Goal: Task Accomplishment & Management: Use online tool/utility

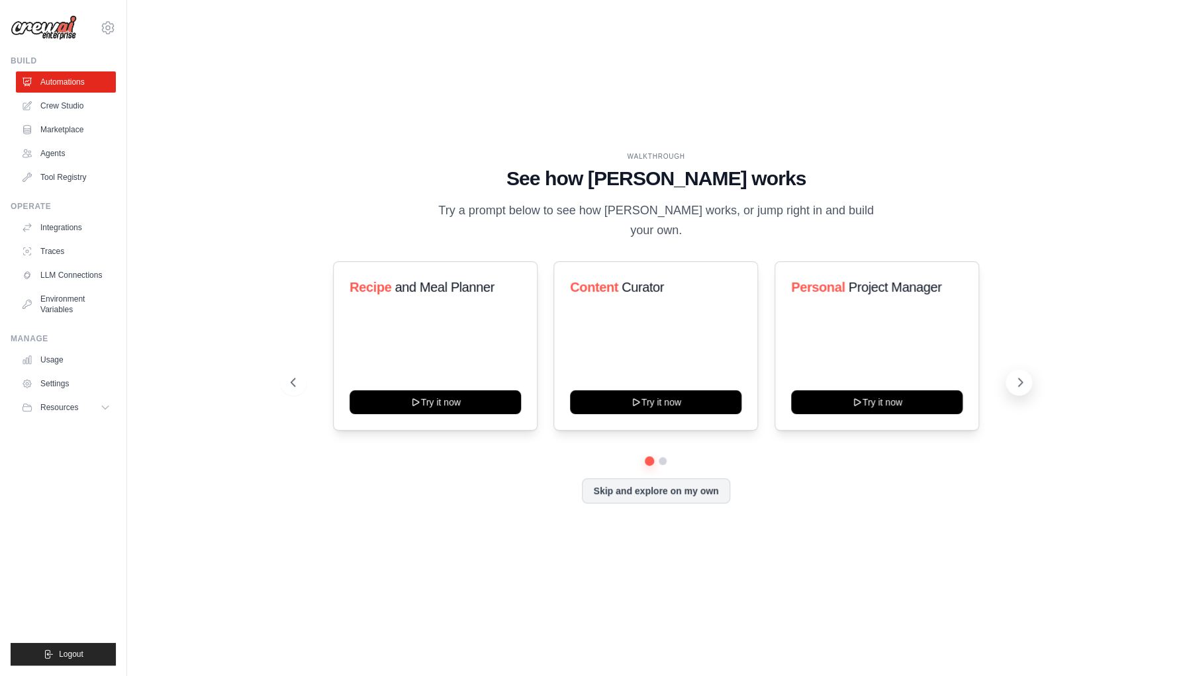
click at [1019, 376] on icon at bounding box center [1019, 382] width 13 height 13
click at [1013, 376] on icon at bounding box center [1019, 382] width 13 height 13
click at [915, 322] on div "Personal Project Manager Try it now" at bounding box center [876, 345] width 205 height 169
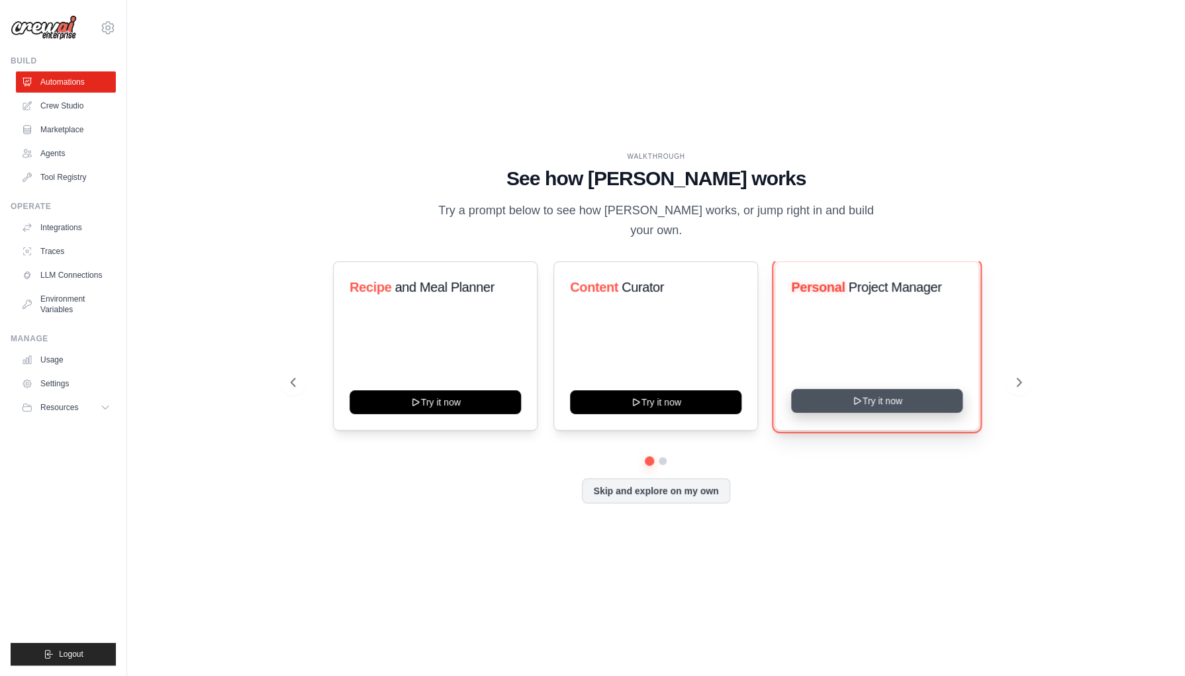
click at [878, 393] on button "Try it now" at bounding box center [876, 401] width 171 height 24
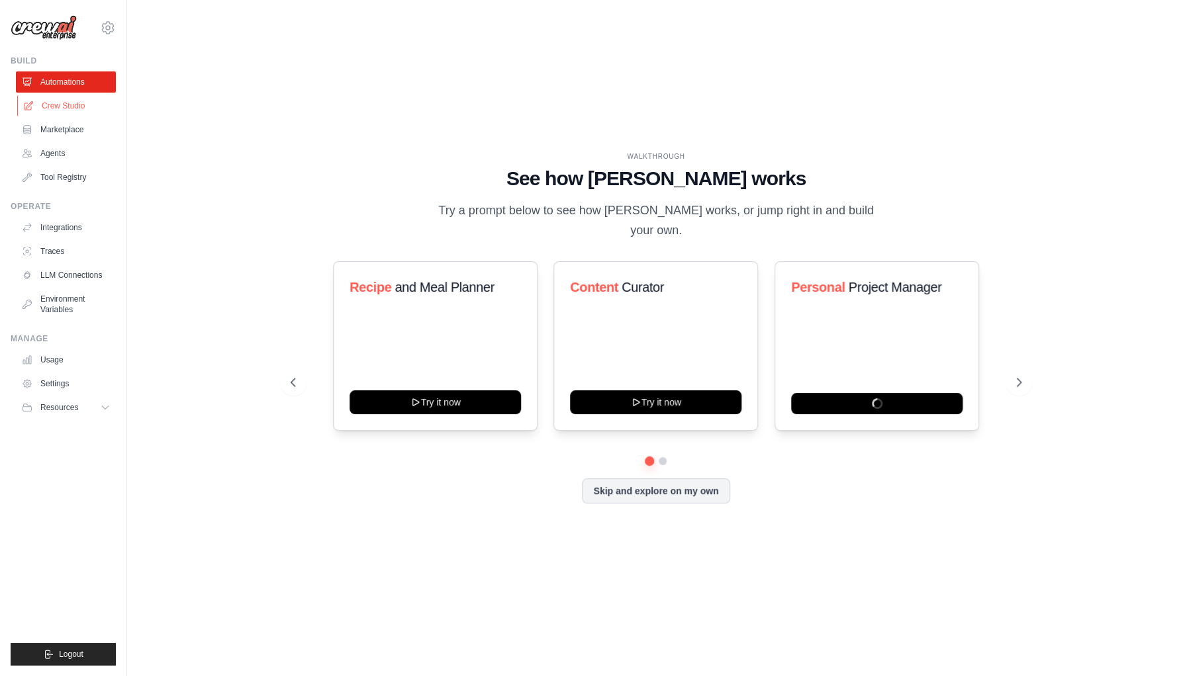
click at [59, 104] on link "Crew Studio" at bounding box center [67, 105] width 100 height 21
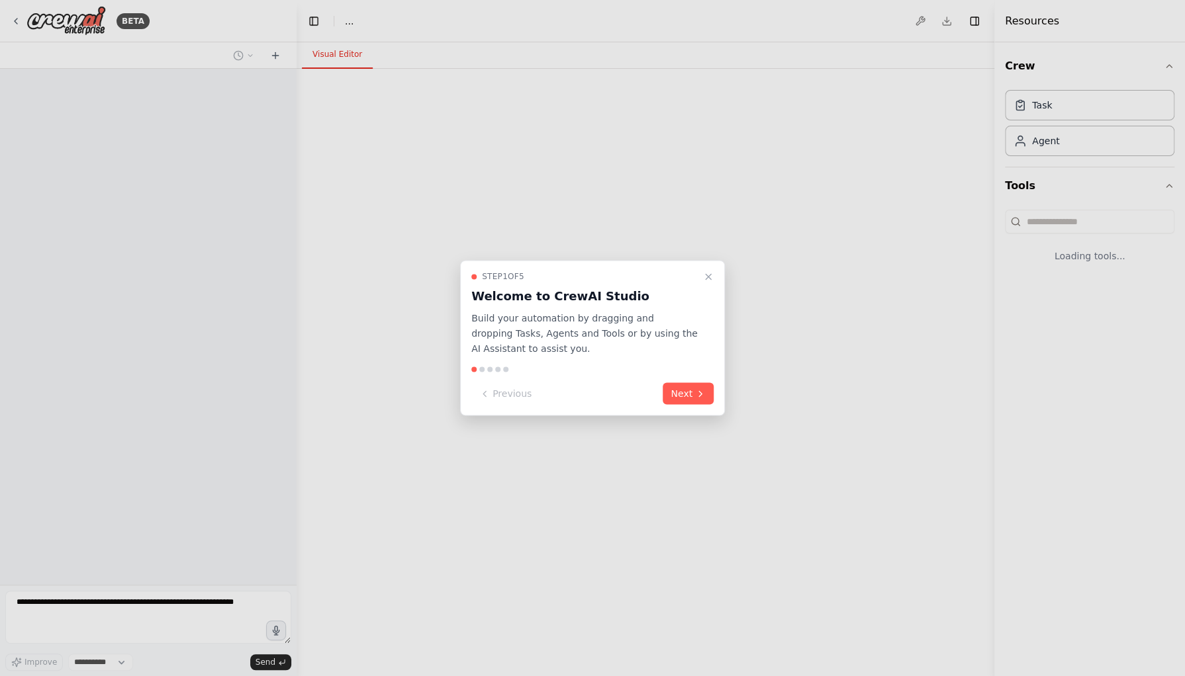
select select "****"
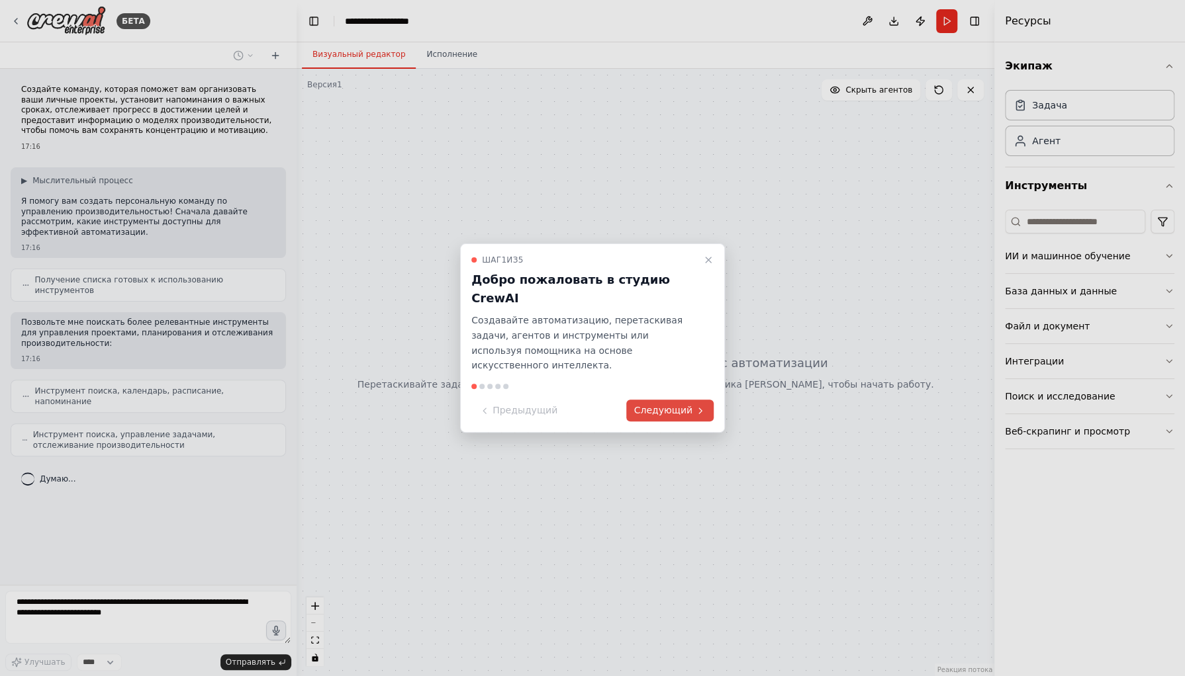
click at [691, 405] on font "Следующий" at bounding box center [663, 410] width 58 height 11
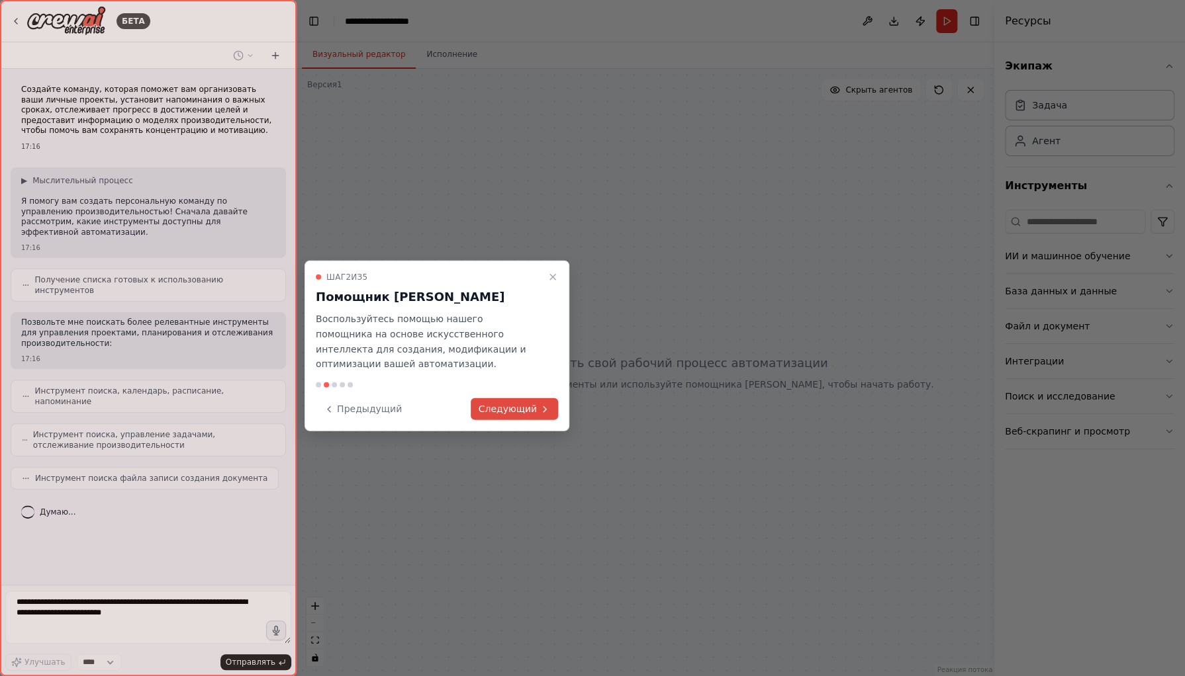
click at [526, 404] on font "Следующий" at bounding box center [508, 409] width 58 height 11
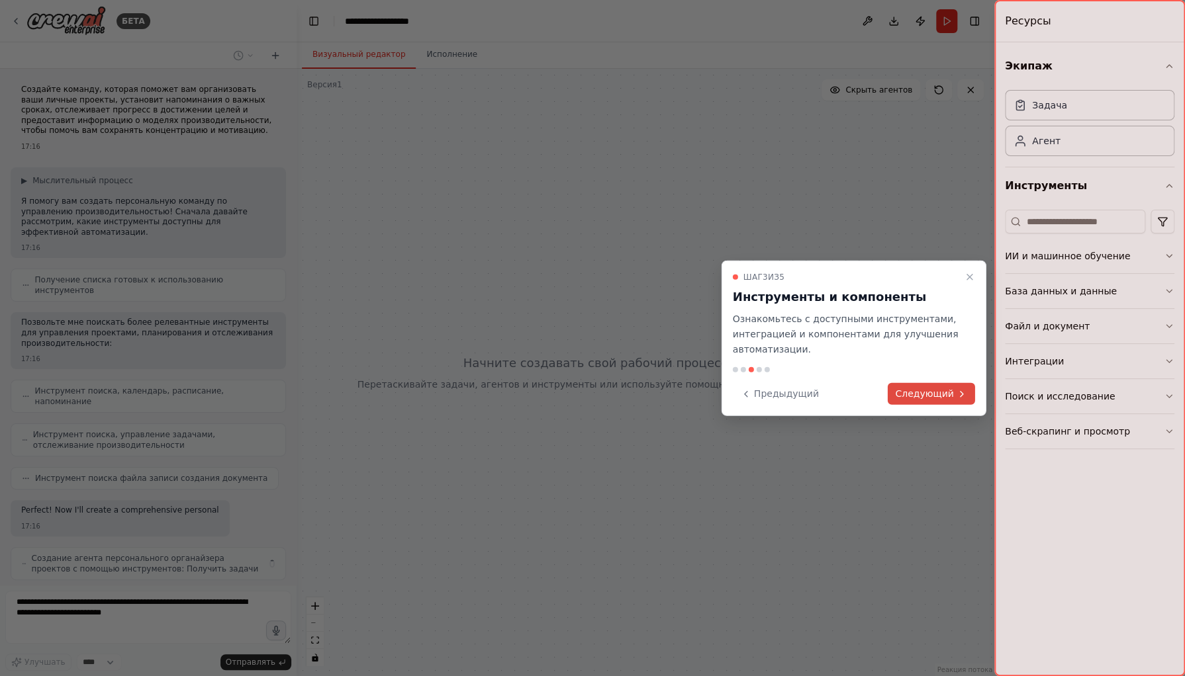
click at [927, 398] on font "Следующий" at bounding box center [924, 394] width 58 height 11
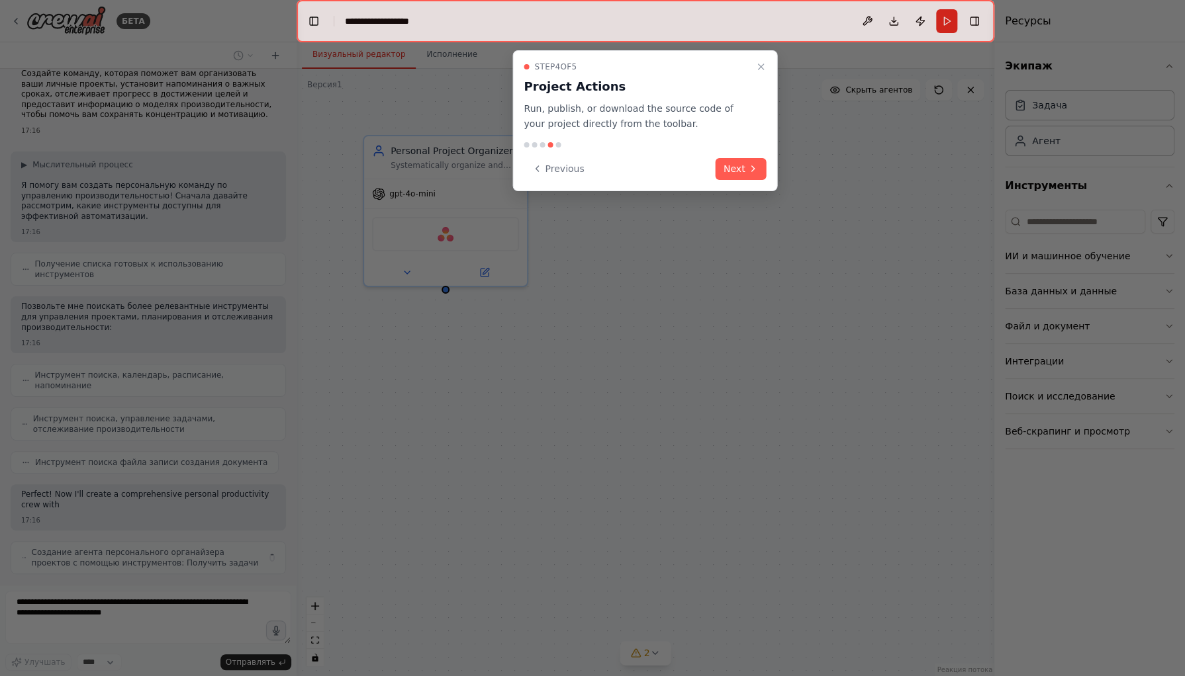
scroll to position [16, 0]
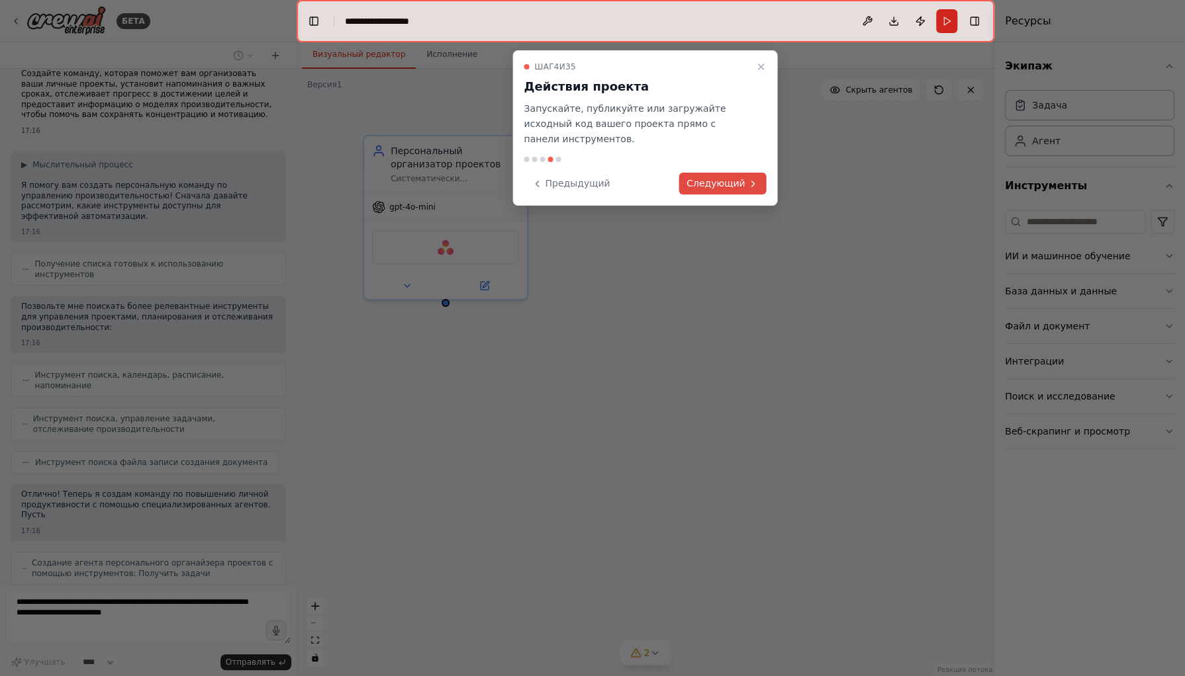
click at [730, 178] on font "Следующий" at bounding box center [715, 183] width 58 height 11
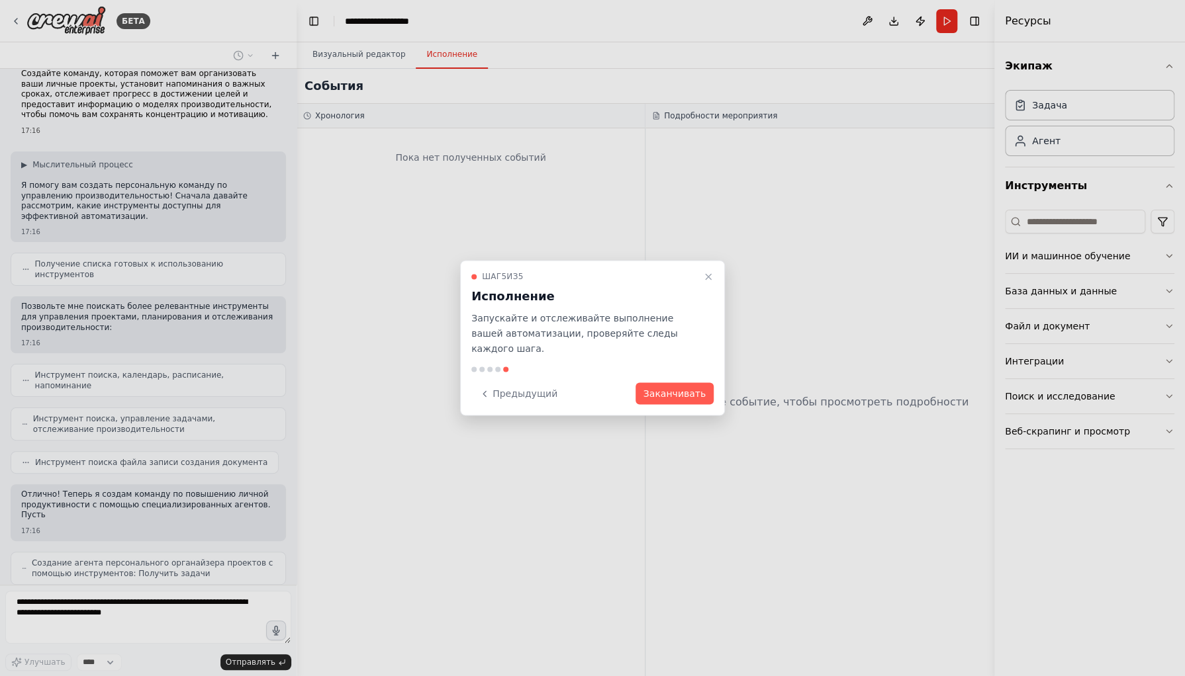
scroll to position [60, 0]
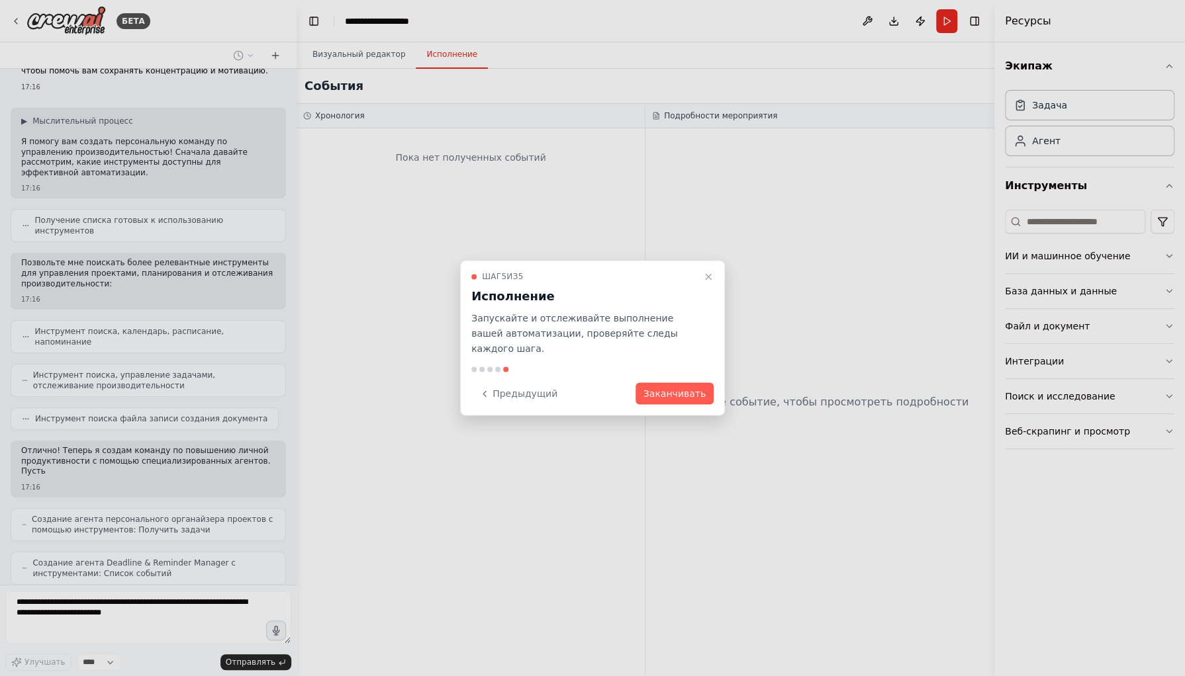
click at [681, 389] on font "Заканчивать" at bounding box center [674, 394] width 62 height 11
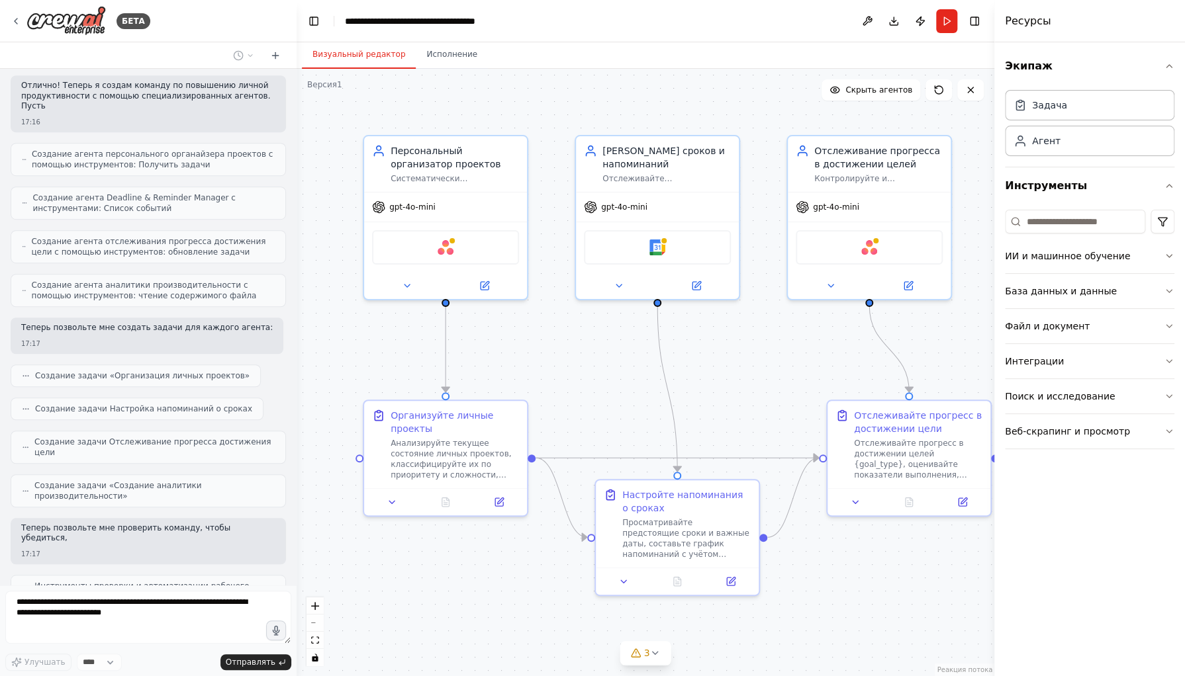
scroll to position [494, 0]
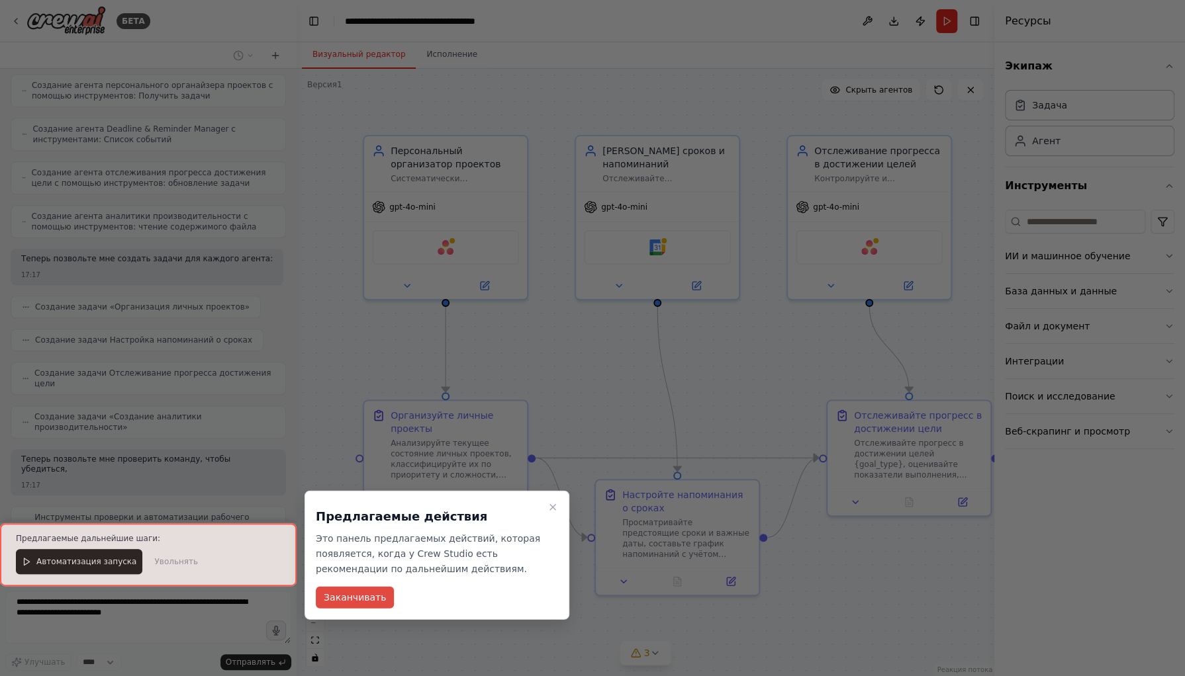
click at [361, 599] on font "Заканчивать" at bounding box center [355, 597] width 62 height 11
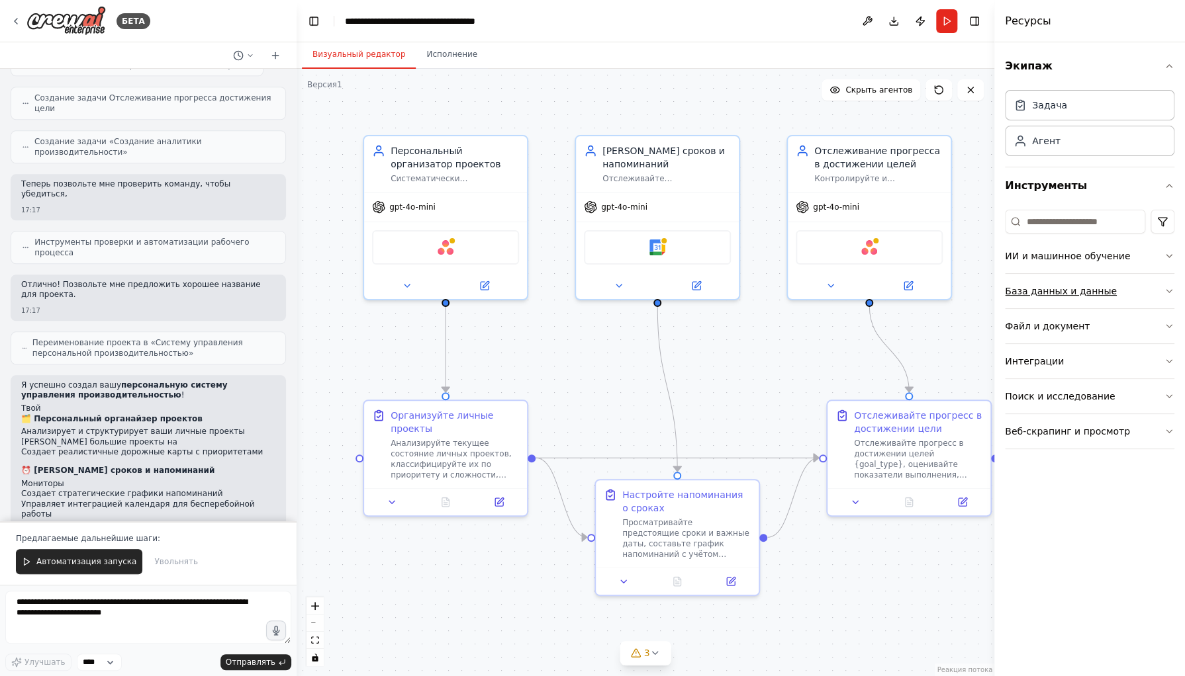
click at [1166, 293] on icon "button" at bounding box center [1169, 291] width 11 height 11
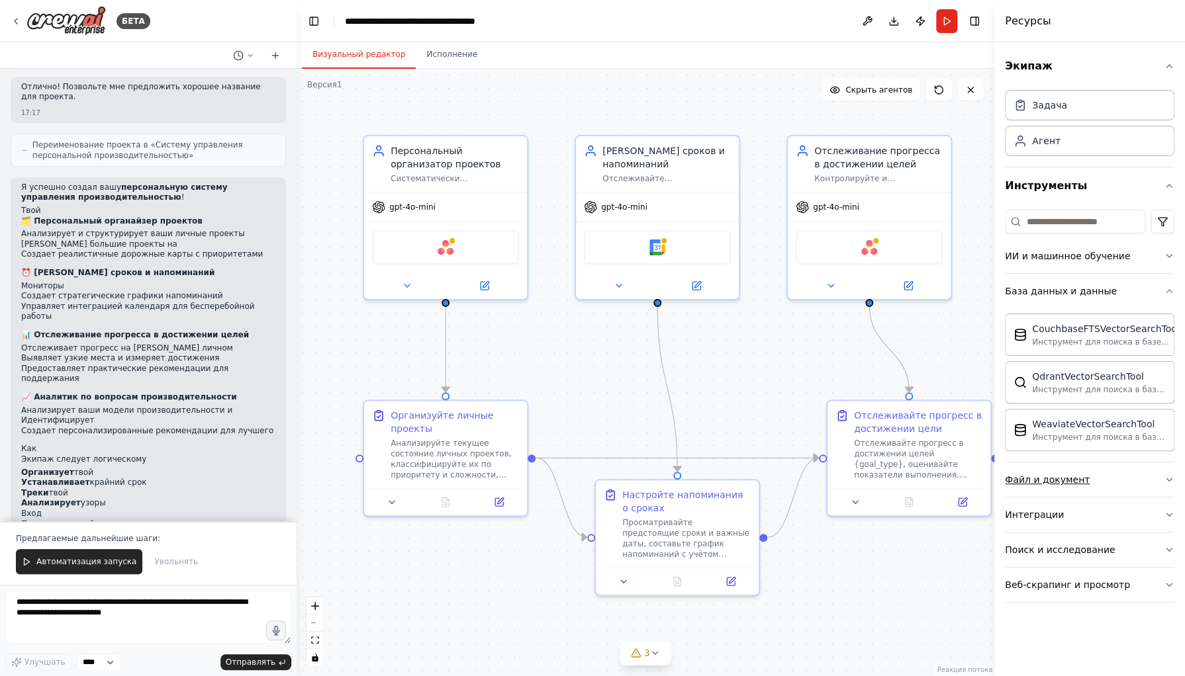
click at [1164, 480] on icon "button" at bounding box center [1169, 480] width 11 height 11
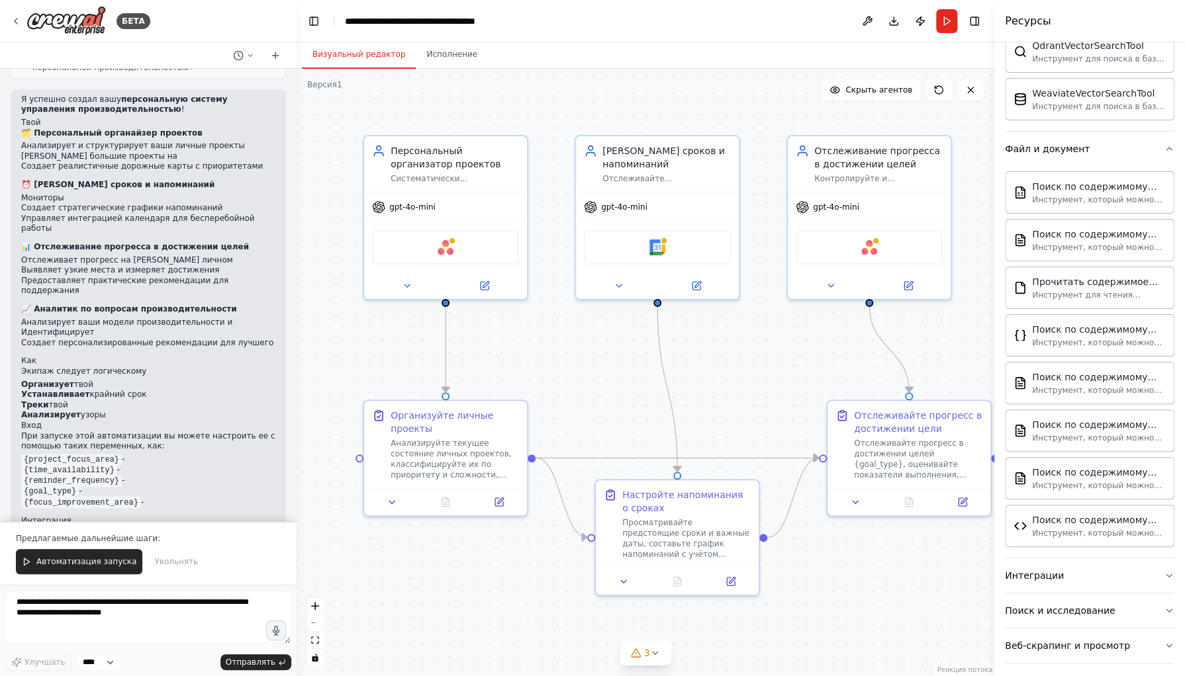
scroll to position [335, 0]
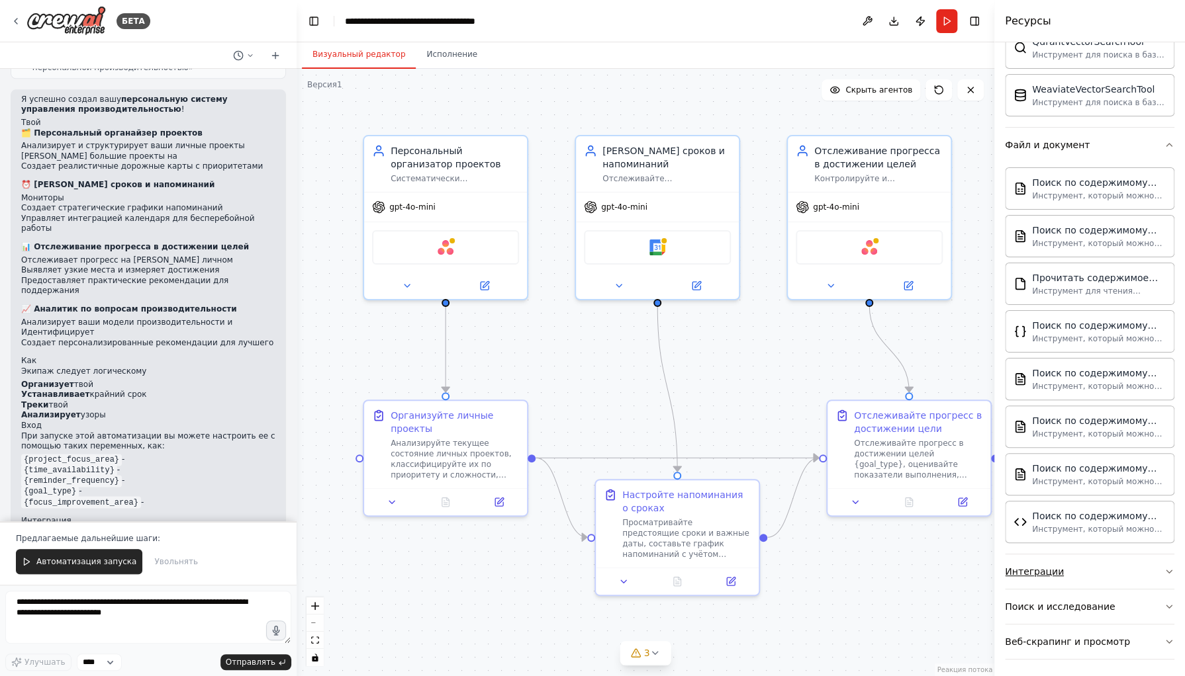
click at [1166, 571] on icon "button" at bounding box center [1168, 572] width 5 height 3
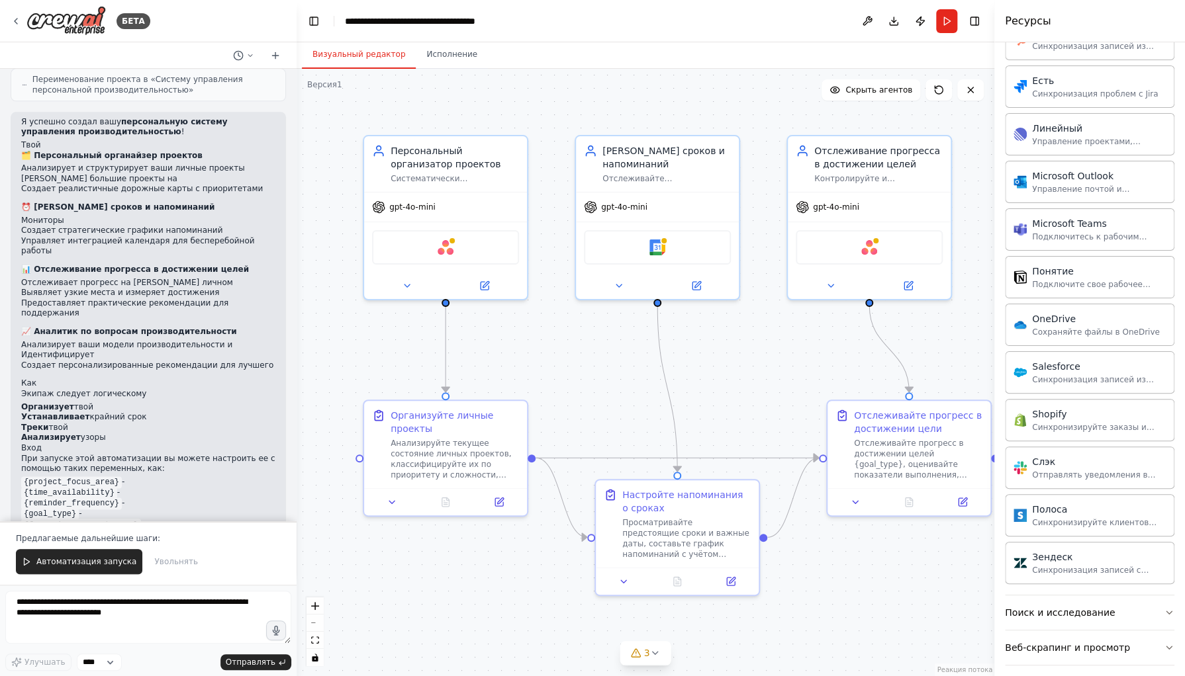
scroll to position [1055, 0]
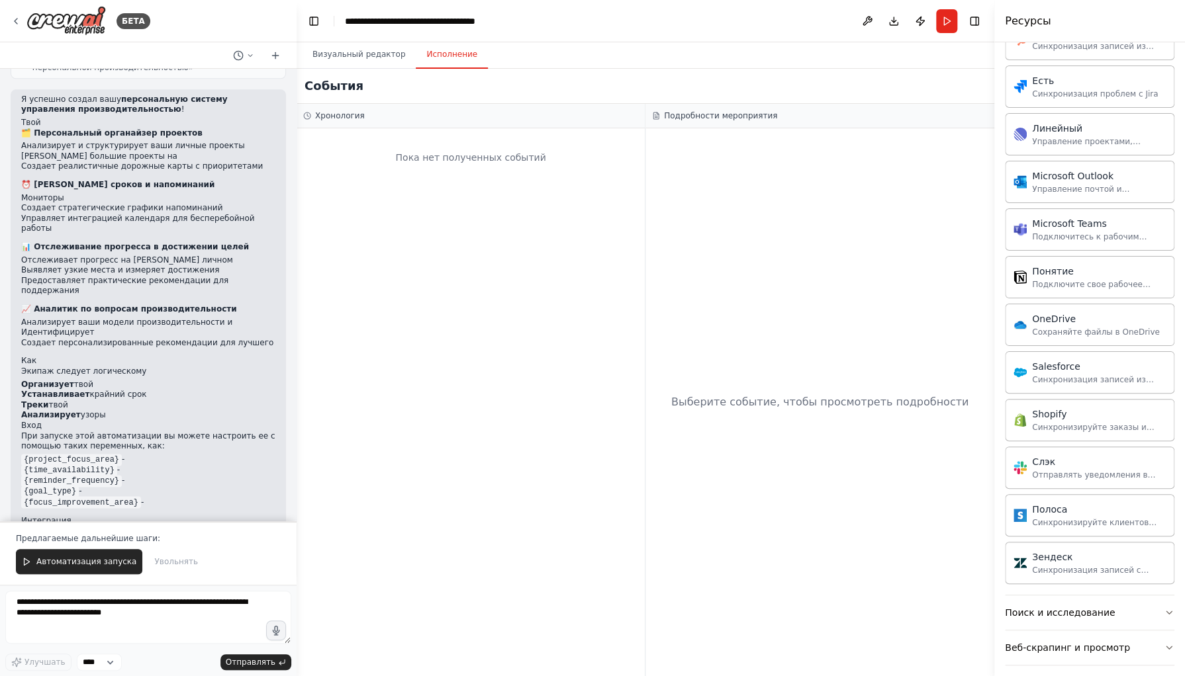
click at [449, 62] on button "Исполнение" at bounding box center [452, 55] width 72 height 28
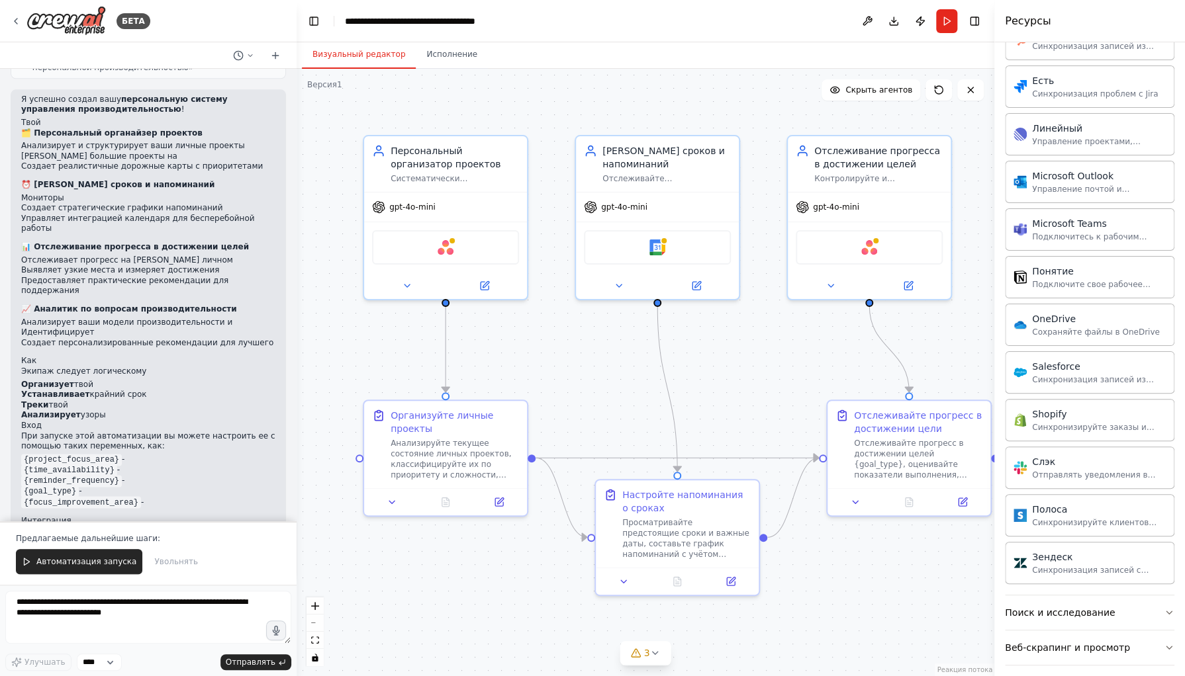
click at [357, 47] on button "Визуальный редактор" at bounding box center [359, 55] width 114 height 28
click at [55, 567] on font "Автоматизация запуска" at bounding box center [86, 561] width 100 height 9
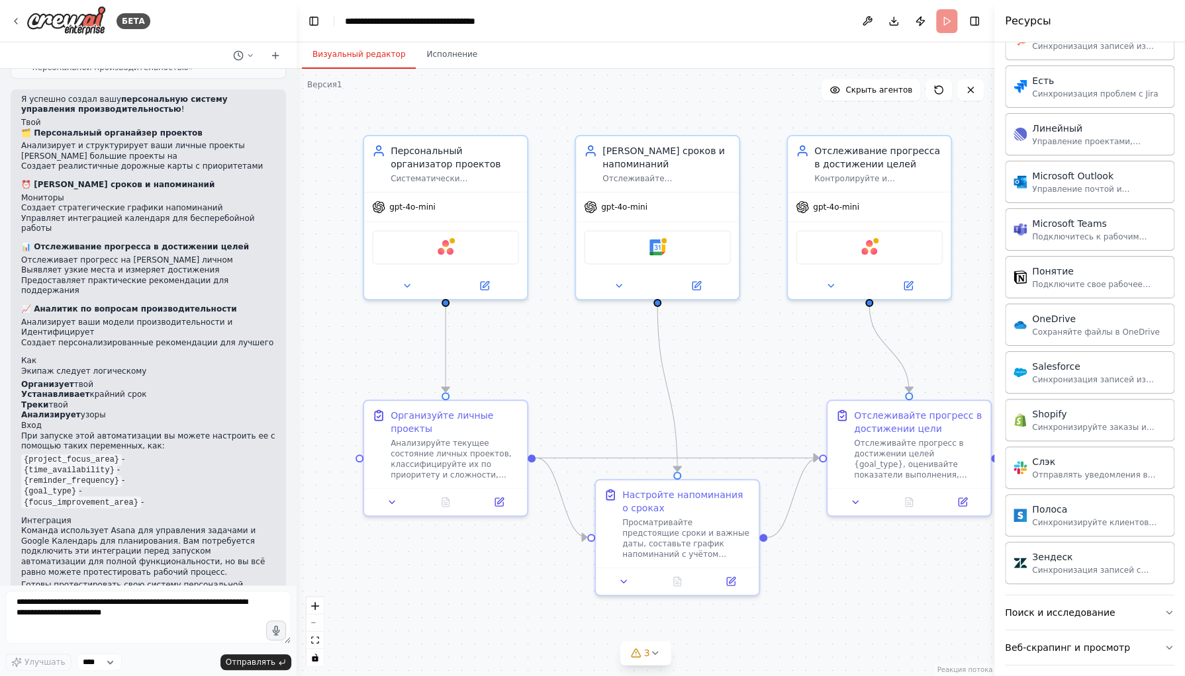
scroll to position [992, 0]
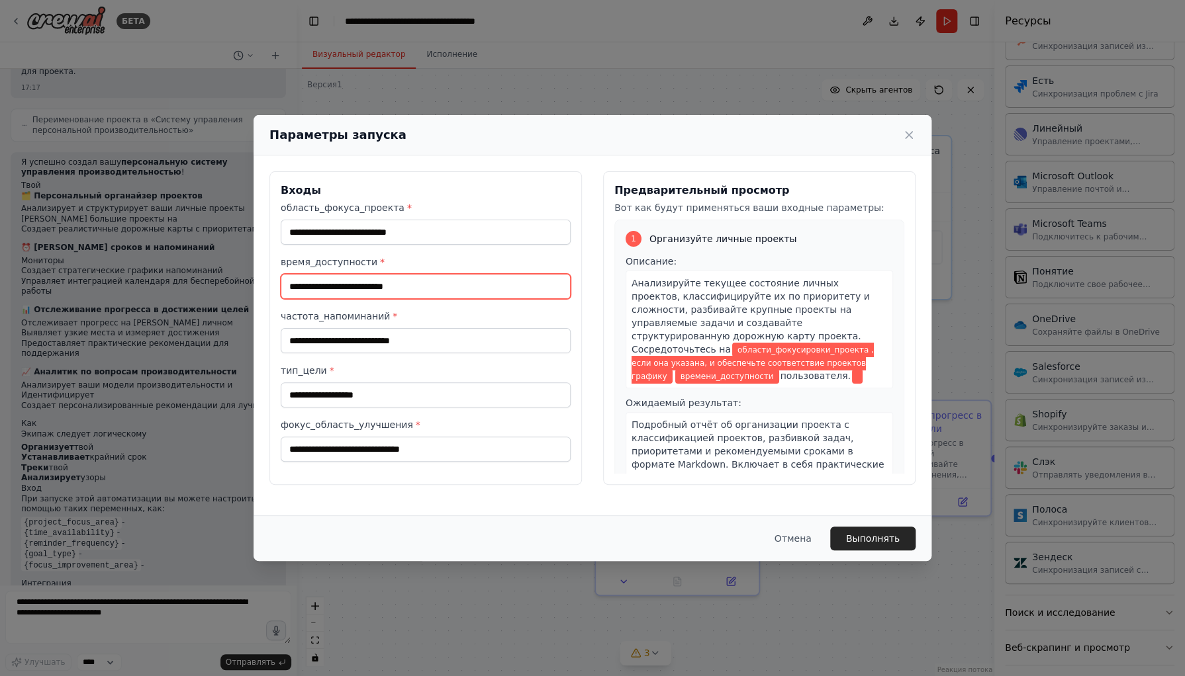
click at [351, 288] on input "время_доступности *" at bounding box center [426, 286] width 290 height 25
type input "*"
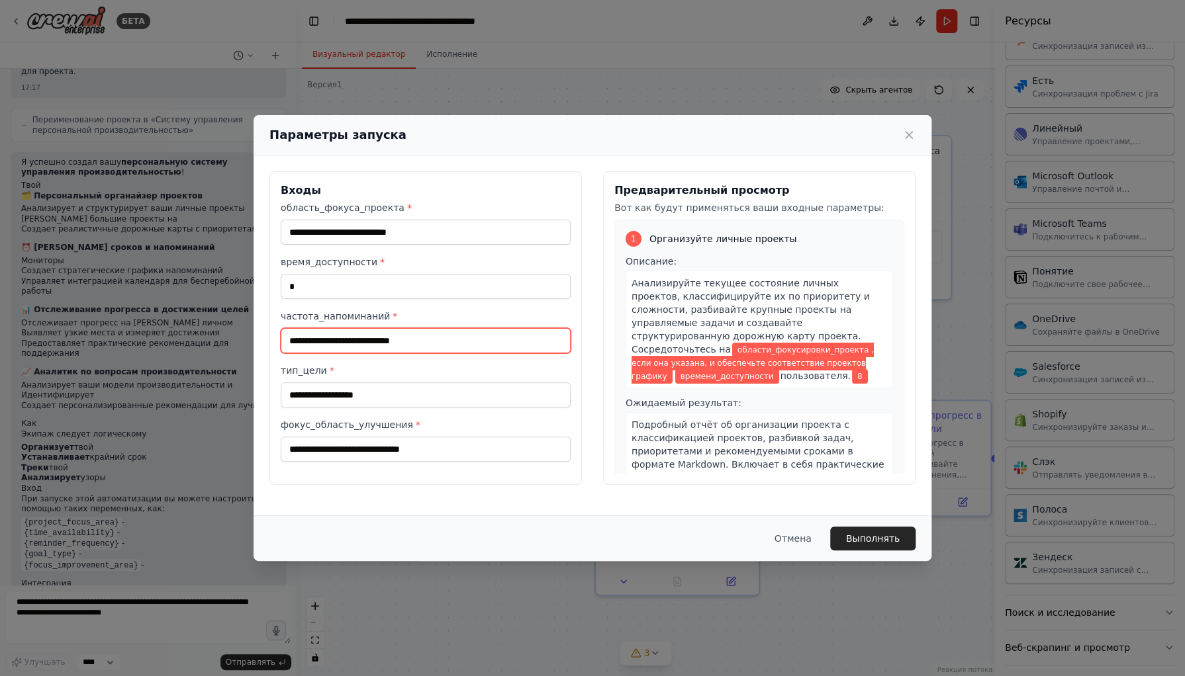
click at [349, 347] on input "частота_напоминаний *" at bounding box center [426, 340] width 290 height 25
type input "*"
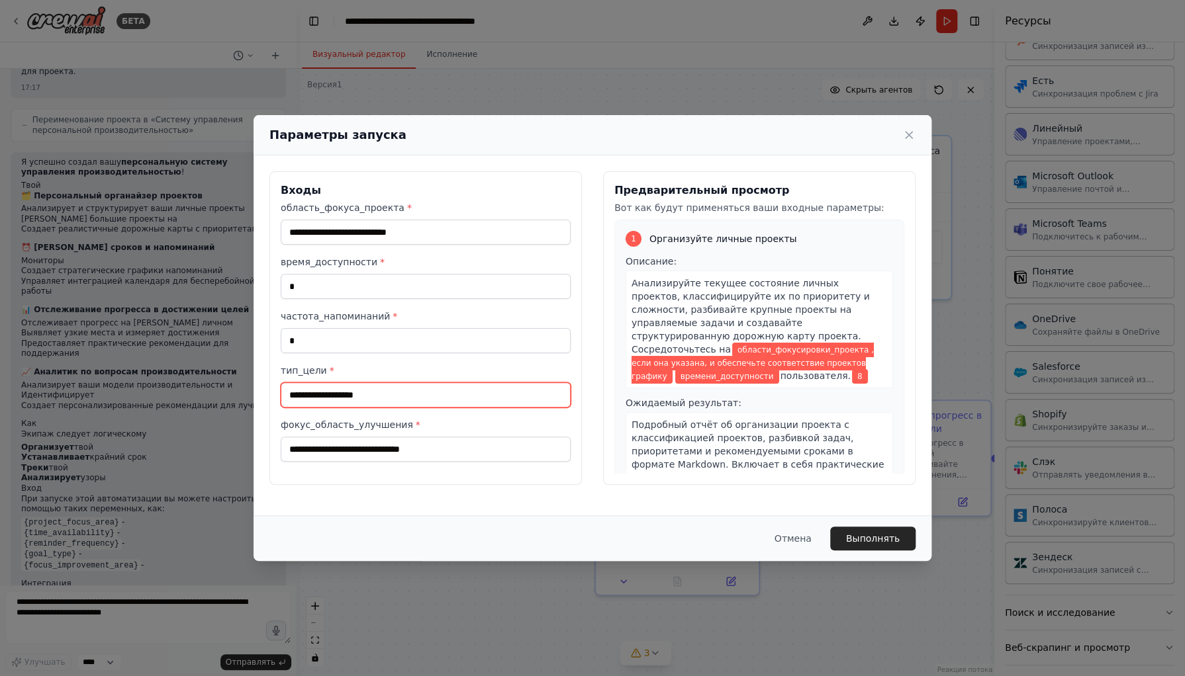
click at [349, 389] on input "тип_цели *" at bounding box center [426, 395] width 290 height 25
click at [851, 535] on button "Выполнять" at bounding box center [872, 539] width 85 height 24
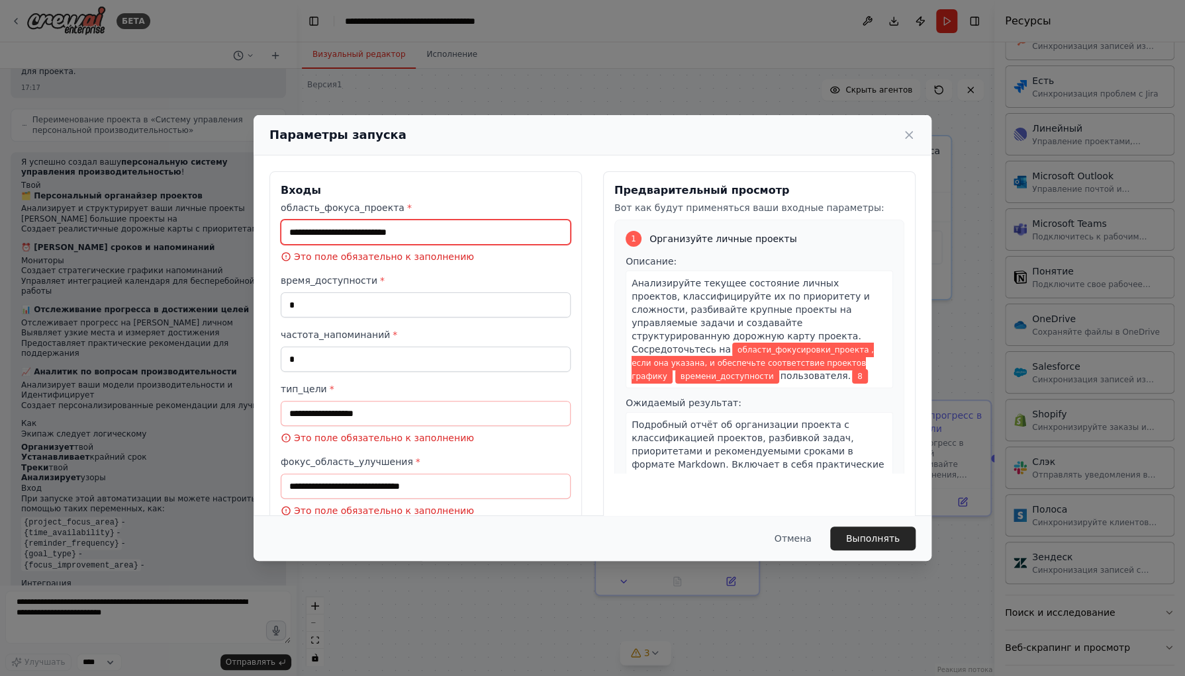
click at [437, 228] on input "область_фокуса_проекта *" at bounding box center [426, 232] width 290 height 25
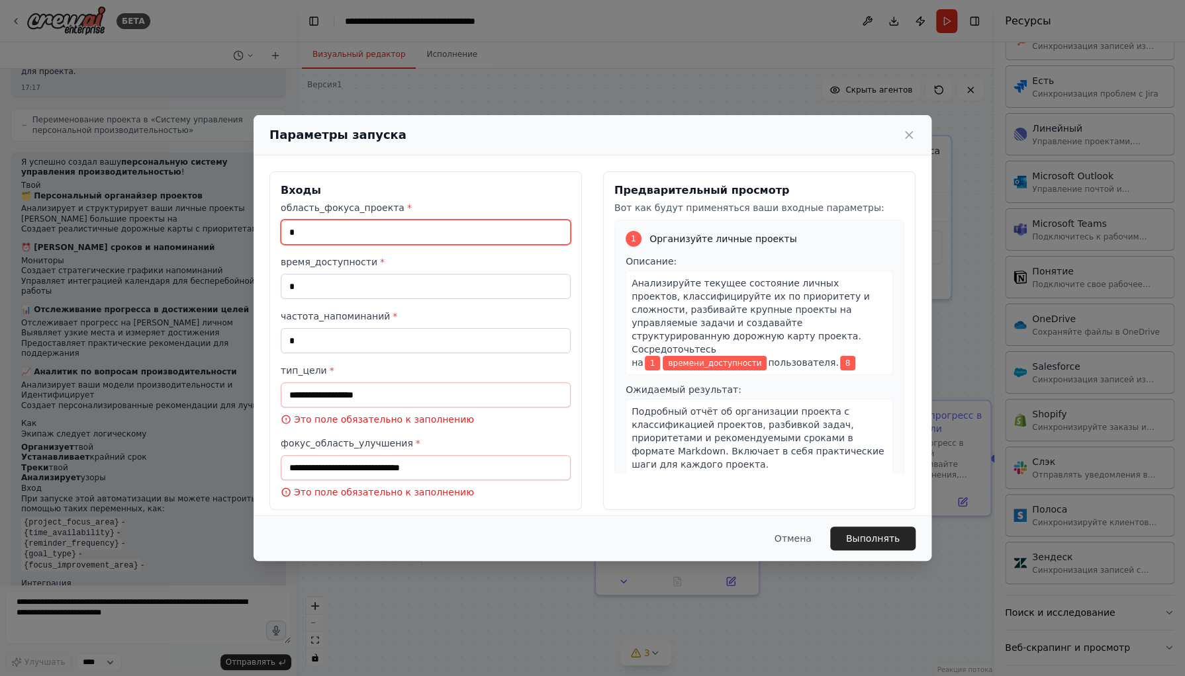
type input "*"
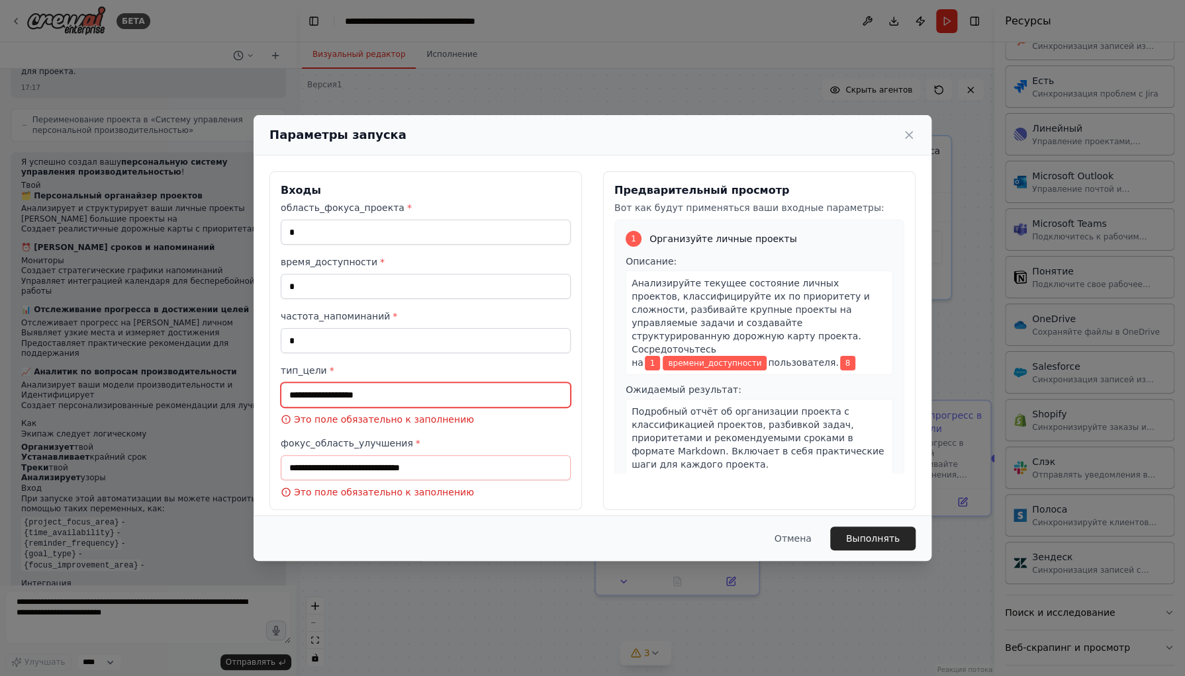
click at [367, 400] on input "тип_цели *" at bounding box center [426, 395] width 290 height 25
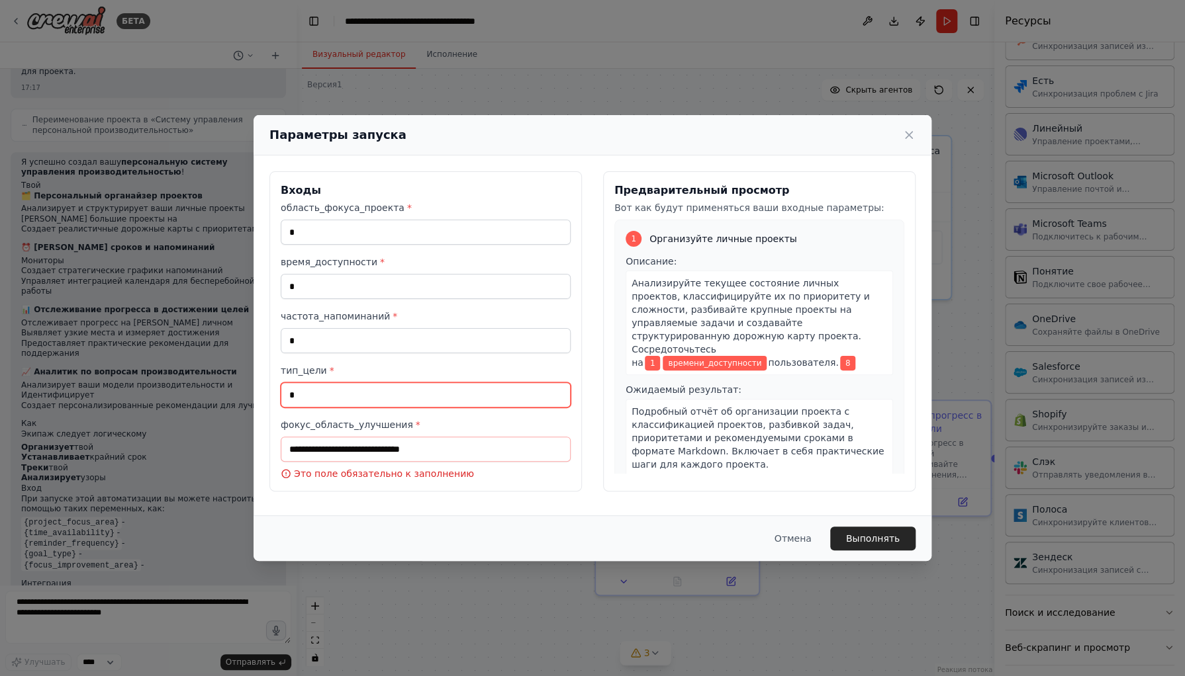
type input "*"
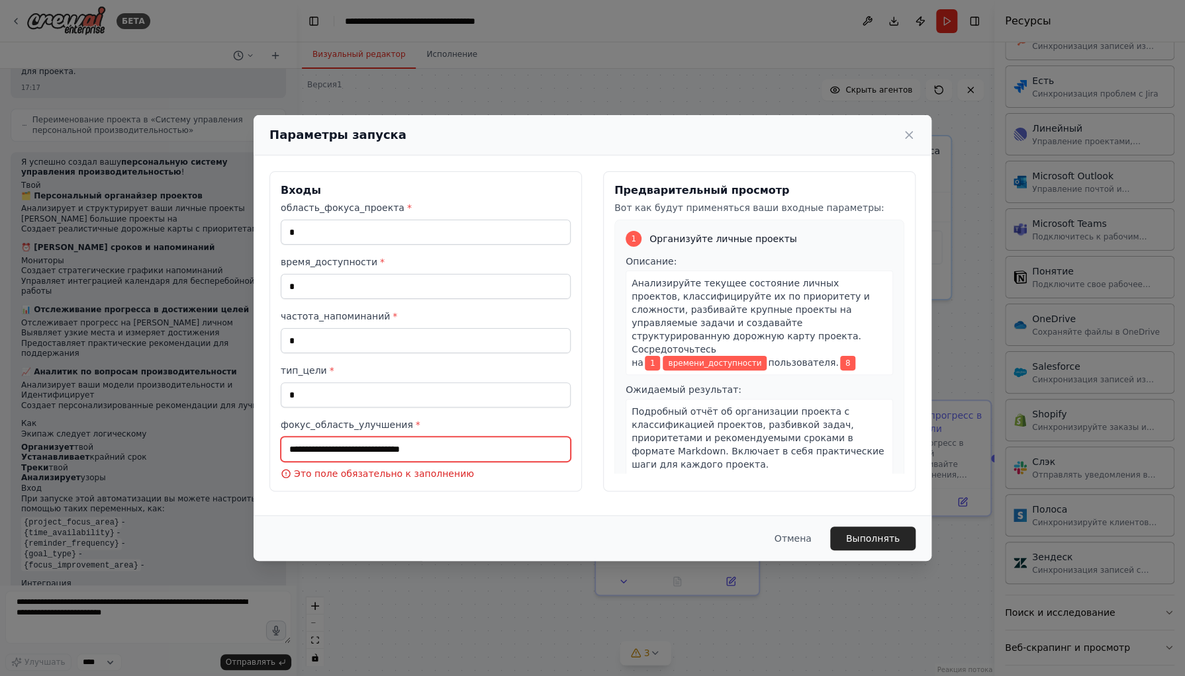
drag, startPoint x: 358, startPoint y: 445, endPoint x: 359, endPoint y: 452, distance: 6.7
click at [357, 446] on input "фокус_область_улучшения *" at bounding box center [426, 449] width 290 height 25
type input "*"
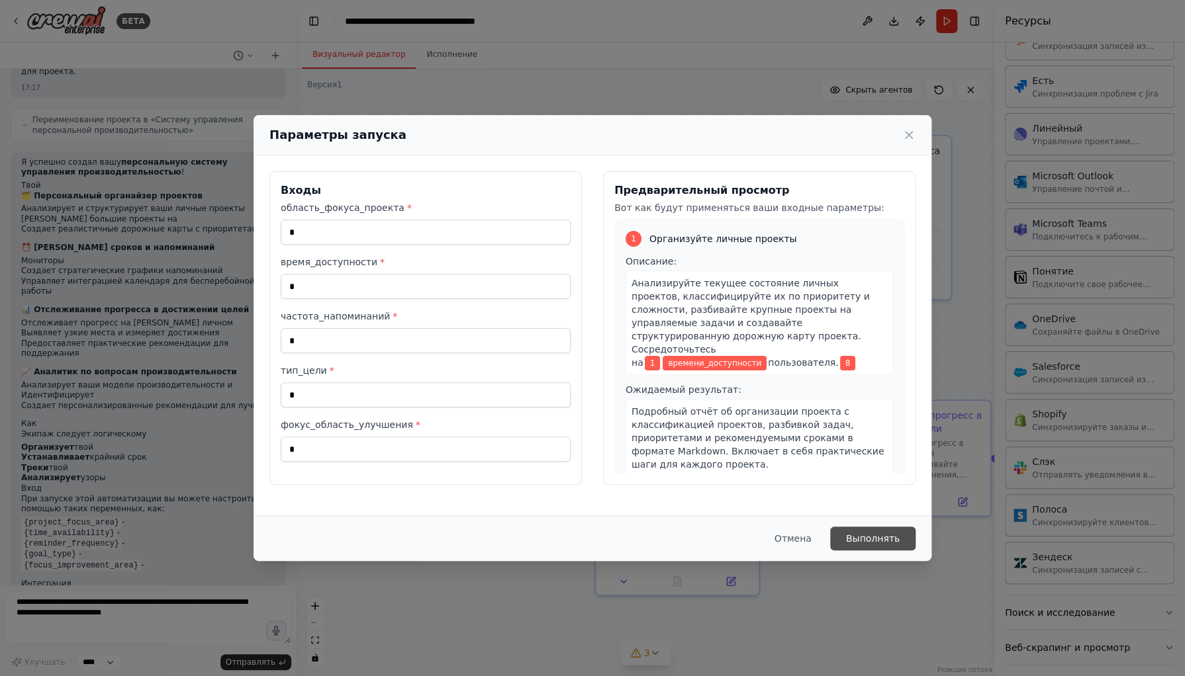
click at [866, 536] on font "Выполнять" at bounding box center [873, 538] width 54 height 11
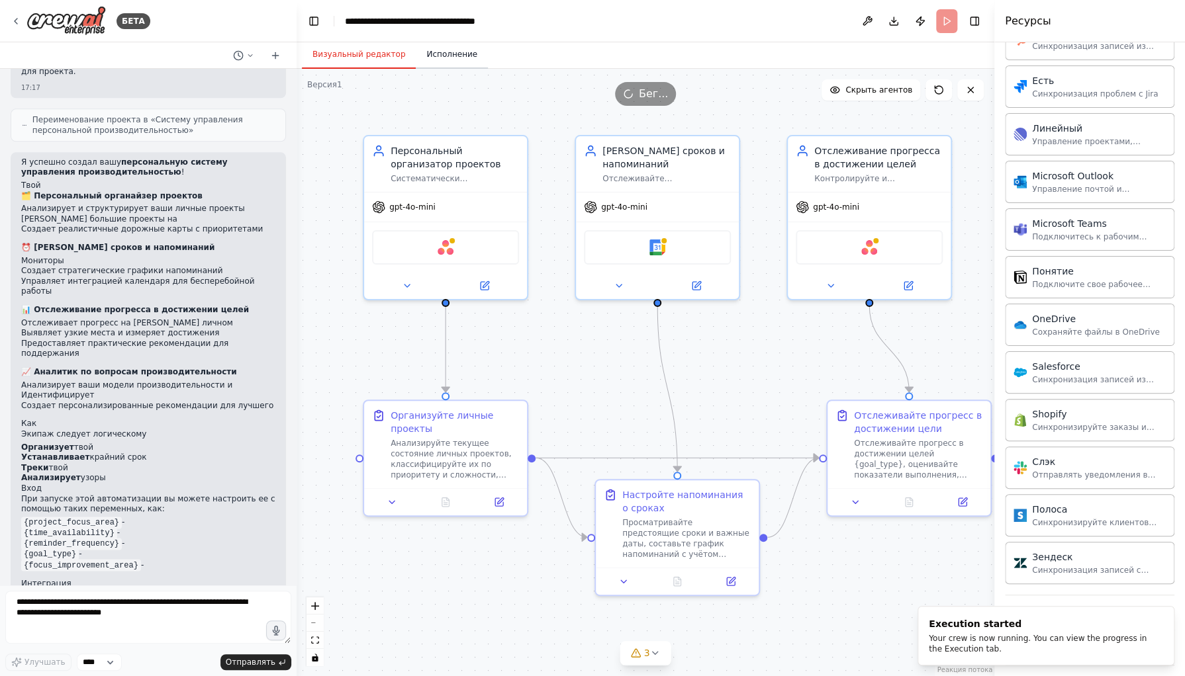
click at [435, 63] on button "Исполнение" at bounding box center [452, 55] width 72 height 28
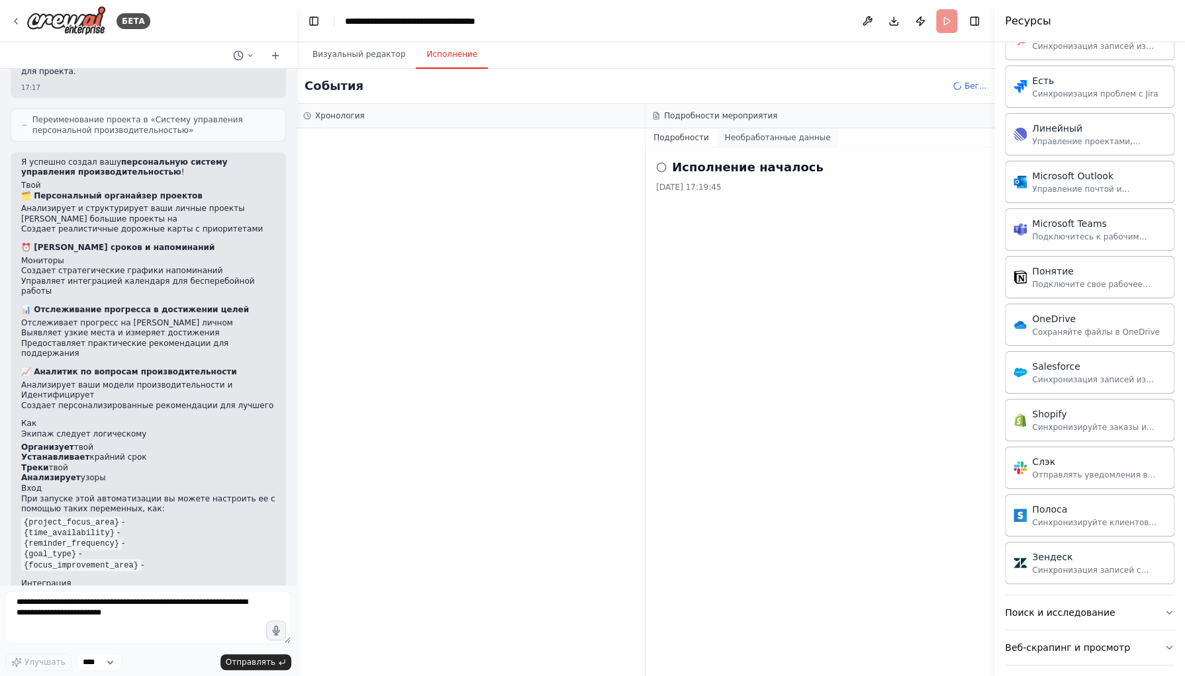
click at [786, 140] on font "Необработанные данные" at bounding box center [778, 137] width 106 height 9
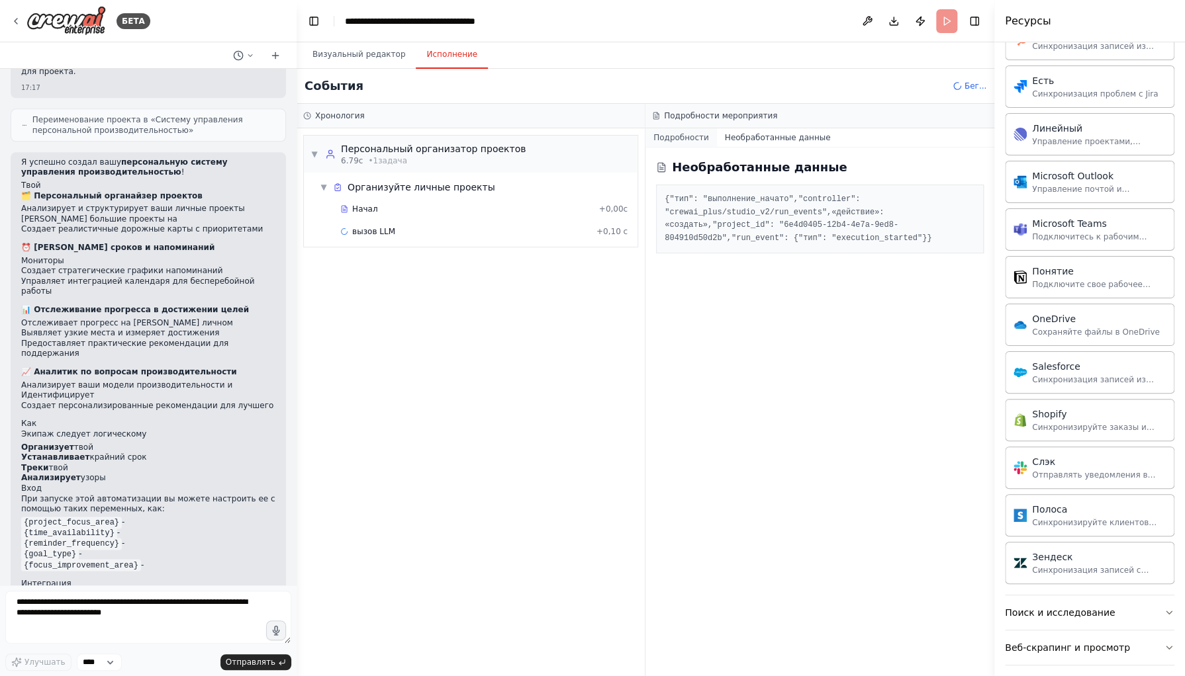
click at [680, 142] on button "Подробности" at bounding box center [680, 137] width 71 height 19
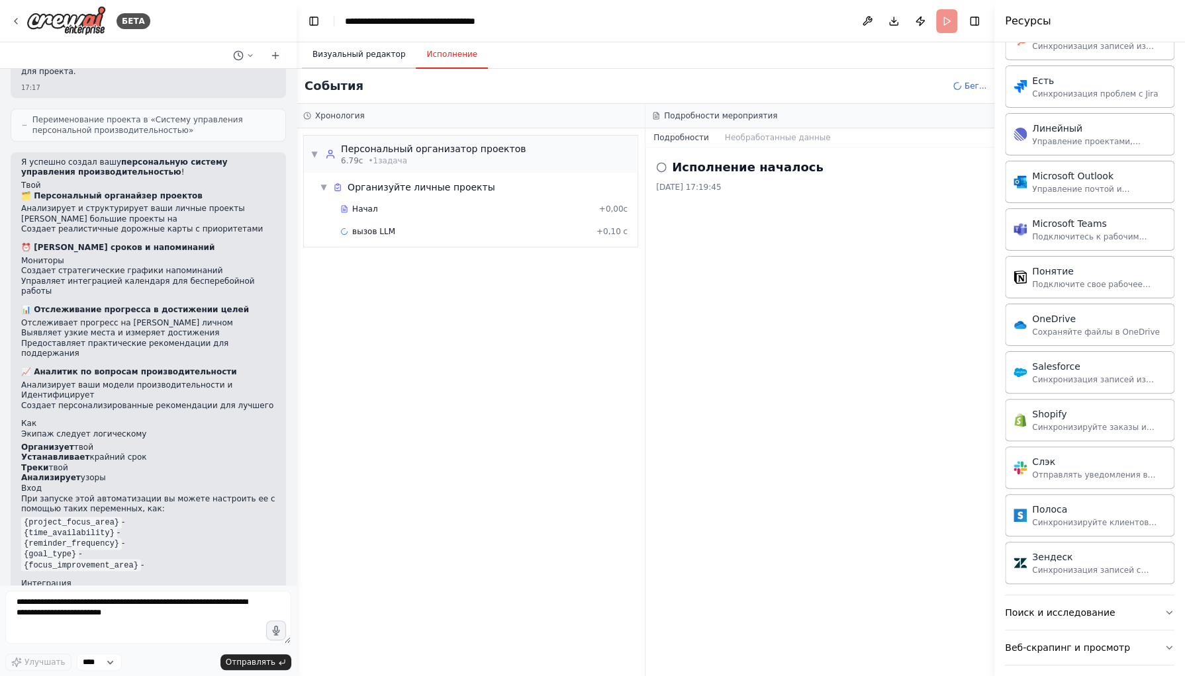
click at [344, 52] on font "Визуальный редактор" at bounding box center [358, 54] width 93 height 9
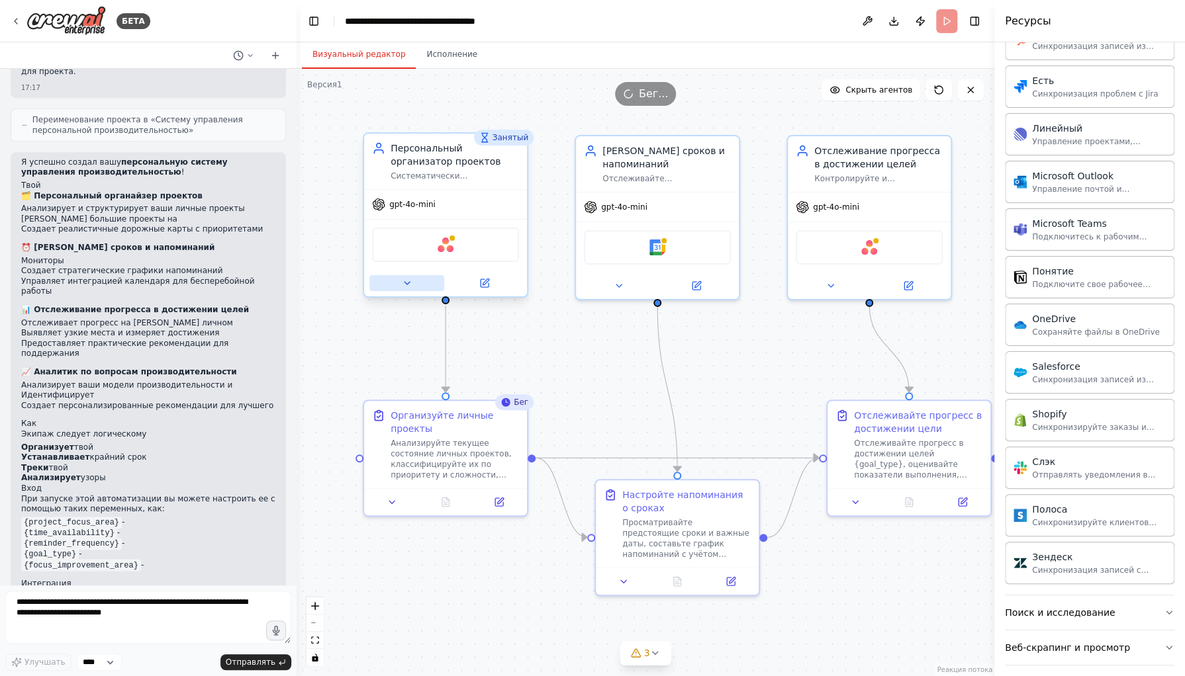
click at [403, 283] on icon at bounding box center [407, 283] width 11 height 11
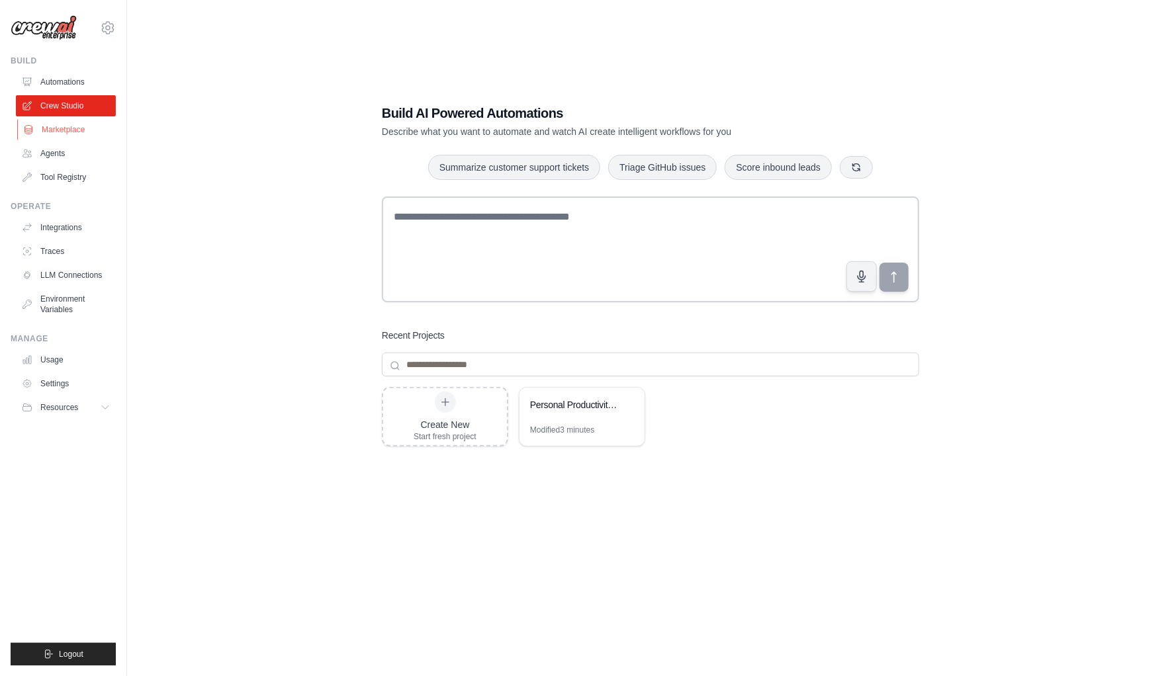
click at [72, 136] on link "Marketplace" at bounding box center [67, 129] width 100 height 21
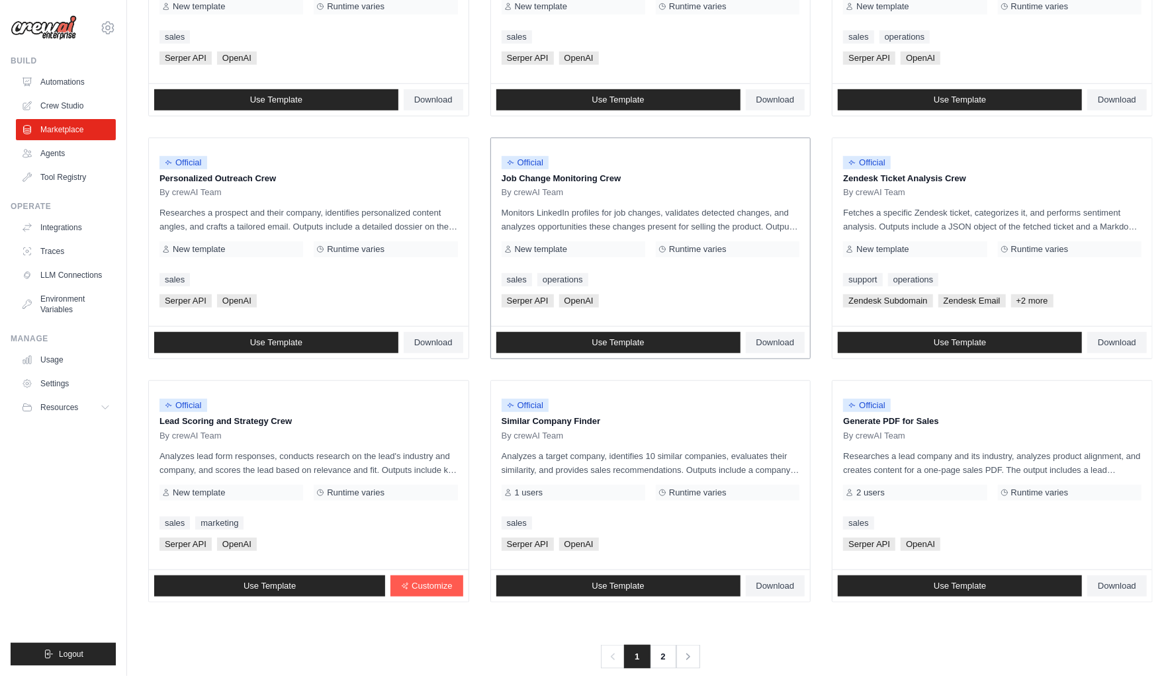
scroll to position [548, 0]
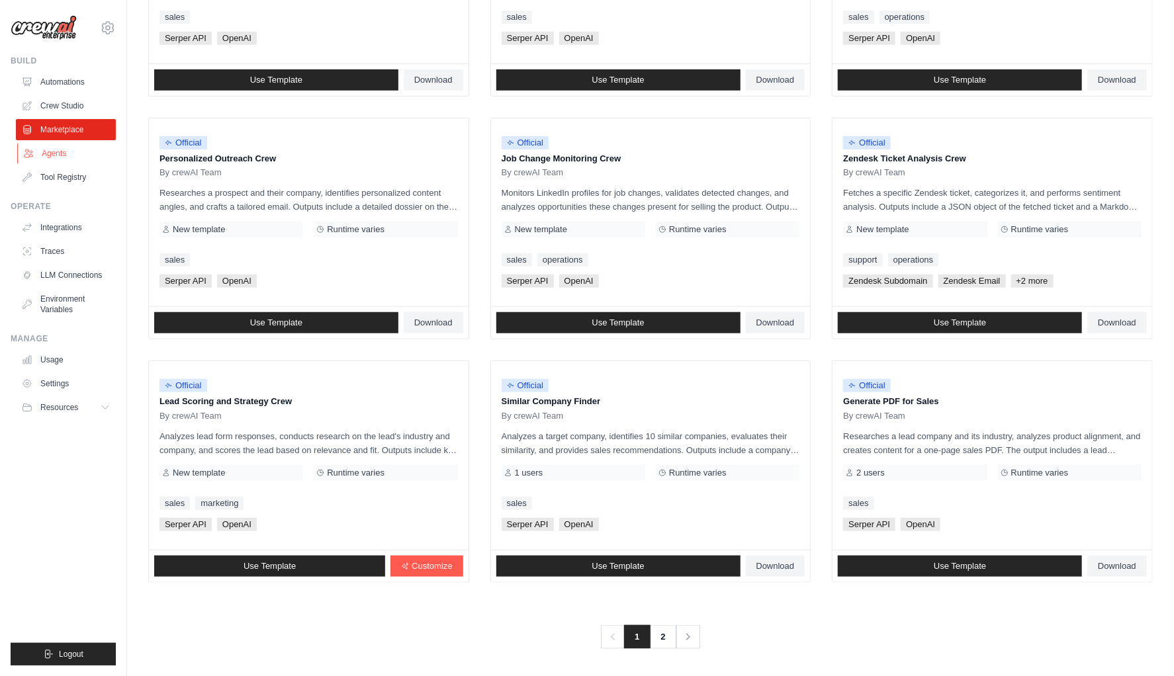
click at [70, 156] on link "Agents" at bounding box center [67, 153] width 100 height 21
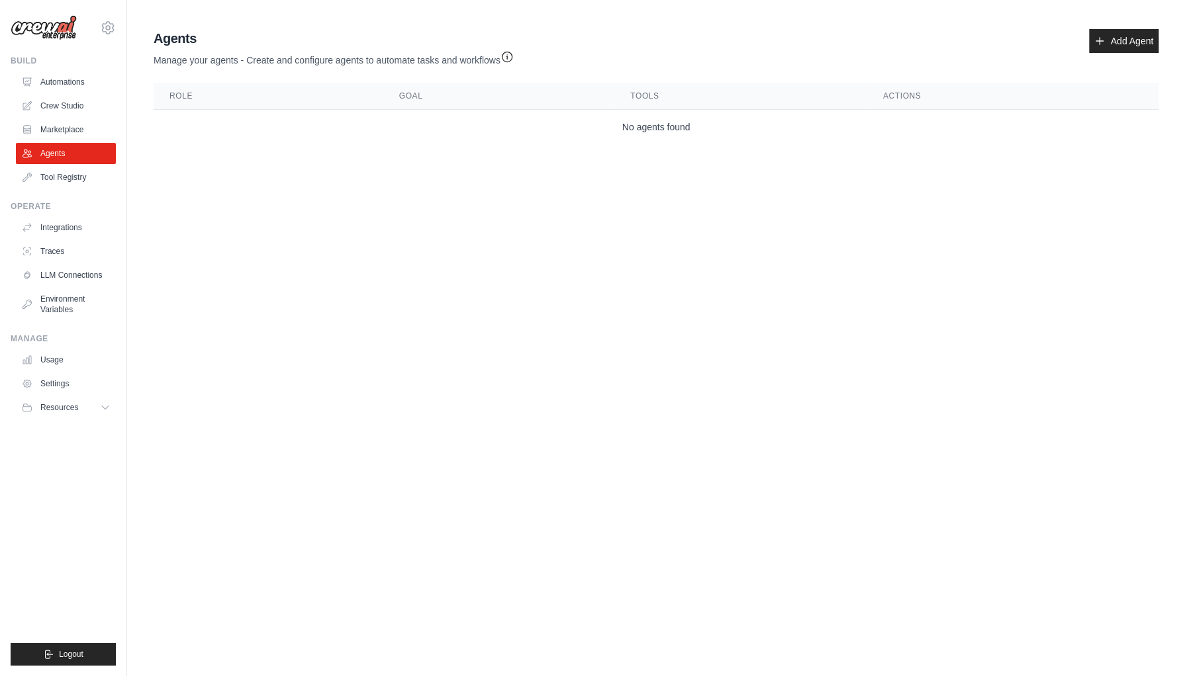
drag, startPoint x: 76, startPoint y: 177, endPoint x: 79, endPoint y: 211, distance: 34.6
click at [76, 177] on link "Tool Registry" at bounding box center [66, 177] width 100 height 21
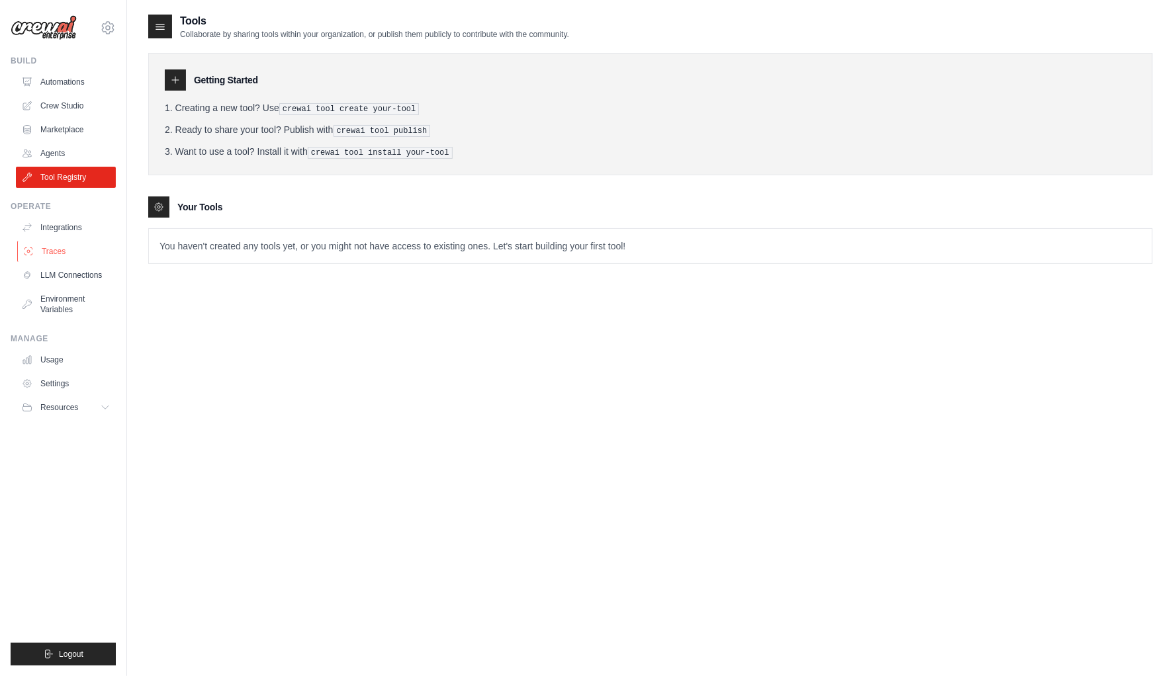
click at [60, 246] on link "Traces" at bounding box center [67, 251] width 100 height 21
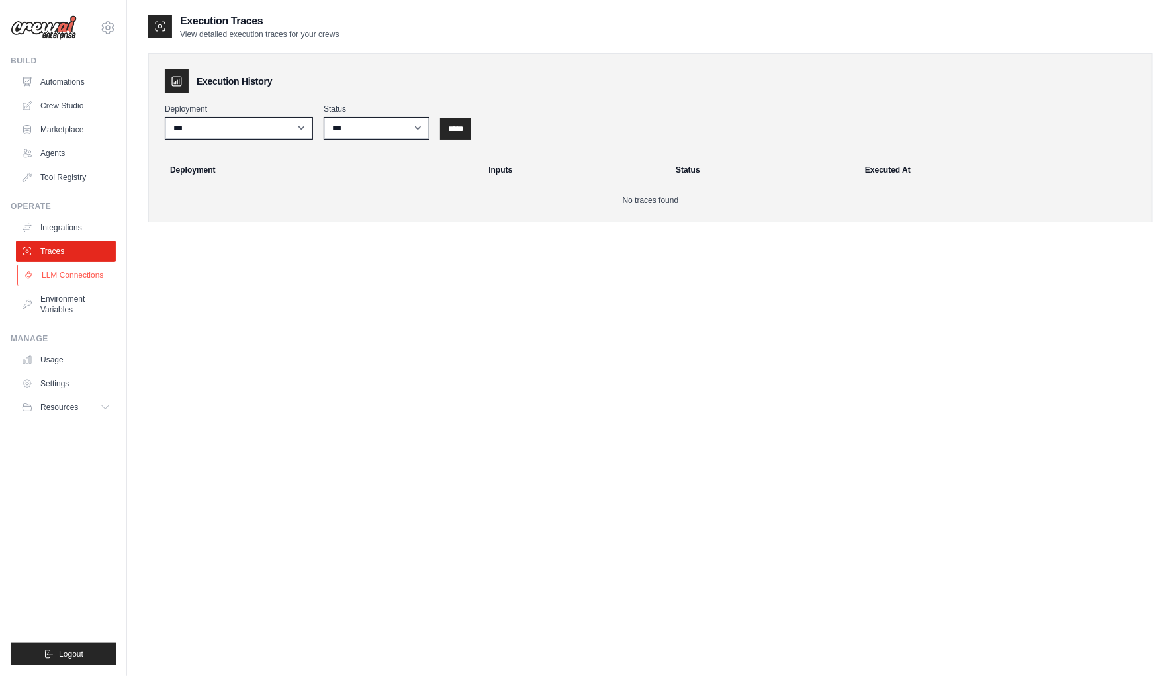
click at [86, 277] on link "LLM Connections" at bounding box center [67, 275] width 100 height 21
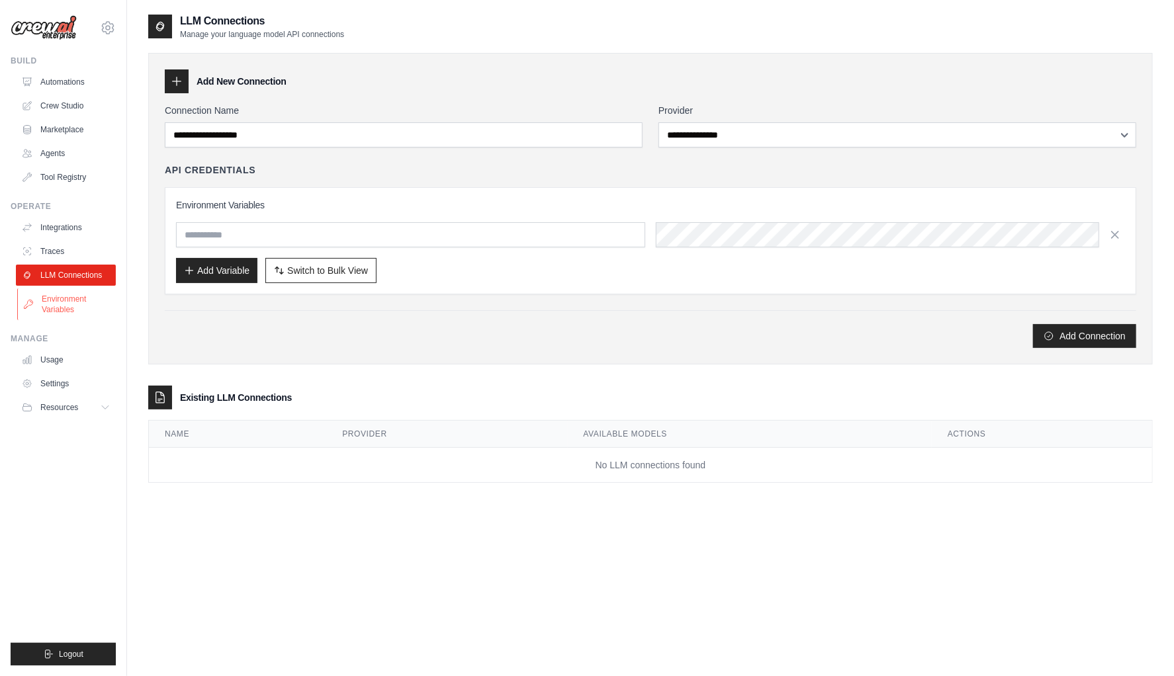
click at [70, 305] on link "Environment Variables" at bounding box center [67, 305] width 100 height 32
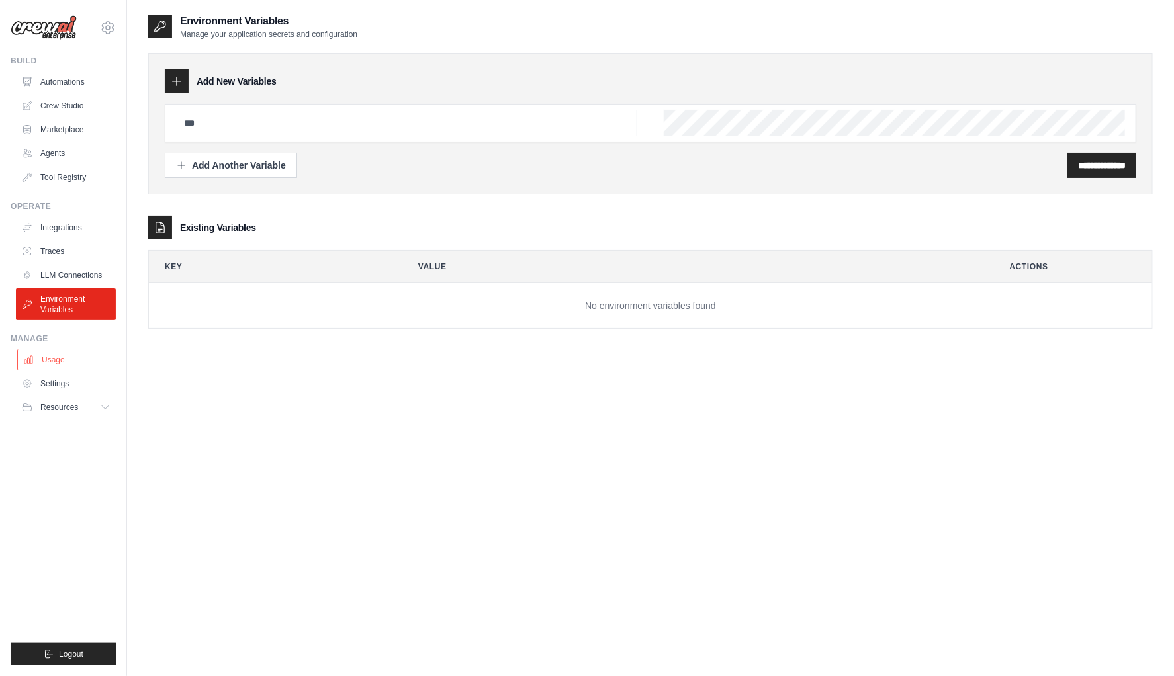
click at [60, 356] on link "Usage" at bounding box center [67, 359] width 100 height 21
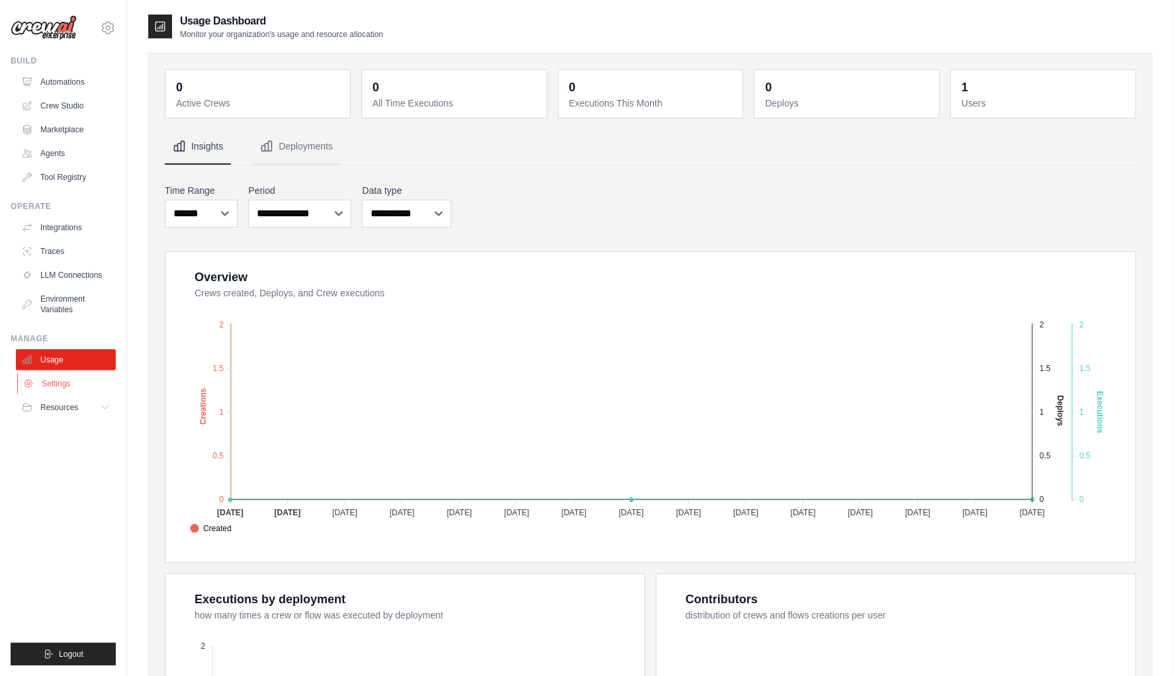
click at [44, 385] on link "Settings" at bounding box center [67, 383] width 100 height 21
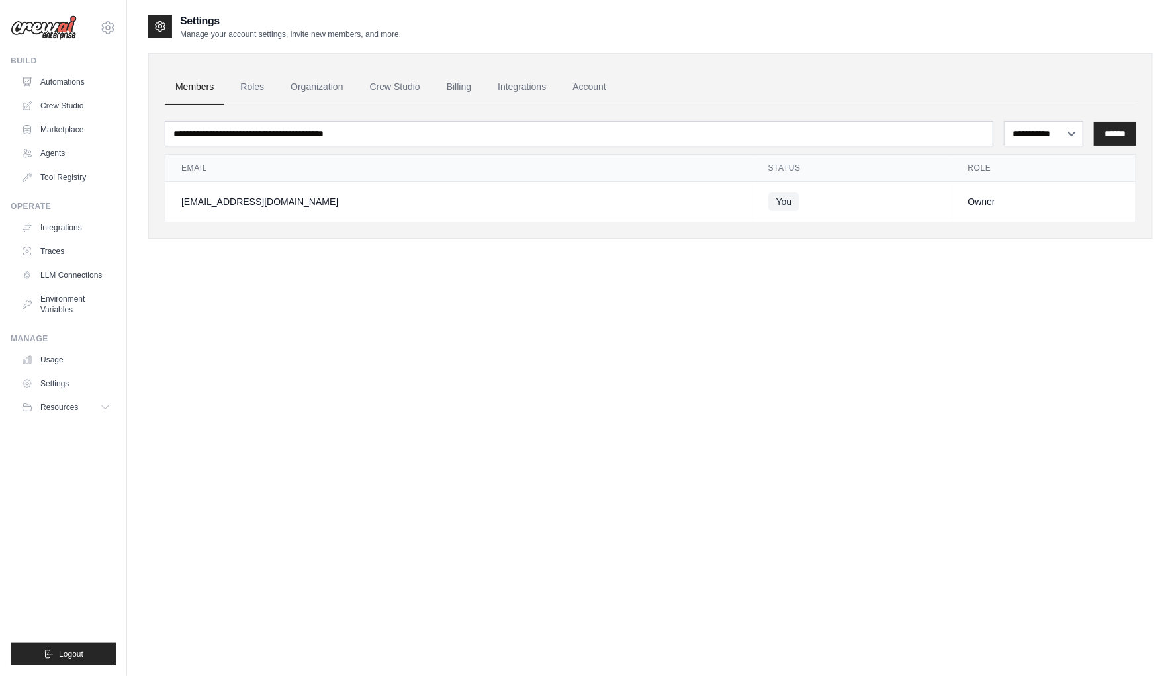
click at [1086, 341] on div "**********" at bounding box center [650, 351] width 1005 height 676
click at [72, 103] on link "Crew Studio" at bounding box center [67, 105] width 100 height 21
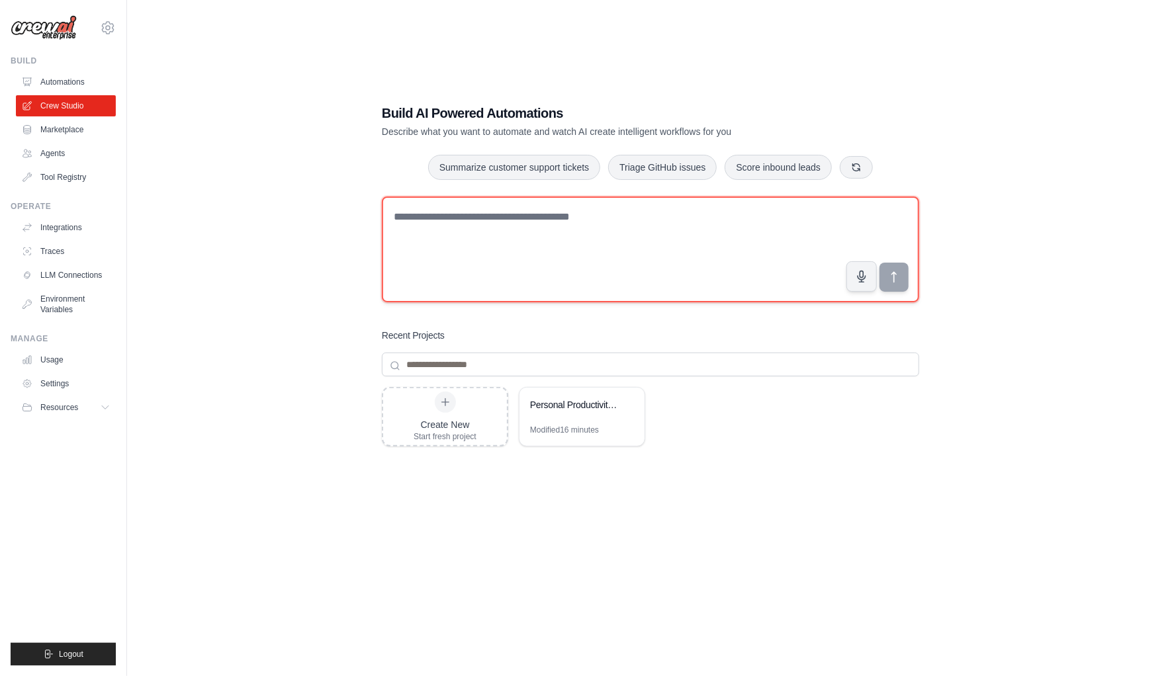
click at [606, 244] on textarea at bounding box center [650, 250] width 537 height 106
type textarea "**********"
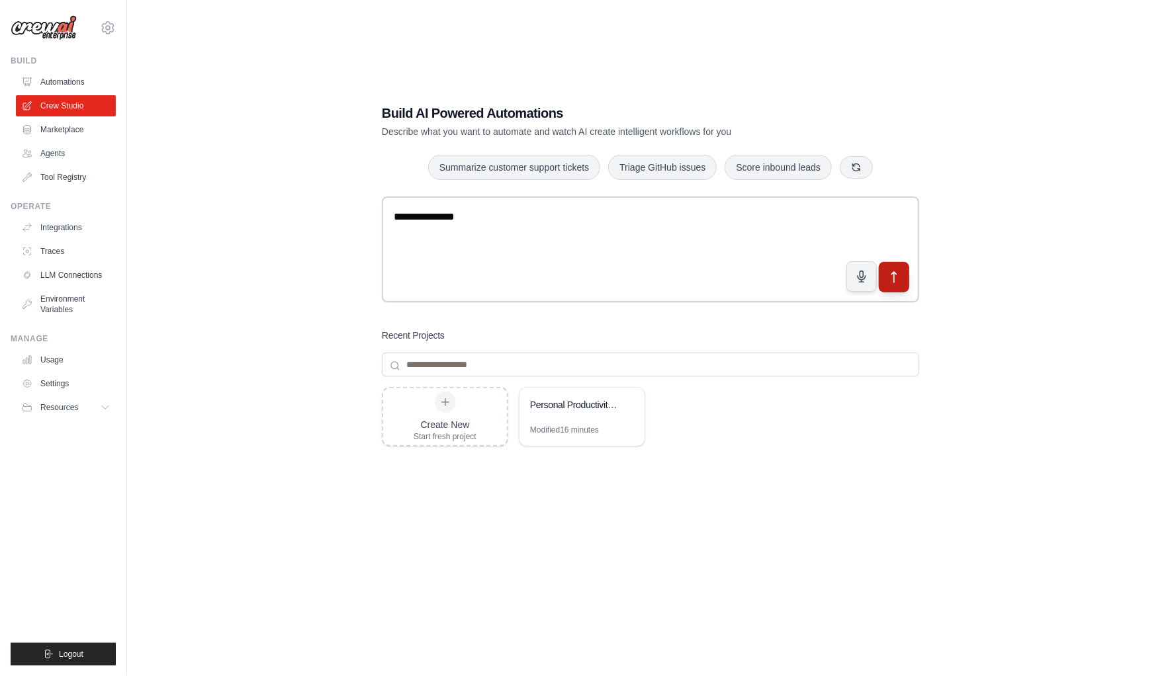
click at [903, 283] on button "submit" at bounding box center [894, 277] width 30 height 30
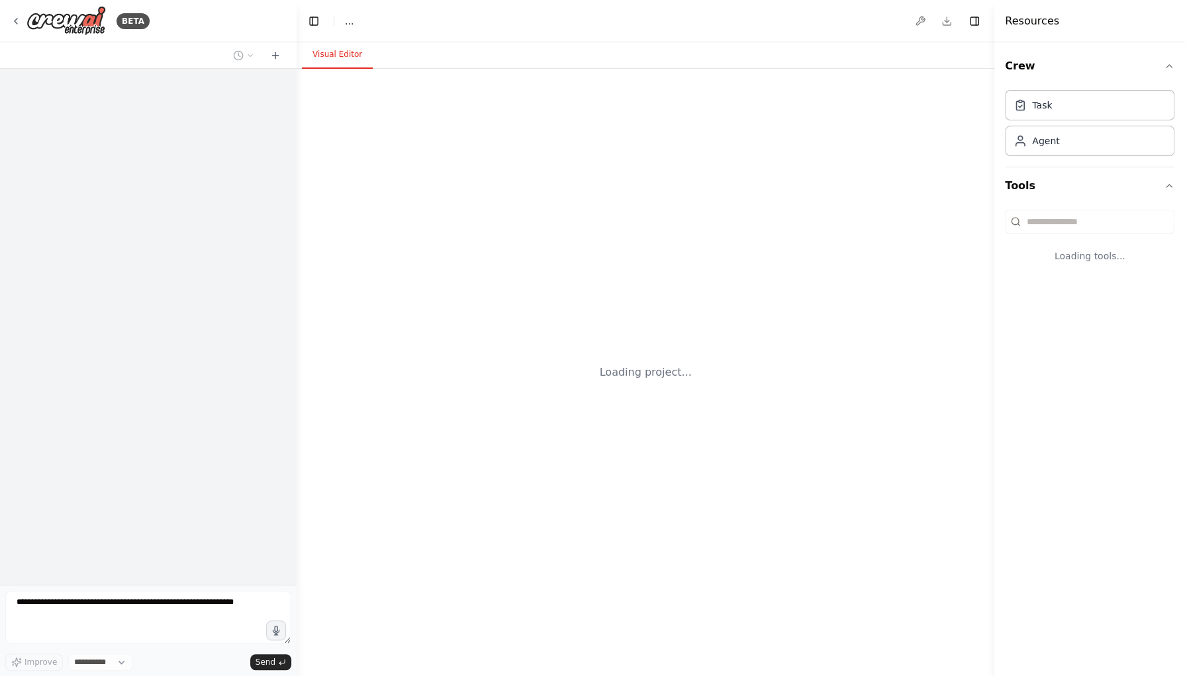
select select "****"
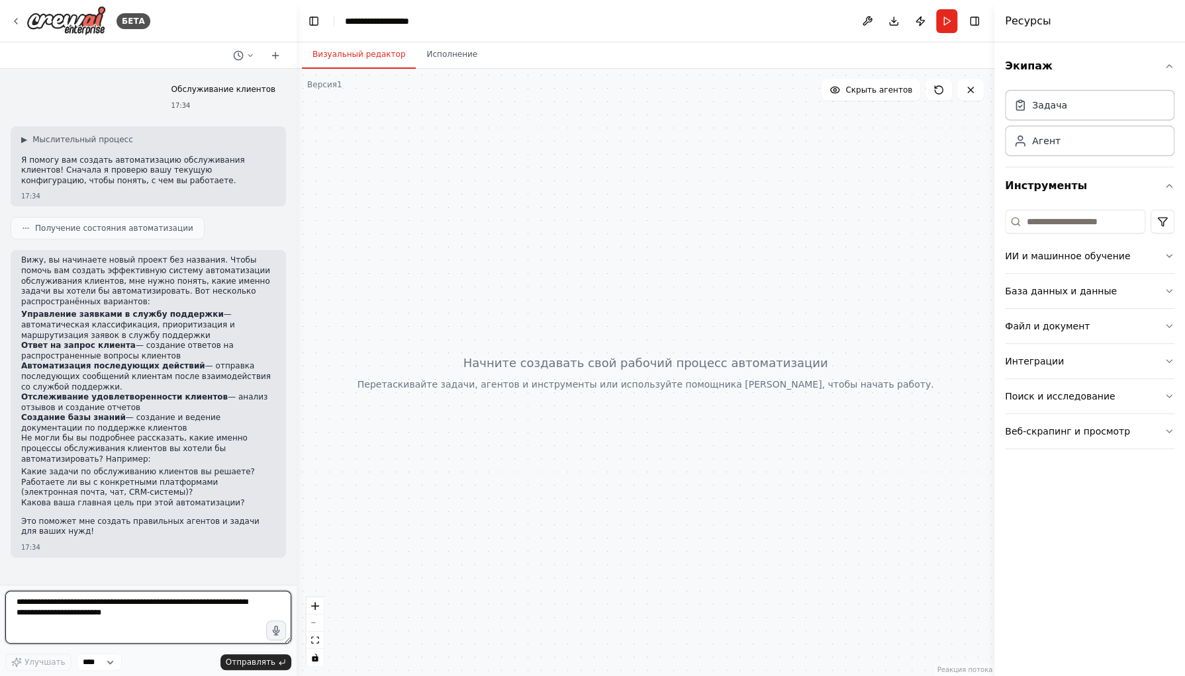
click at [95, 619] on textarea at bounding box center [148, 617] width 286 height 53
type textarea "*"
type textarea "**********"
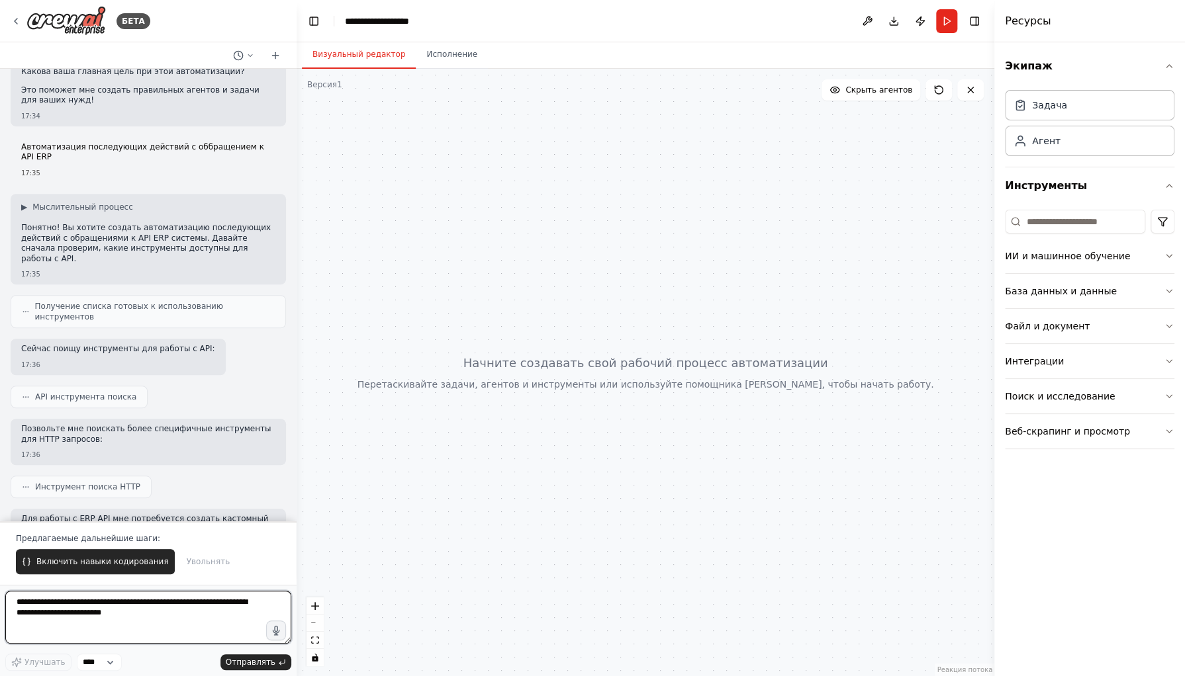
scroll to position [442, 0]
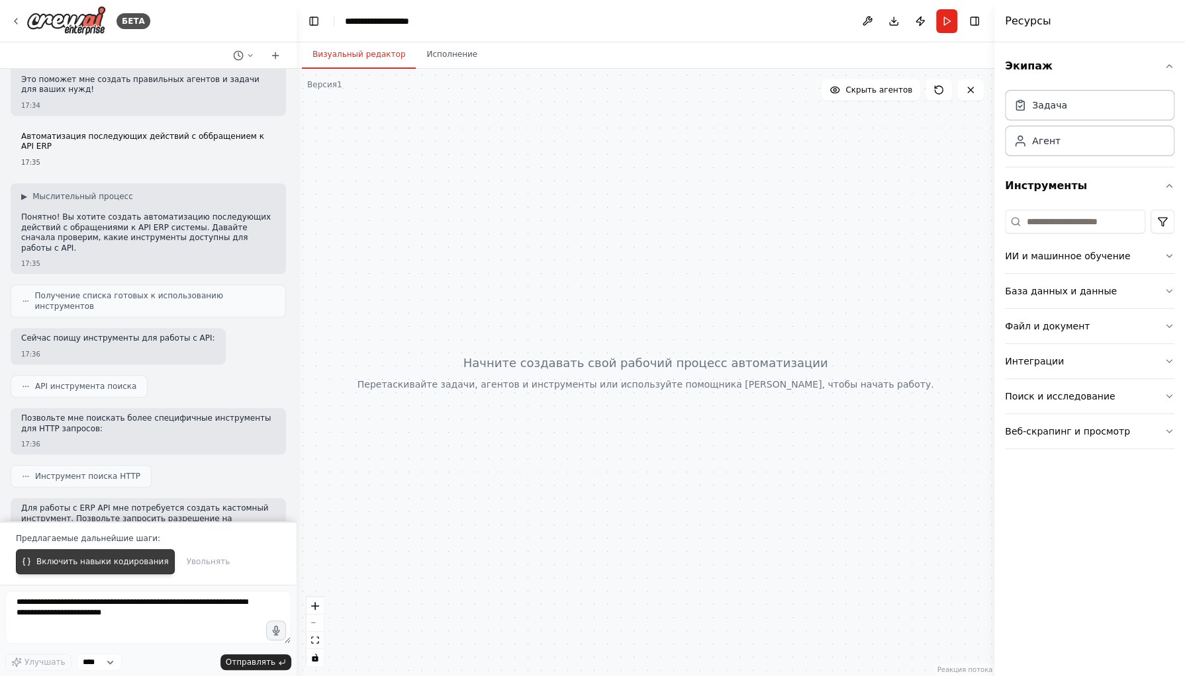
click at [123, 567] on font "Включить навыки кодирования" at bounding box center [102, 561] width 132 height 9
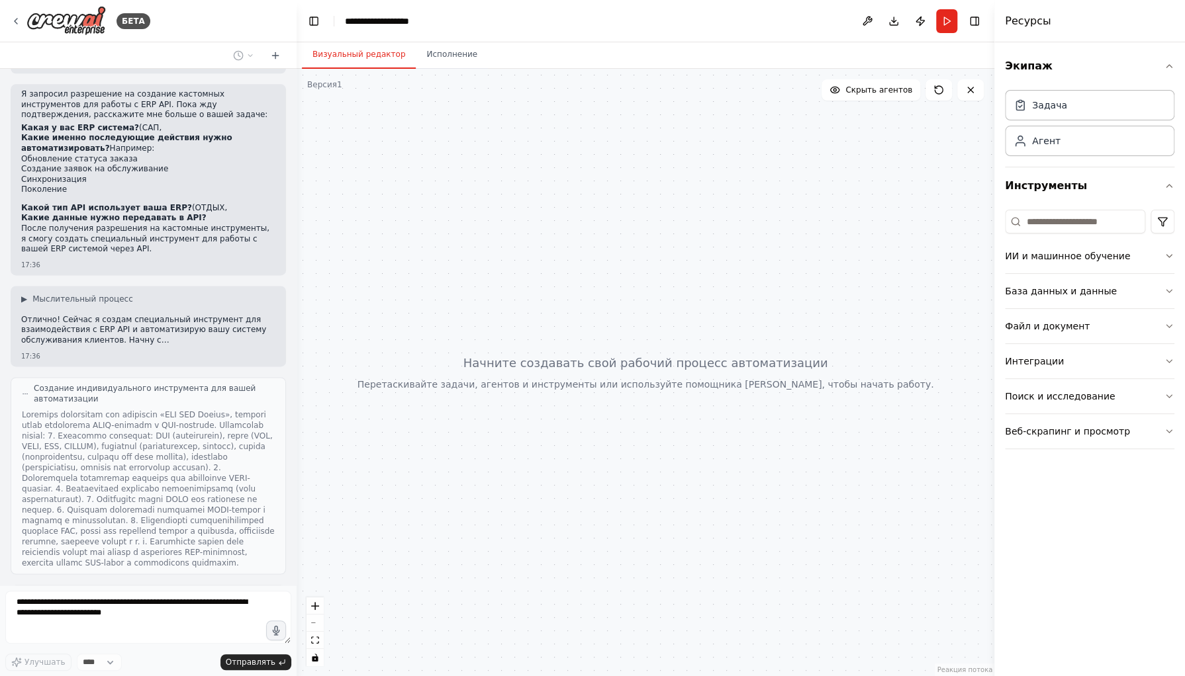
scroll to position [1021, 0]
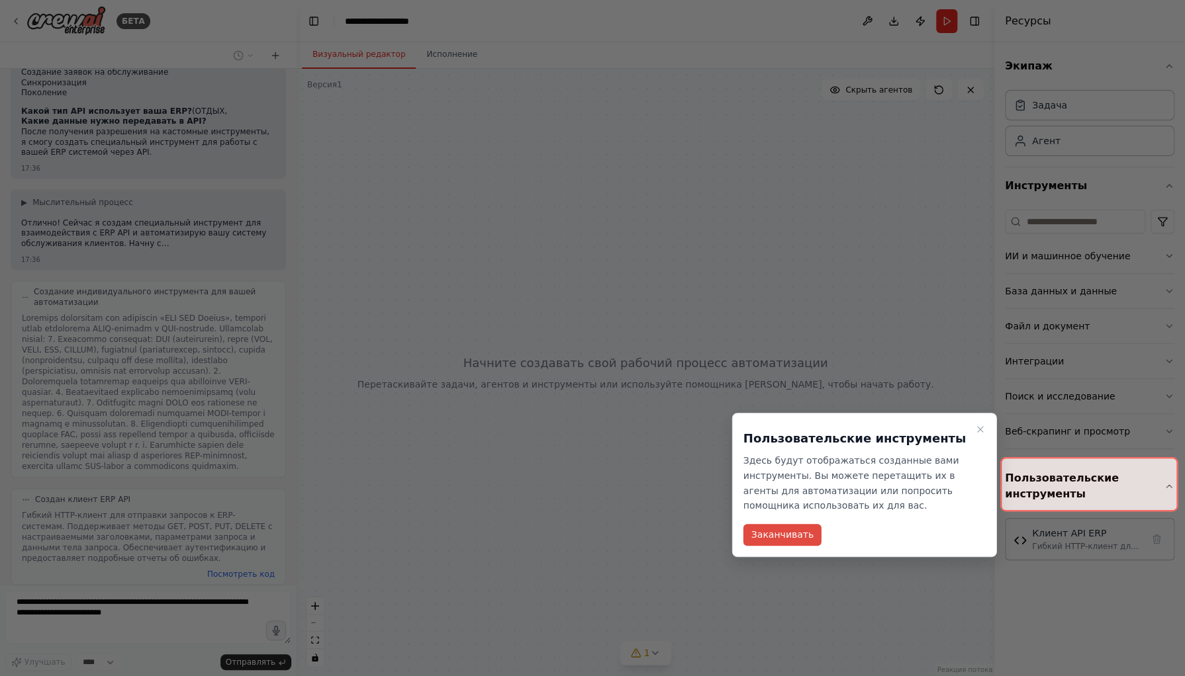
click at [794, 533] on font "Заканчивать" at bounding box center [782, 534] width 62 height 11
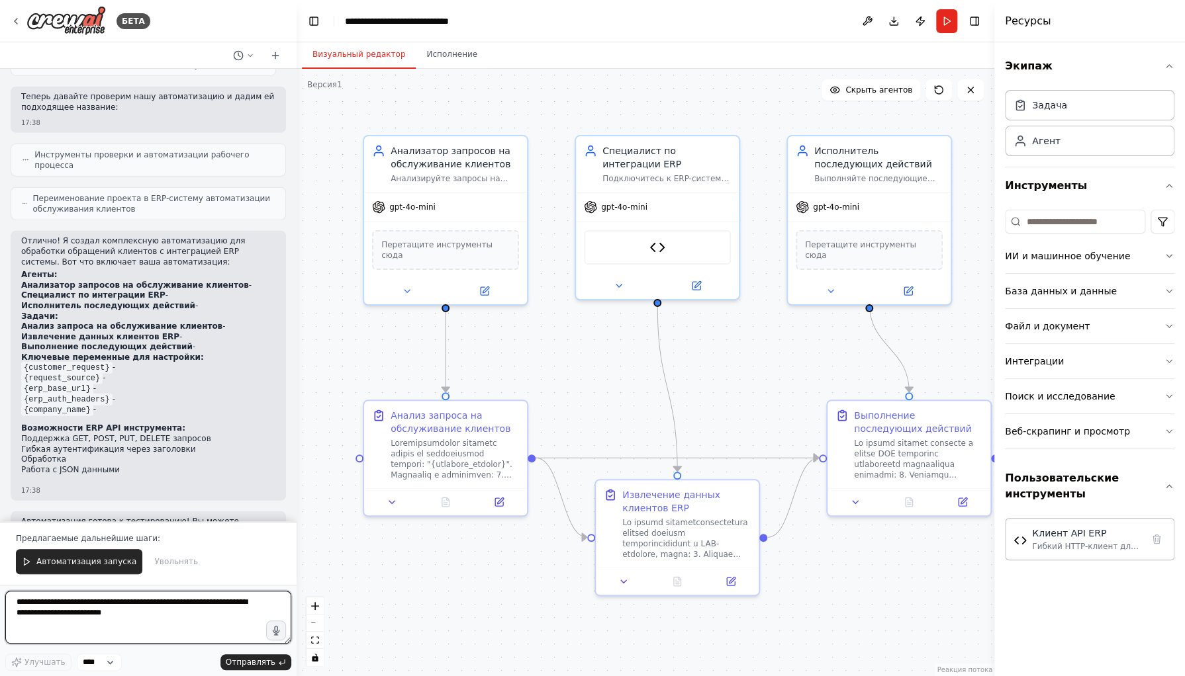
scroll to position [2052, 0]
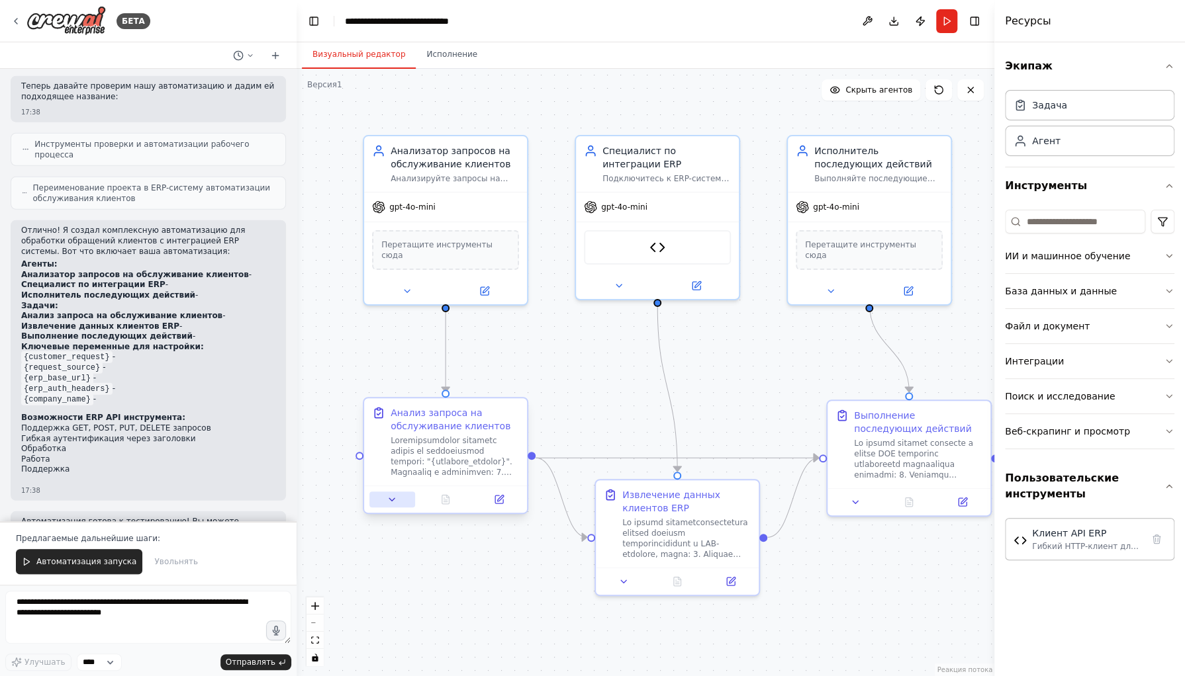
click at [394, 497] on icon at bounding box center [392, 499] width 11 height 11
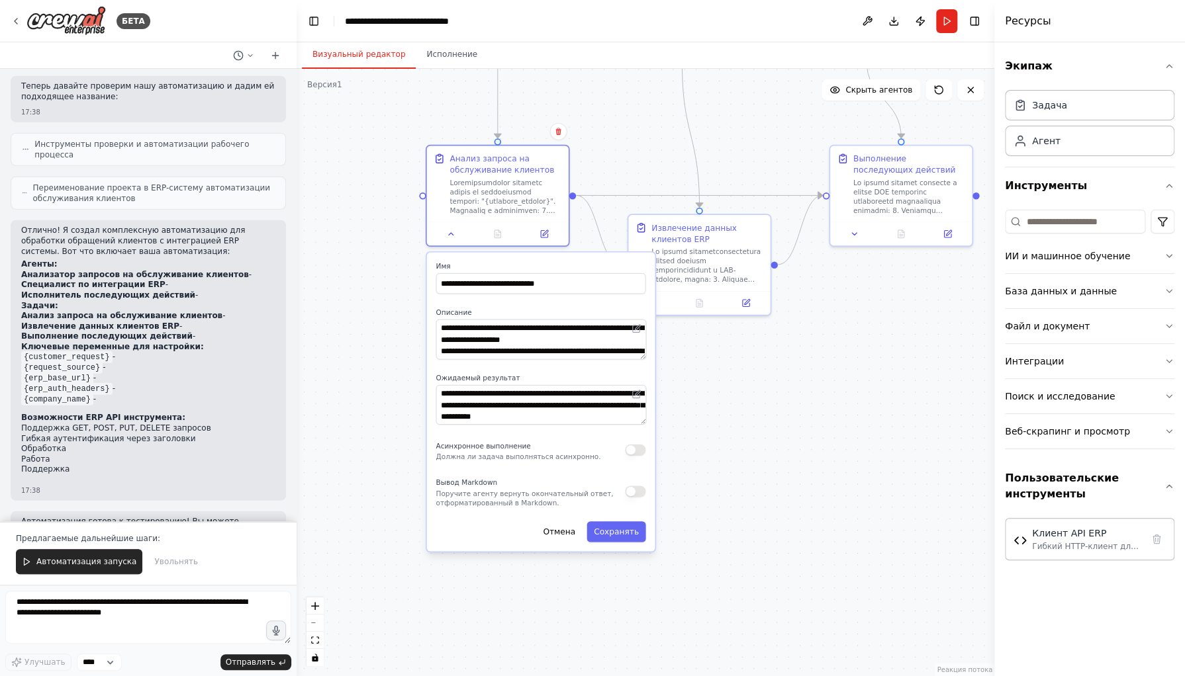
drag, startPoint x: 960, startPoint y: 384, endPoint x: 991, endPoint y: 132, distance: 254.1
click at [991, 132] on div "БЕТА Обслуживание клиентов 17:34 ▶ Мыслительный процесс Я помогу вам создать ав…" at bounding box center [592, 338] width 1185 height 676
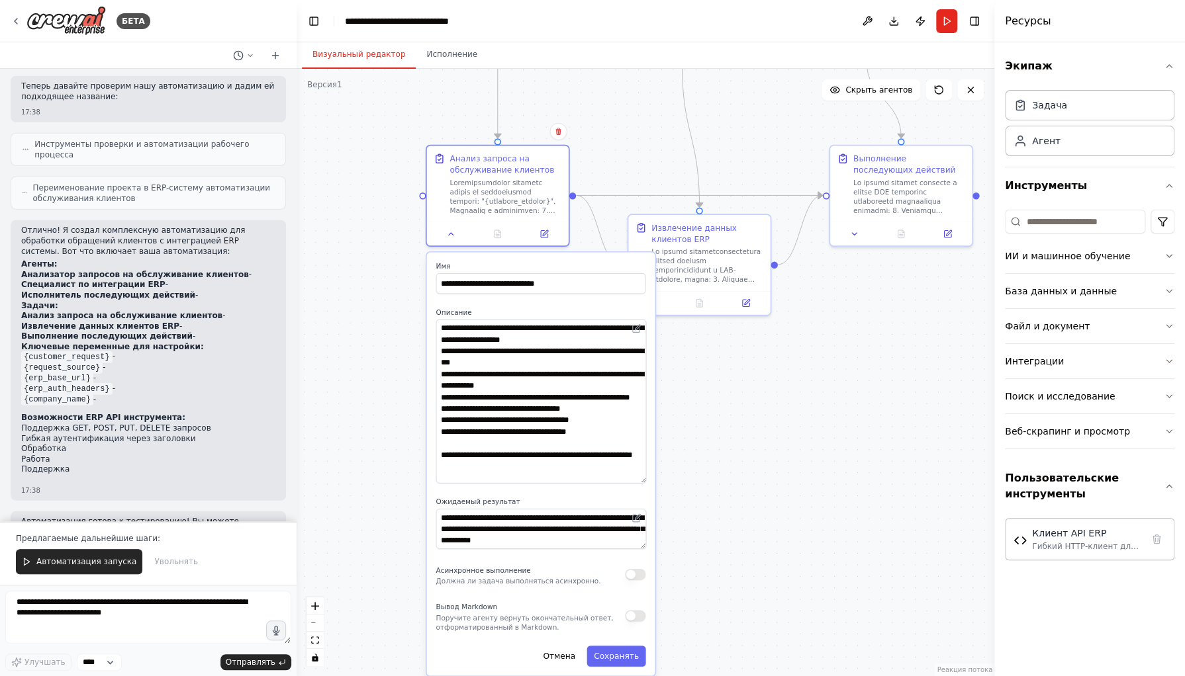
drag, startPoint x: 643, startPoint y: 356, endPoint x: 665, endPoint y: 481, distance: 126.2
click at [665, 481] on div ".deletable-edge-delete-btn { width: 20px; height: 20px; border: 0px solid #ffff…" at bounding box center [646, 373] width 698 height 608
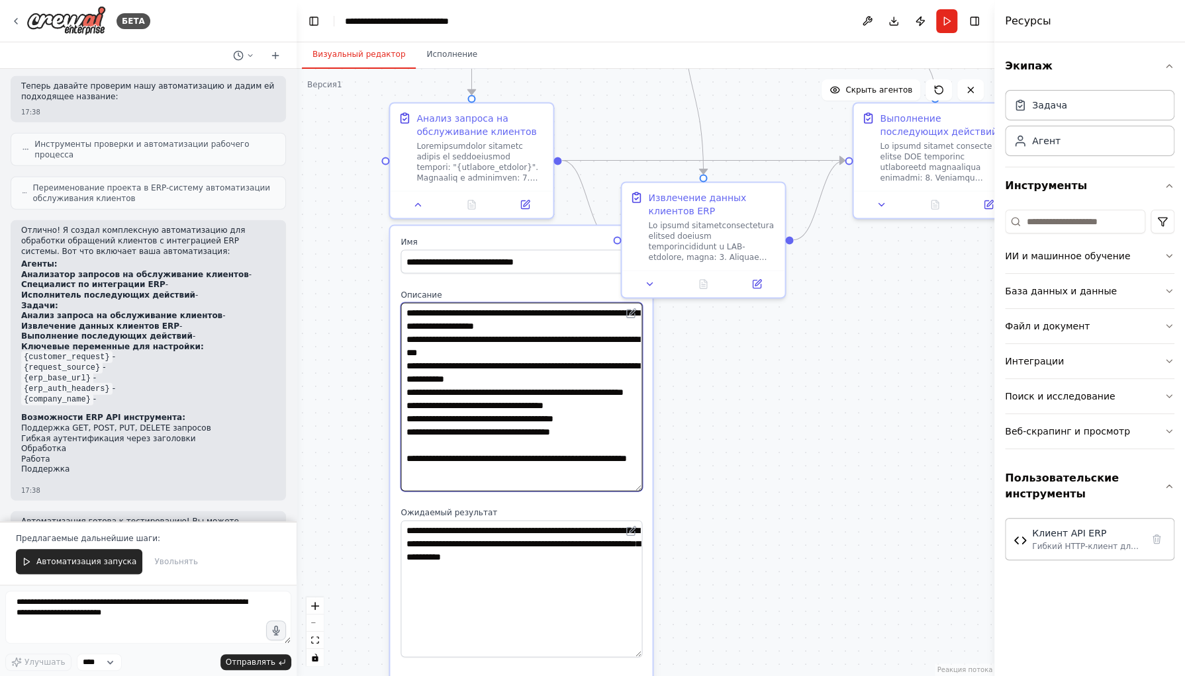
drag, startPoint x: 641, startPoint y: 561, endPoint x: 641, endPoint y: 652, distance: 91.3
click at [641, 652] on textarea "**********" at bounding box center [521, 588] width 242 height 137
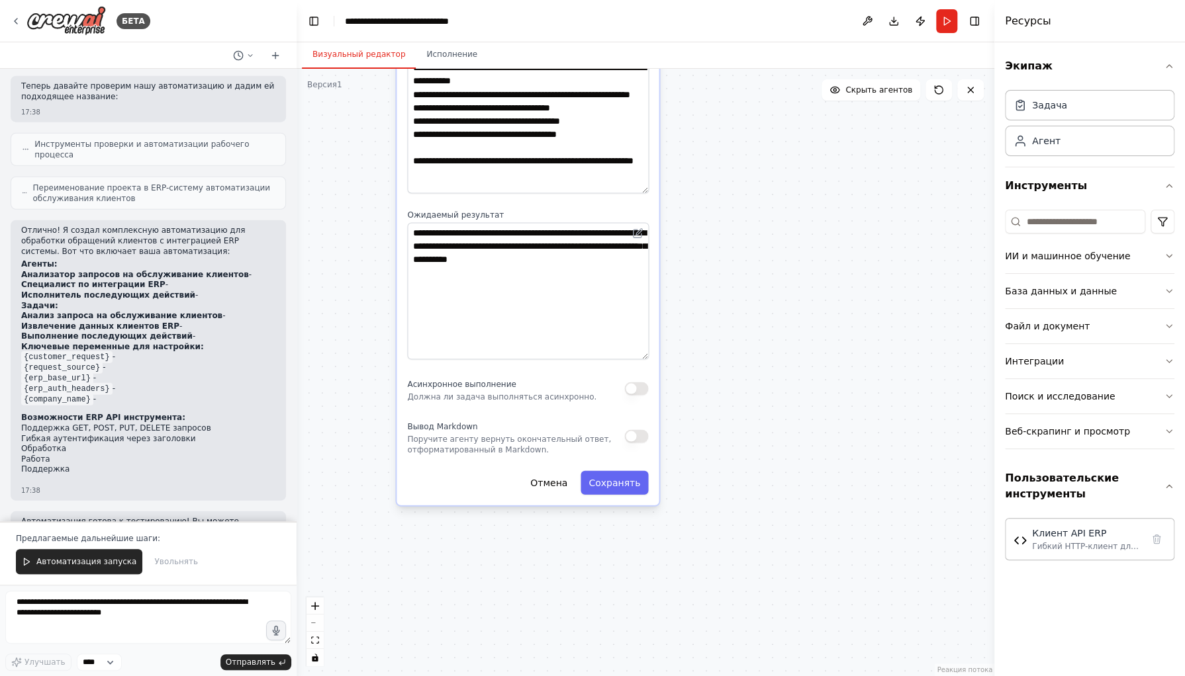
drag, startPoint x: 772, startPoint y: 552, endPoint x: 778, endPoint y: 255, distance: 296.6
click at [778, 255] on div ".deletable-edge-delete-btn { width: 20px; height: 20px; border: 0px solid #ffff…" at bounding box center [646, 373] width 698 height 608
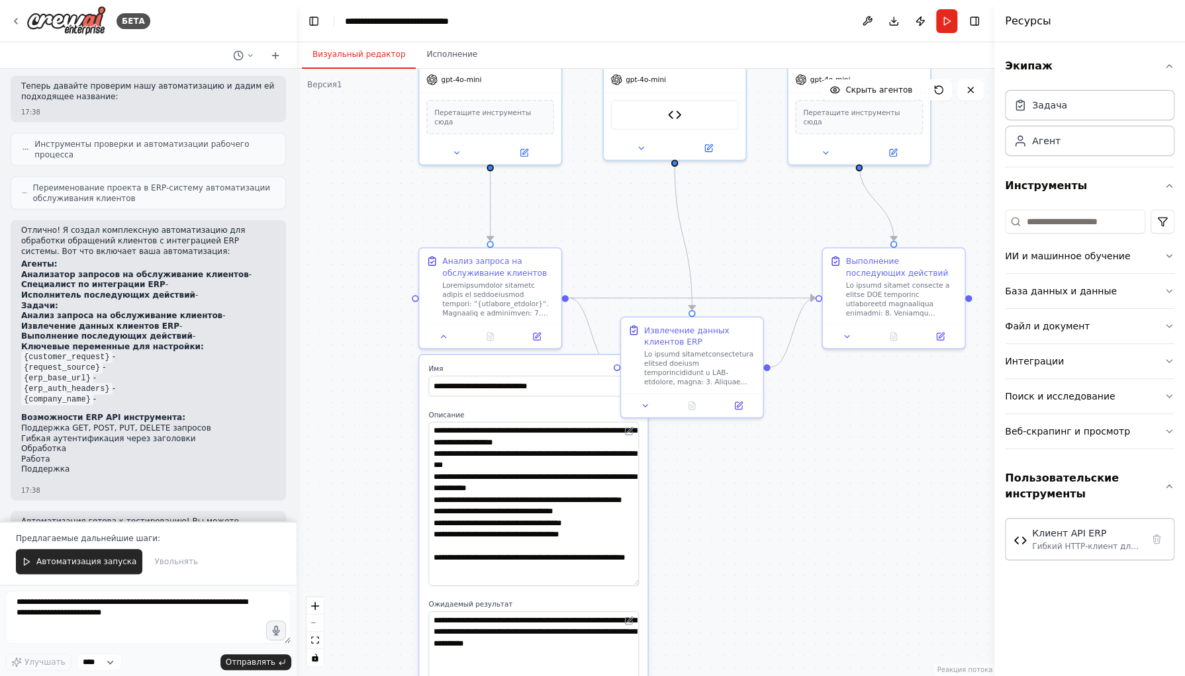
drag, startPoint x: 781, startPoint y: 265, endPoint x: 760, endPoint y: 602, distance: 337.6
click at [760, 602] on div ".deletable-edge-delete-btn { width: 20px; height: 20px; border: 0px solid #ffff…" at bounding box center [646, 373] width 698 height 608
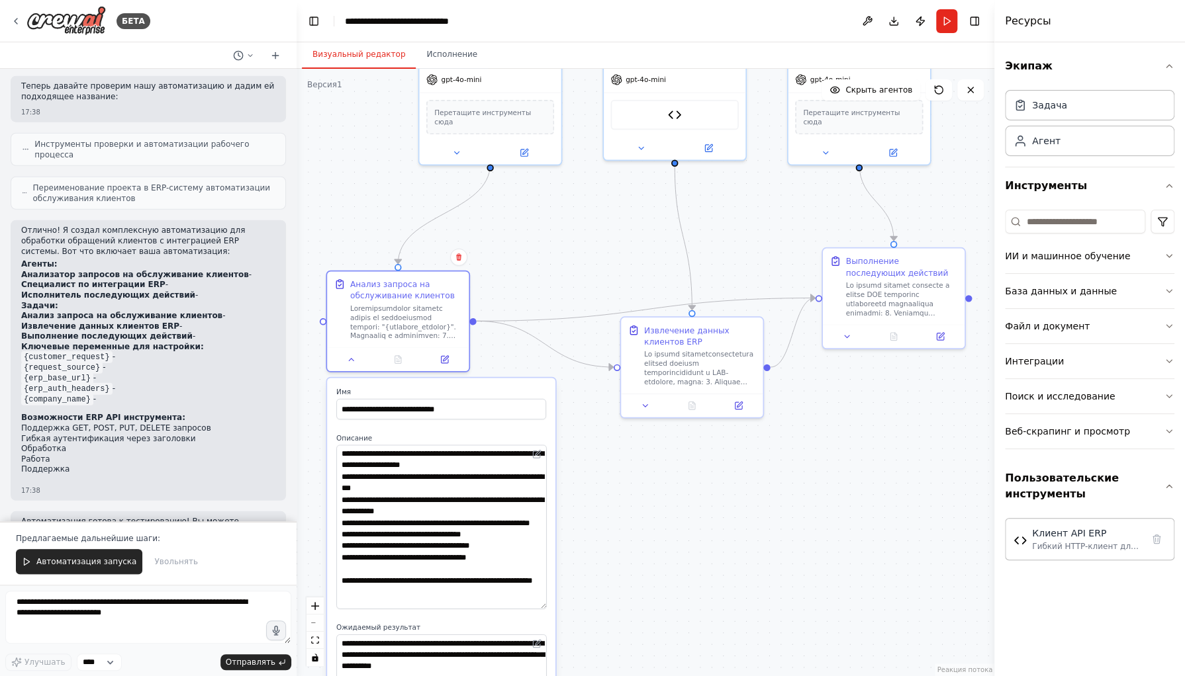
drag, startPoint x: 528, startPoint y: 359, endPoint x: 440, endPoint y: 387, distance: 92.5
click at [440, 387] on div "**********" at bounding box center [441, 629] width 228 height 502
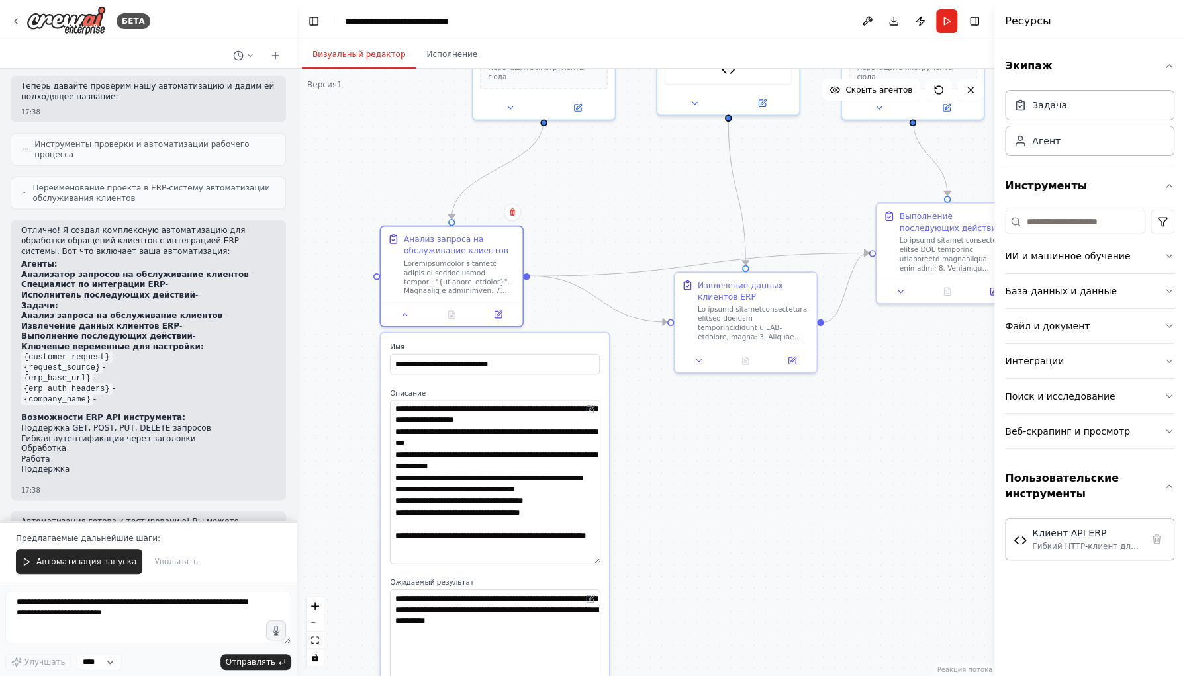
drag, startPoint x: 674, startPoint y: 558, endPoint x: 727, endPoint y: 513, distance: 70.0
click at [727, 513] on div ".deletable-edge-delete-btn { width: 20px; height: 20px; border: 0px solid #ffff…" at bounding box center [646, 373] width 698 height 608
click at [614, 306] on icon "Edge from bf10699c-1148-43bd-ac3d-f5ad135c2410 to aecaa89e-673d-4f00-af45-93c2a…" at bounding box center [598, 299] width 136 height 46
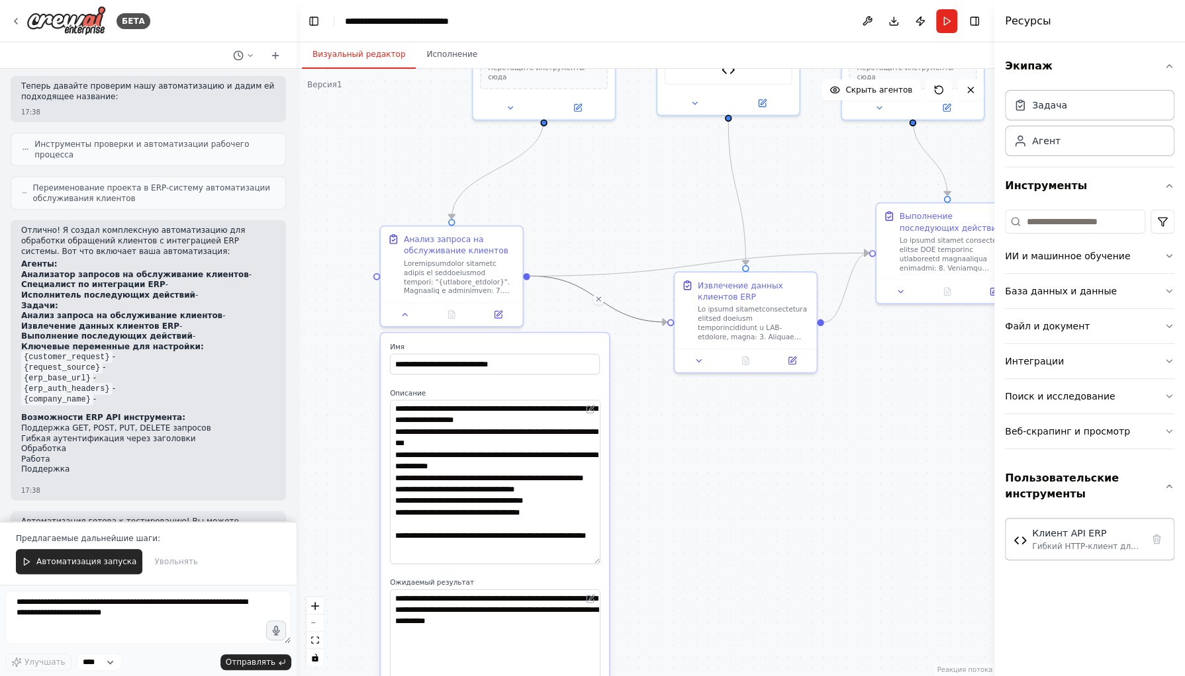
click at [614, 306] on icon "Edge from bf10699c-1148-43bd-ac3d-f5ad135c2410 to aecaa89e-673d-4f00-af45-93c2a…" at bounding box center [598, 299] width 136 height 46
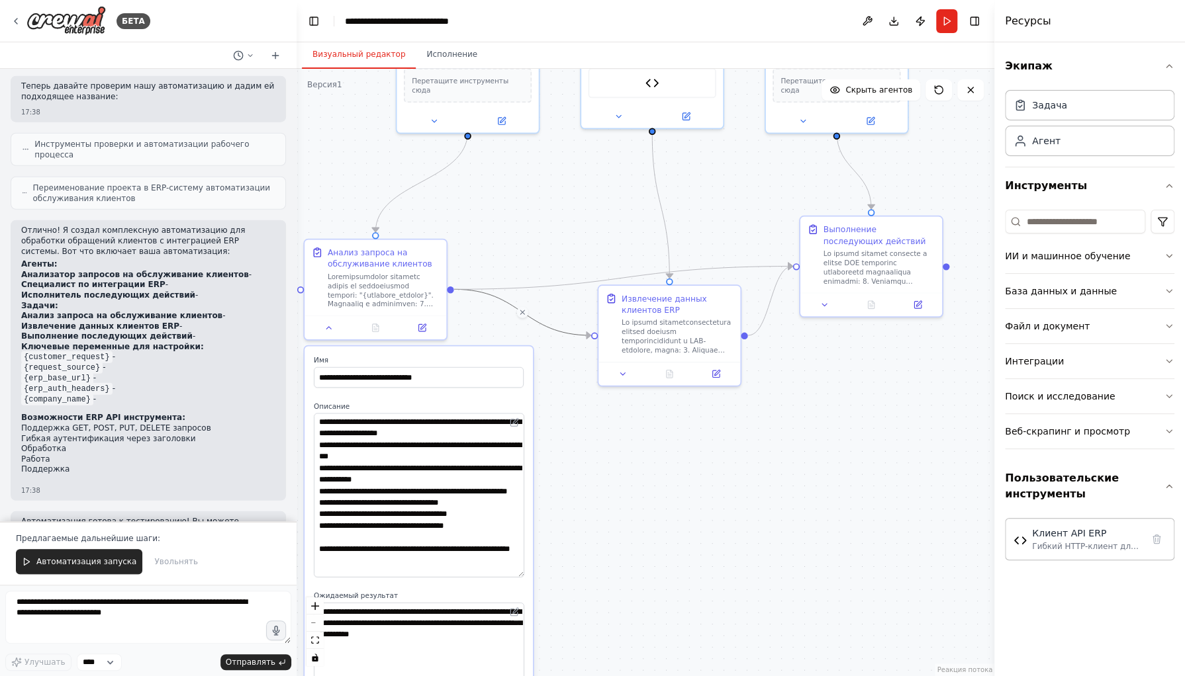
drag, startPoint x: 823, startPoint y: 456, endPoint x: 747, endPoint y: 469, distance: 77.3
click at [747, 469] on div ".deletable-edge-delete-btn { width: 20px; height: 20px; border: 0px solid #ffff…" at bounding box center [646, 373] width 698 height 608
click at [757, 268] on icon "Edge from bf10699c-1148-43bd-ac3d-f5ad135c2410 to 345d757b-e0d0-46d7-bbeb-2b1bb…" at bounding box center [623, 277] width 338 height 23
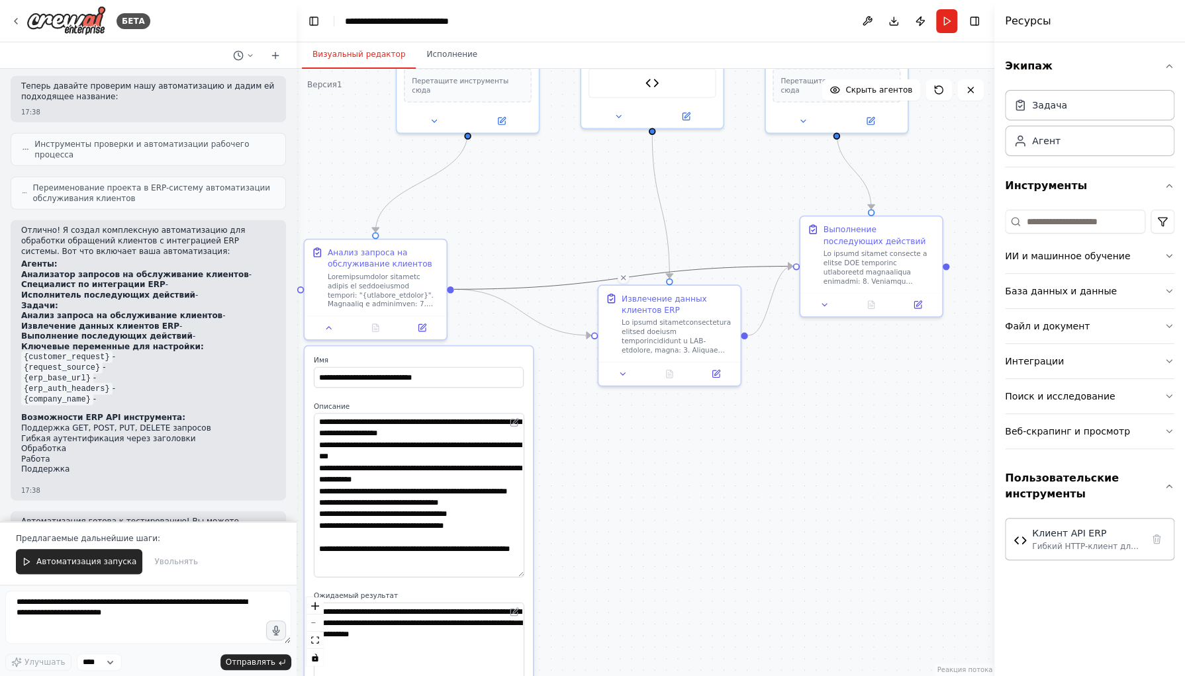
click at [757, 268] on icon "Edge from bf10699c-1148-43bd-ac3d-f5ad135c2410 to 345d757b-e0d0-46d7-bbeb-2b1bb…" at bounding box center [623, 277] width 338 height 23
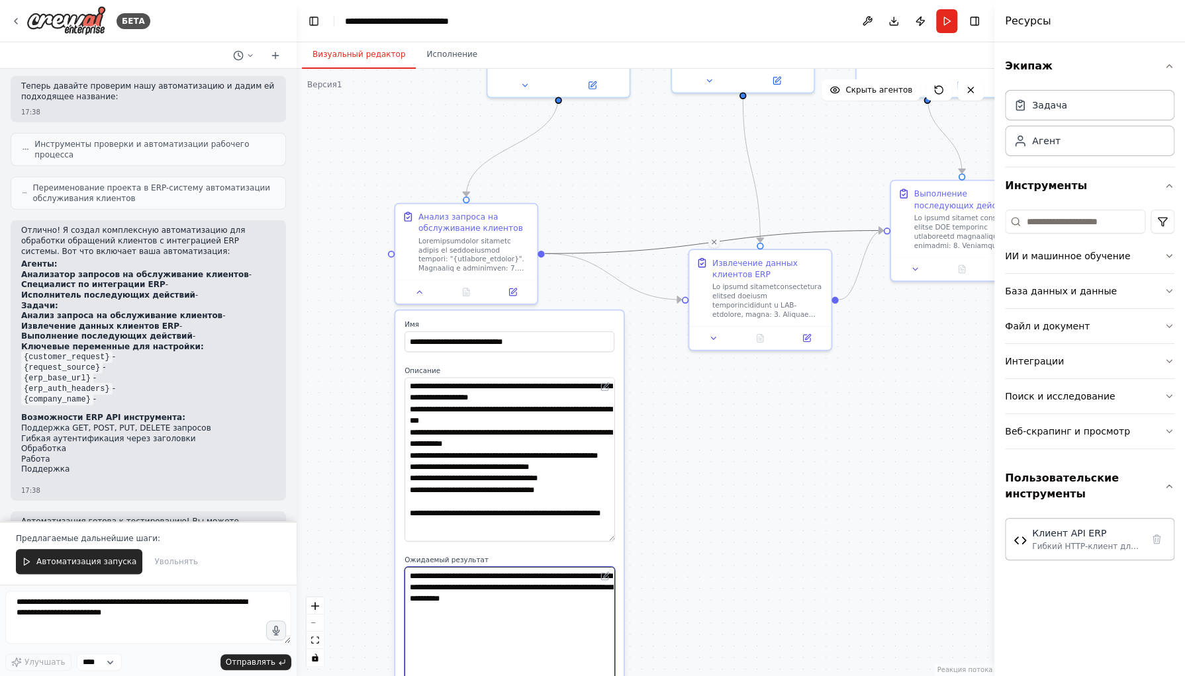
drag, startPoint x: 701, startPoint y: 501, endPoint x: 792, endPoint y: 465, distance: 97.7
click at [792, 465] on div ".deletable-edge-delete-btn { width: 20px; height: 20px; border: 0px solid #ffff…" at bounding box center [646, 373] width 698 height 608
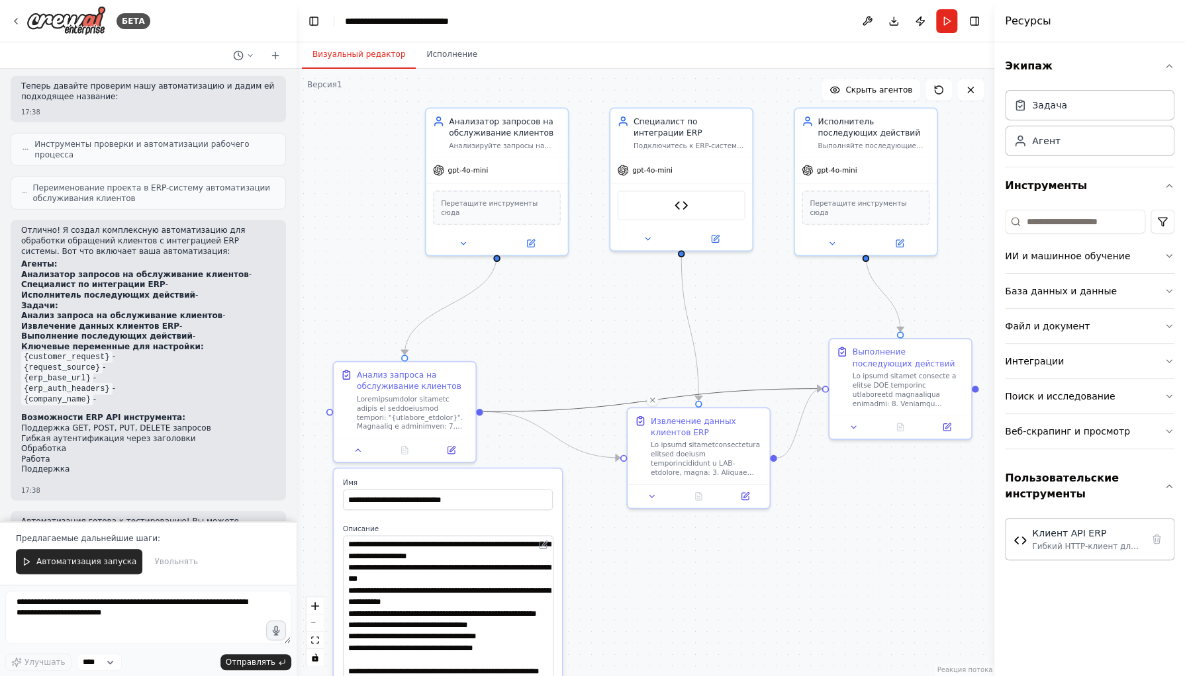
drag, startPoint x: 823, startPoint y: 469, endPoint x: 762, endPoint y: 627, distance: 169.7
click at [762, 627] on div ".deletable-edge-delete-btn { width: 20px; height: 20px; border: 0px solid #ffff…" at bounding box center [646, 373] width 698 height 608
click at [480, 118] on font "Анализатор запросов на обслуживание клиентов" at bounding box center [501, 125] width 105 height 21
click at [482, 127] on font "Анализатор запросов на обслуживание клиентов" at bounding box center [501, 125] width 105 height 21
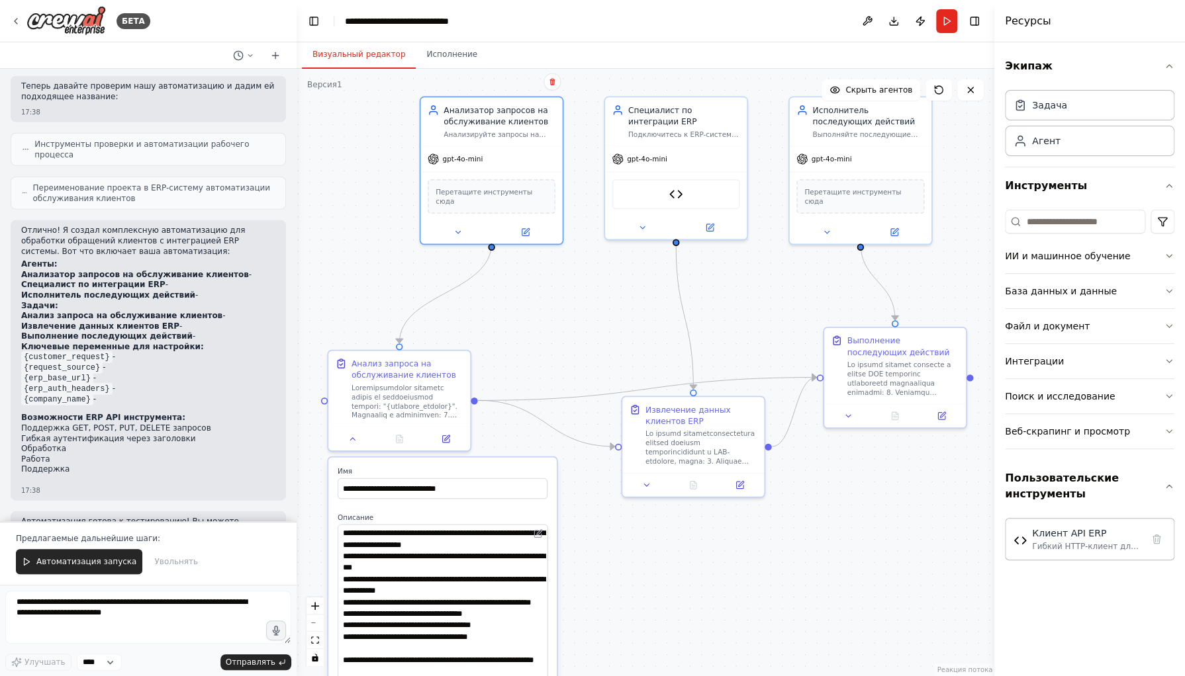
drag, startPoint x: 611, startPoint y: 340, endPoint x: 606, endPoint y: 328, distance: 12.4
click at [606, 328] on div ".deletable-edge-delete-btn { width: 20px; height: 20px; border: 0px solid #ffff…" at bounding box center [646, 373] width 698 height 608
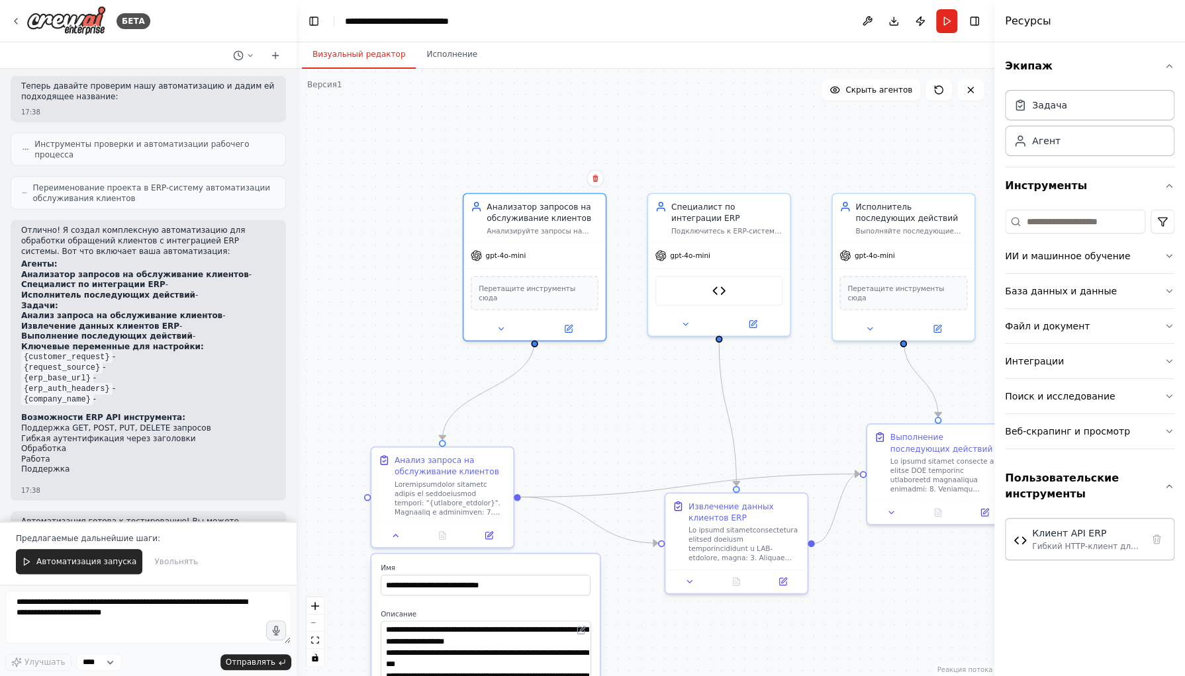
drag, startPoint x: 579, startPoint y: 286, endPoint x: 625, endPoint y: 382, distance: 106.3
click at [625, 382] on div ".deletable-edge-delete-btn { width: 20px; height: 20px; border: 0px solid #ffff…" at bounding box center [646, 373] width 698 height 608
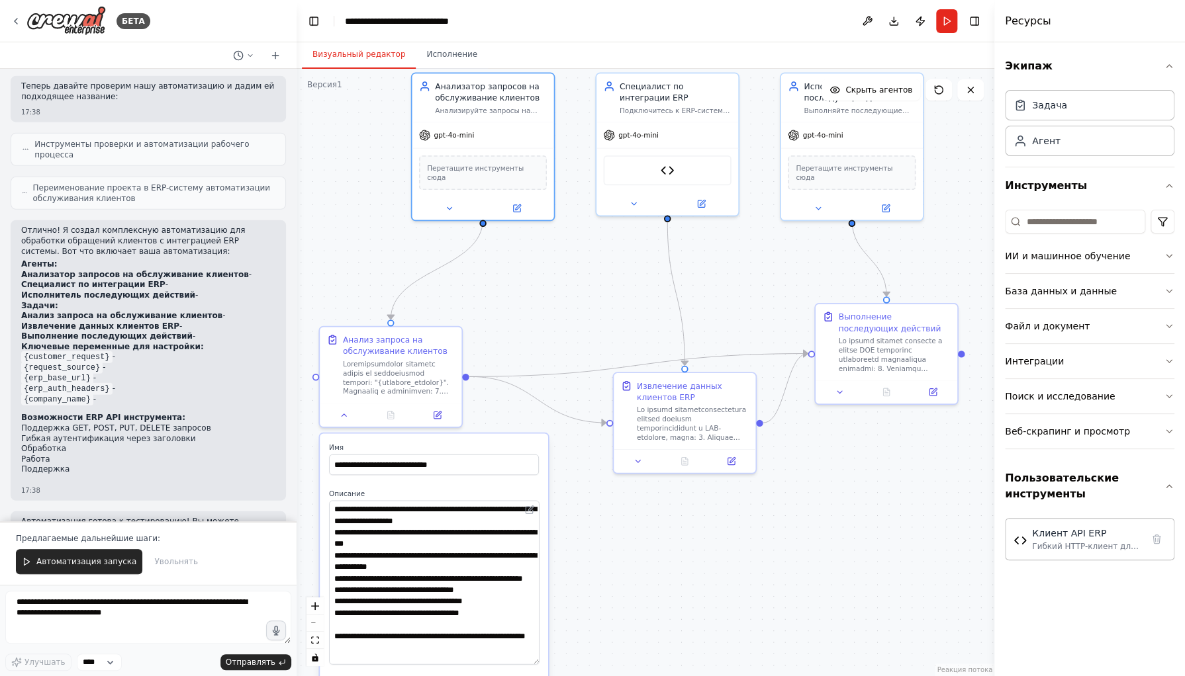
drag, startPoint x: 625, startPoint y: 382, endPoint x: 573, endPoint y: 261, distance: 131.1
click at [573, 261] on div ".deletable-edge-delete-btn { width: 20px; height: 20px; border: 0px solid #ffff…" at bounding box center [646, 373] width 698 height 608
click at [651, 104] on font "Подключитесь к ERP-системе по адресу {erp_base_url}, чтобы получать информацию …" at bounding box center [675, 158] width 110 height 109
click at [701, 197] on icon at bounding box center [700, 201] width 9 height 9
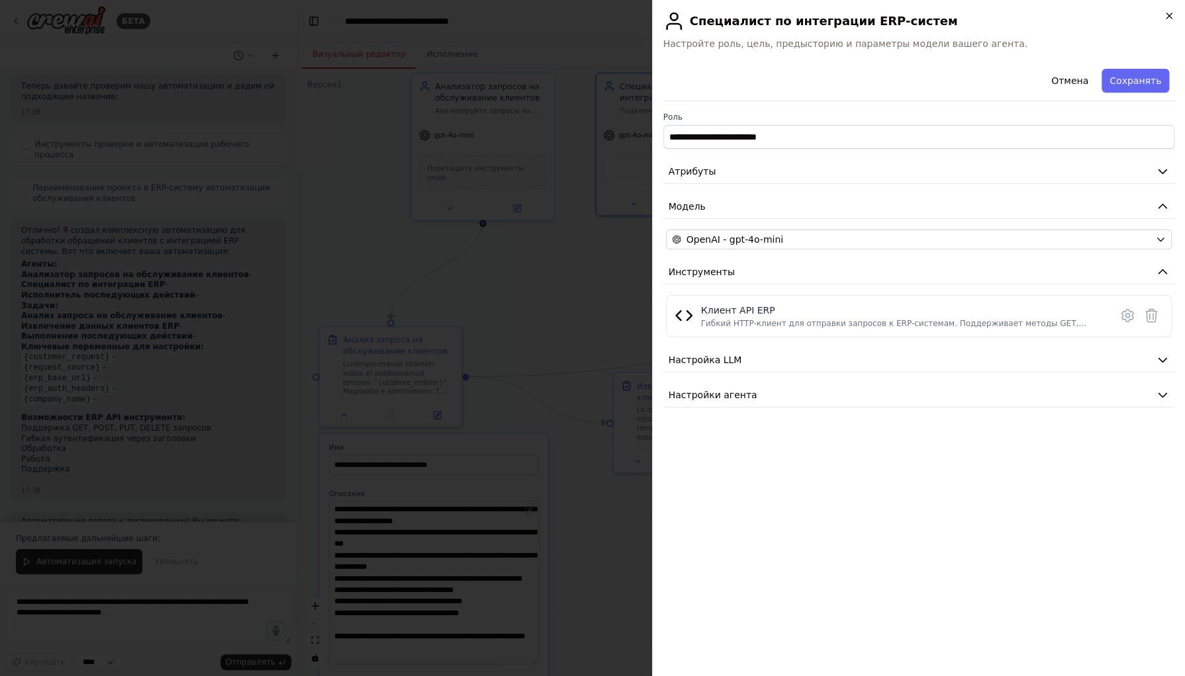
click at [1169, 16] on icon "button" at bounding box center [1168, 15] width 5 height 5
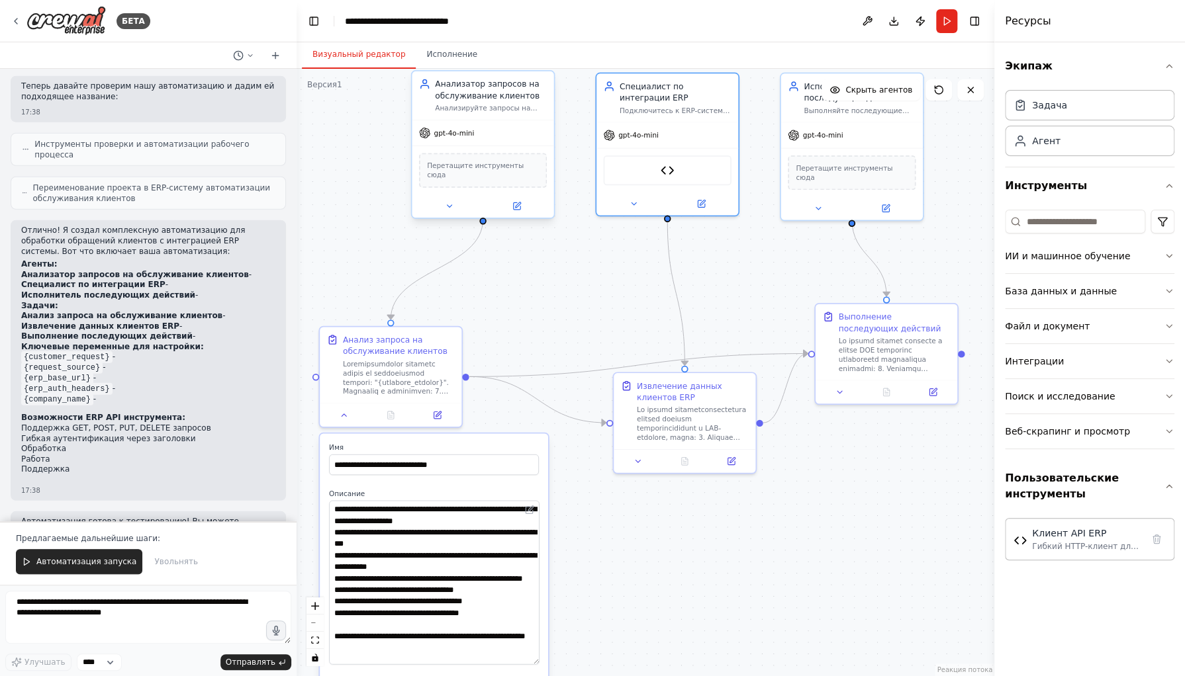
click at [484, 176] on div "Перетащите инструменты сюда" at bounding box center [483, 170] width 128 height 34
click at [525, 199] on button at bounding box center [516, 206] width 65 height 14
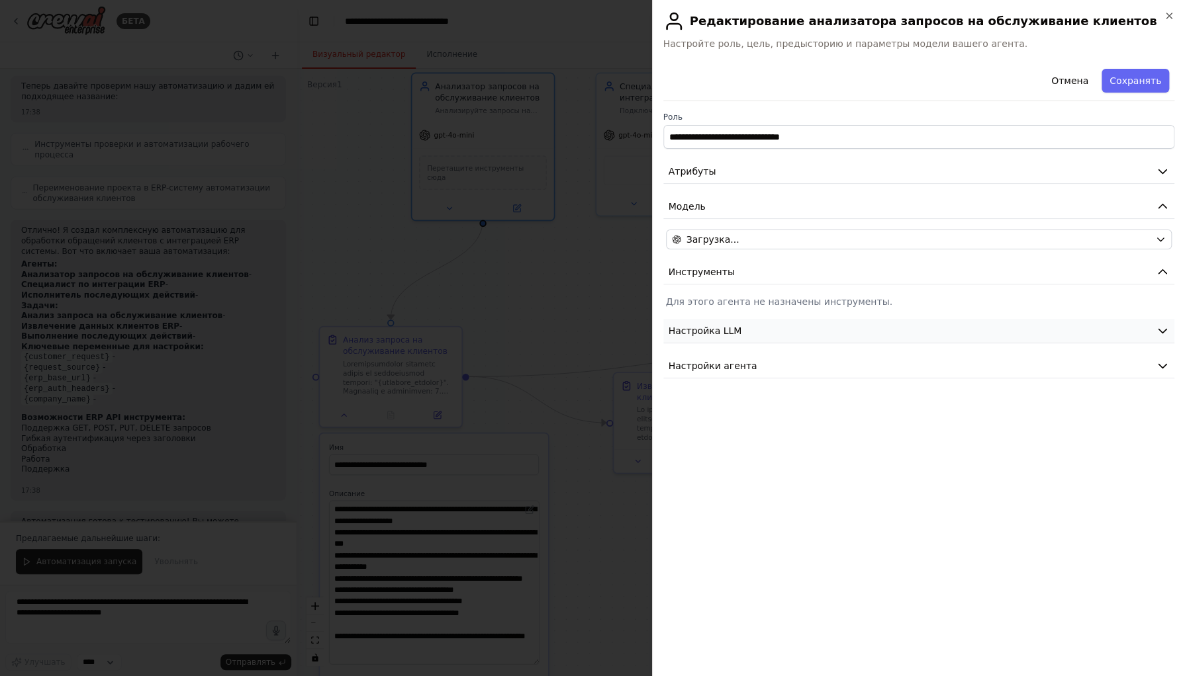
click at [1154, 331] on button "Настройка LLM" at bounding box center [919, 331] width 512 height 24
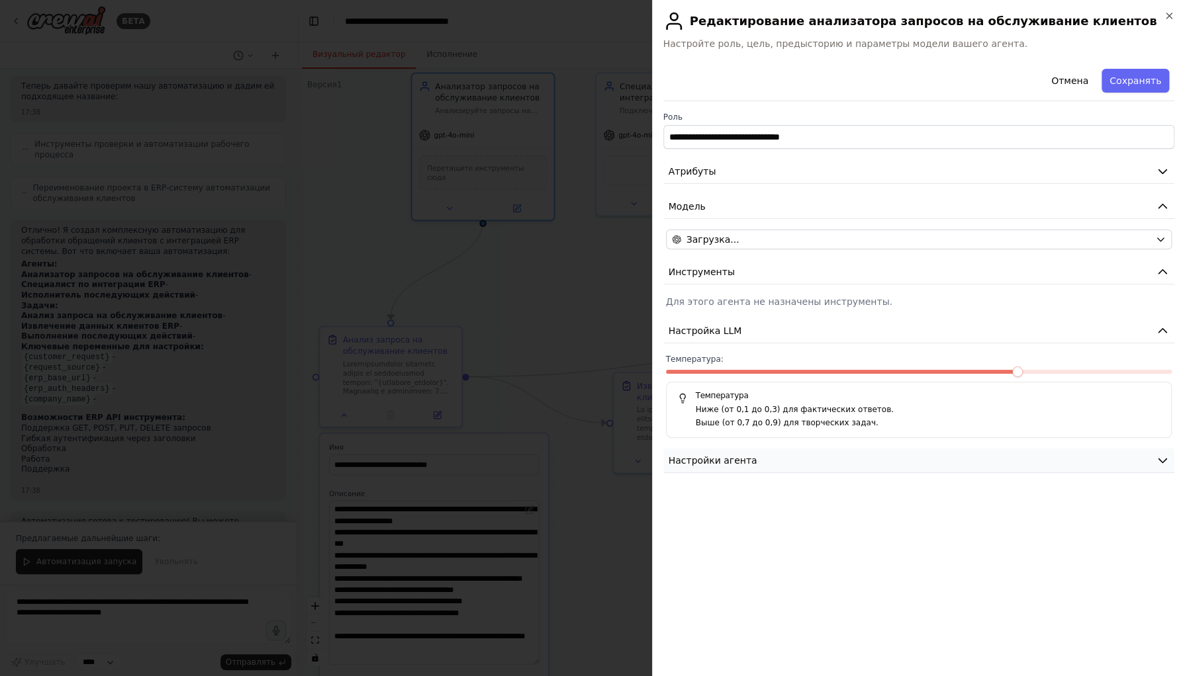
click at [1170, 459] on button "Настройки агента" at bounding box center [919, 461] width 512 height 24
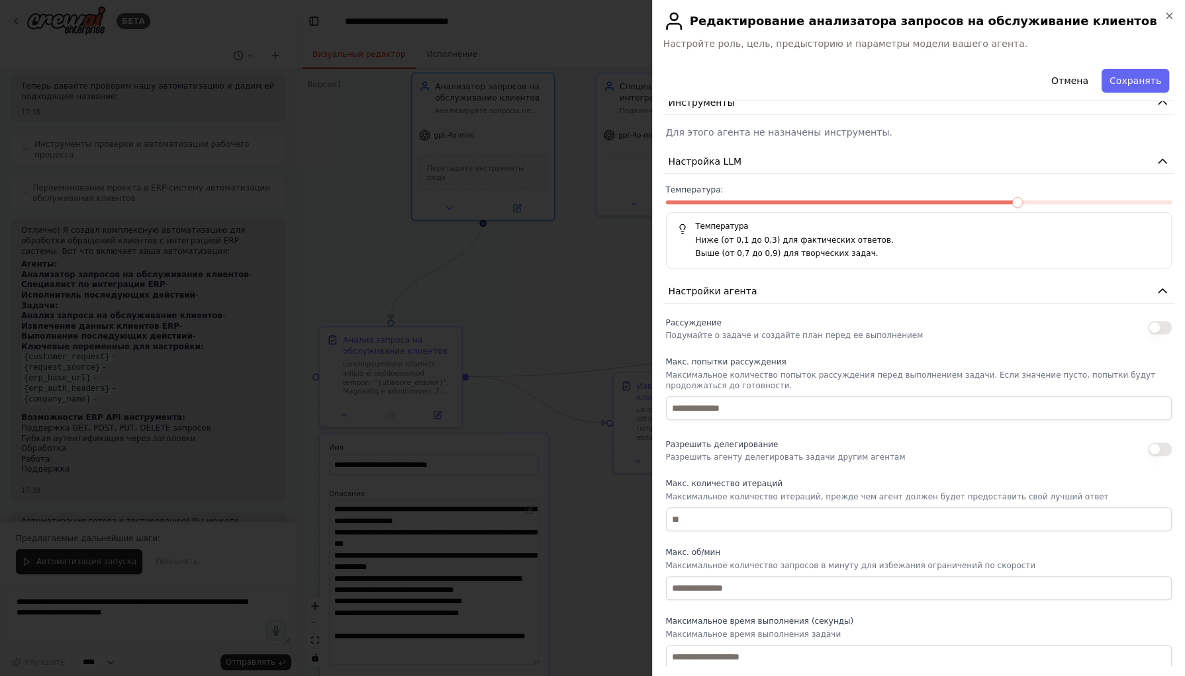
scroll to position [171, 0]
click at [1079, 83] on font "Отмена" at bounding box center [1069, 80] width 37 height 11
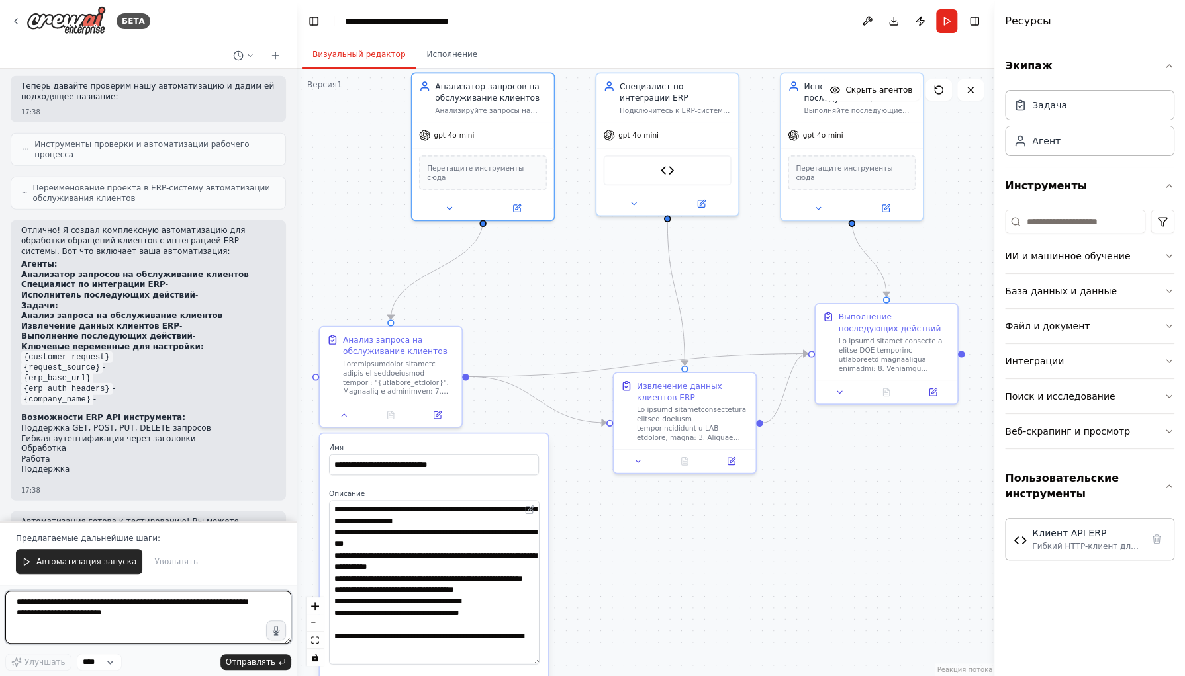
drag, startPoint x: 203, startPoint y: 618, endPoint x: -13, endPoint y: 599, distance: 217.2
click at [0, 599] on html "БЕТА Обслуживание клиентов 17:34 ▶ Мыслительный процесс Я помогу вам создать ав…" at bounding box center [592, 338] width 1185 height 676
type textarea "*"
type textarea "**********"
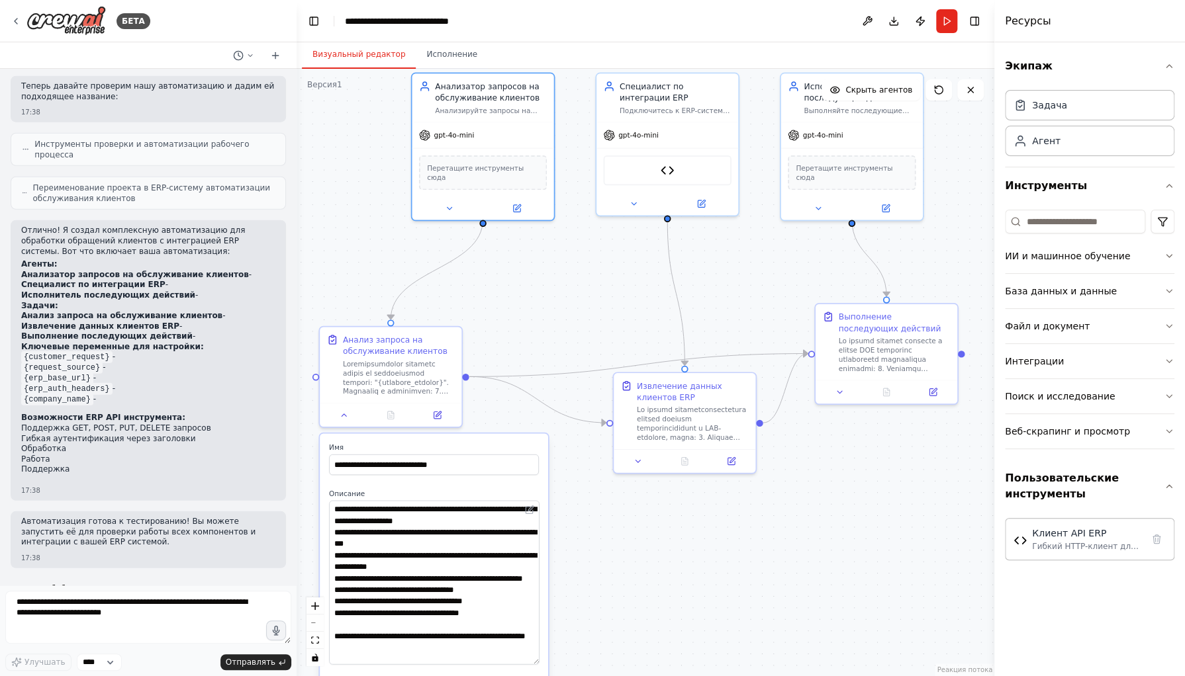
scroll to position [2090, 0]
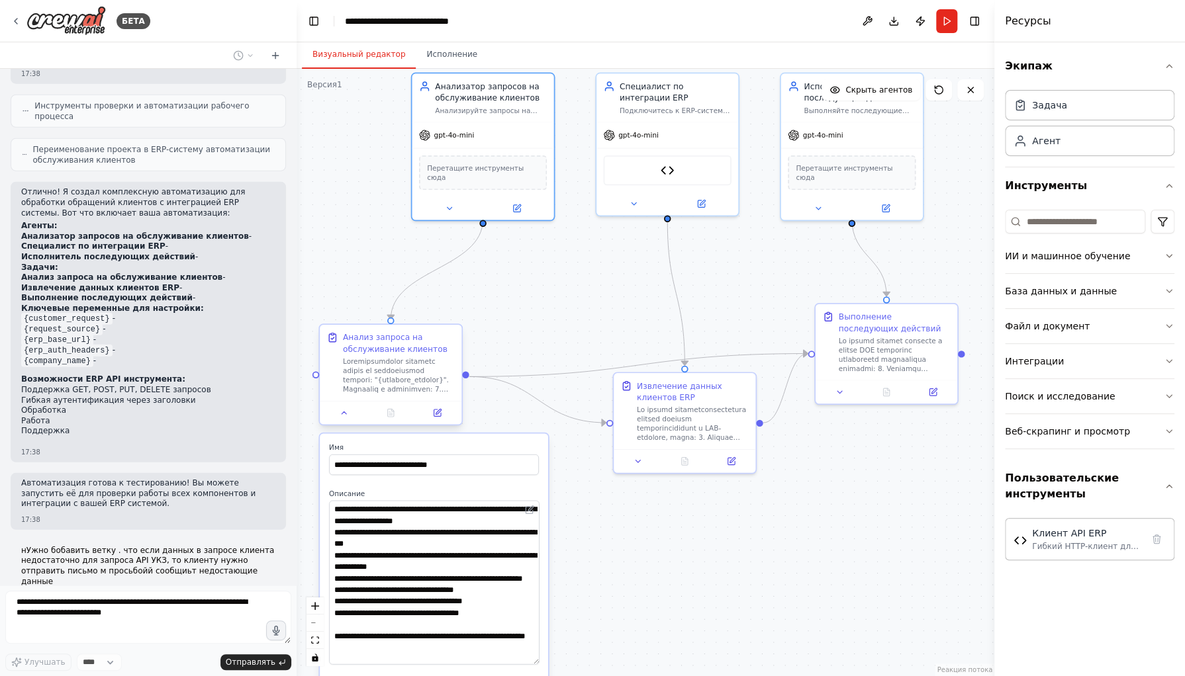
click at [344, 426] on div "**********" at bounding box center [390, 377] width 144 height 102
click at [345, 415] on icon at bounding box center [344, 412] width 9 height 9
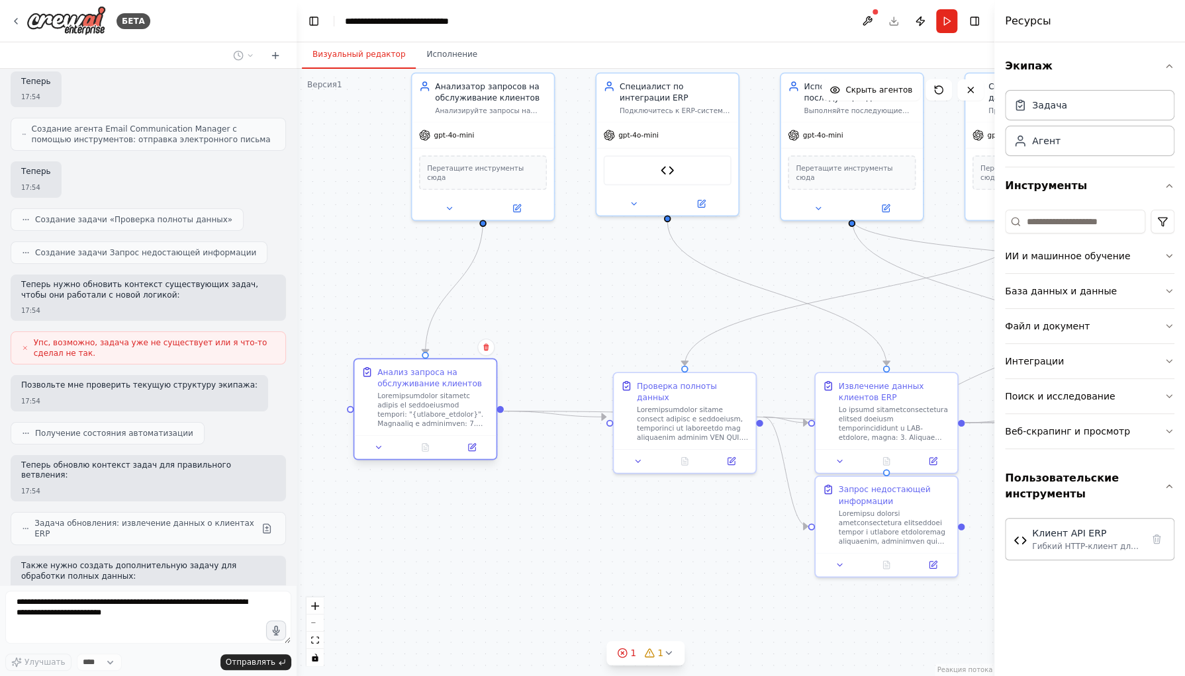
scroll to position [2941, 0]
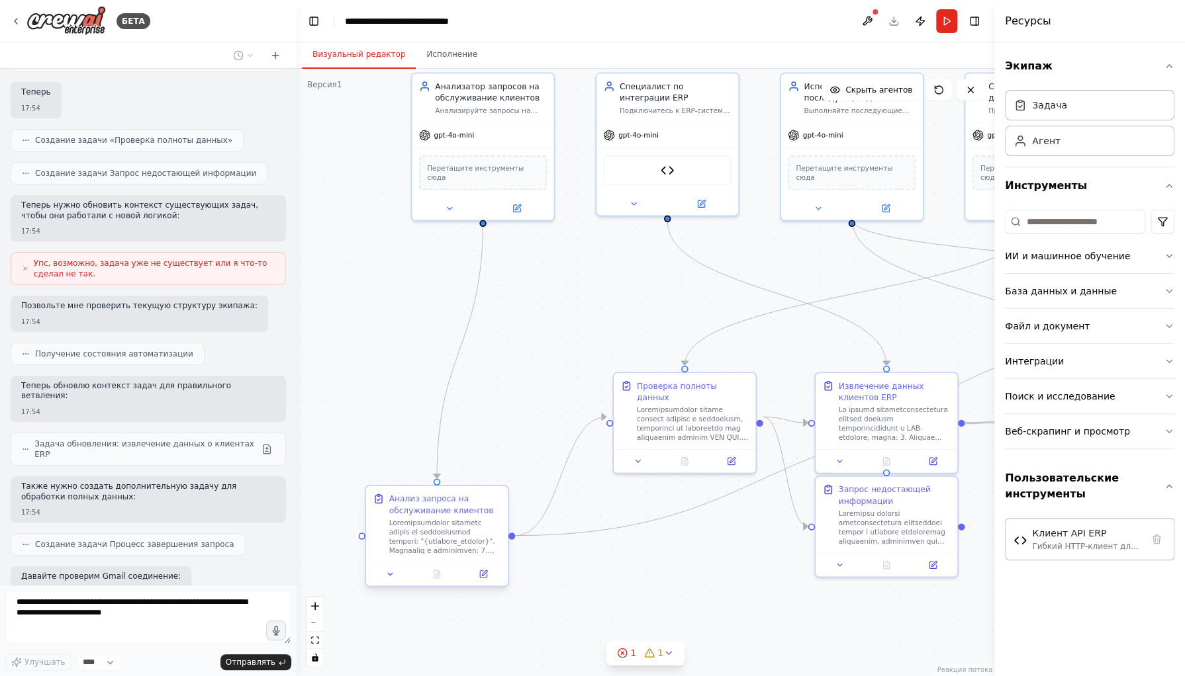
drag, startPoint x: 447, startPoint y: 314, endPoint x: 402, endPoint y: 502, distance: 193.4
click at [402, 502] on font "Анализ запроса на обслуживание клиентов" at bounding box center [441, 504] width 105 height 21
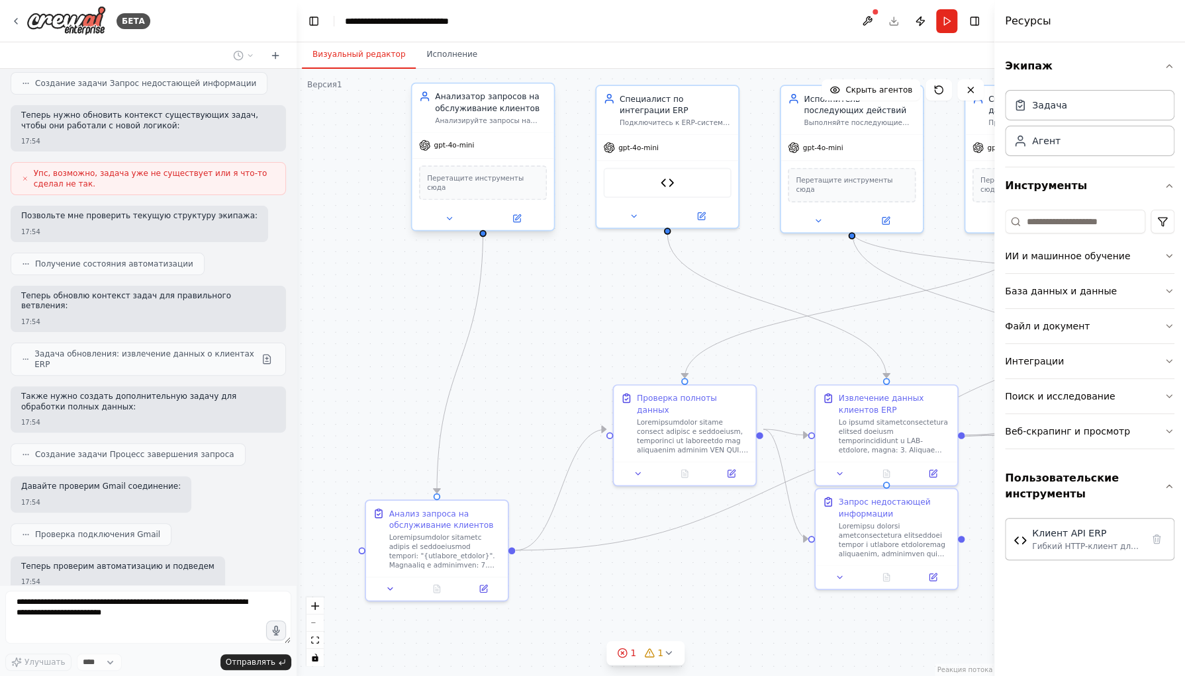
drag, startPoint x: 498, startPoint y: 84, endPoint x: 426, endPoint y: 116, distance: 79.4
click at [426, 116] on div "Анализатор запросов на обслуживание клиентов Анализируйте запросы на обслуживан…" at bounding box center [483, 108] width 128 height 34
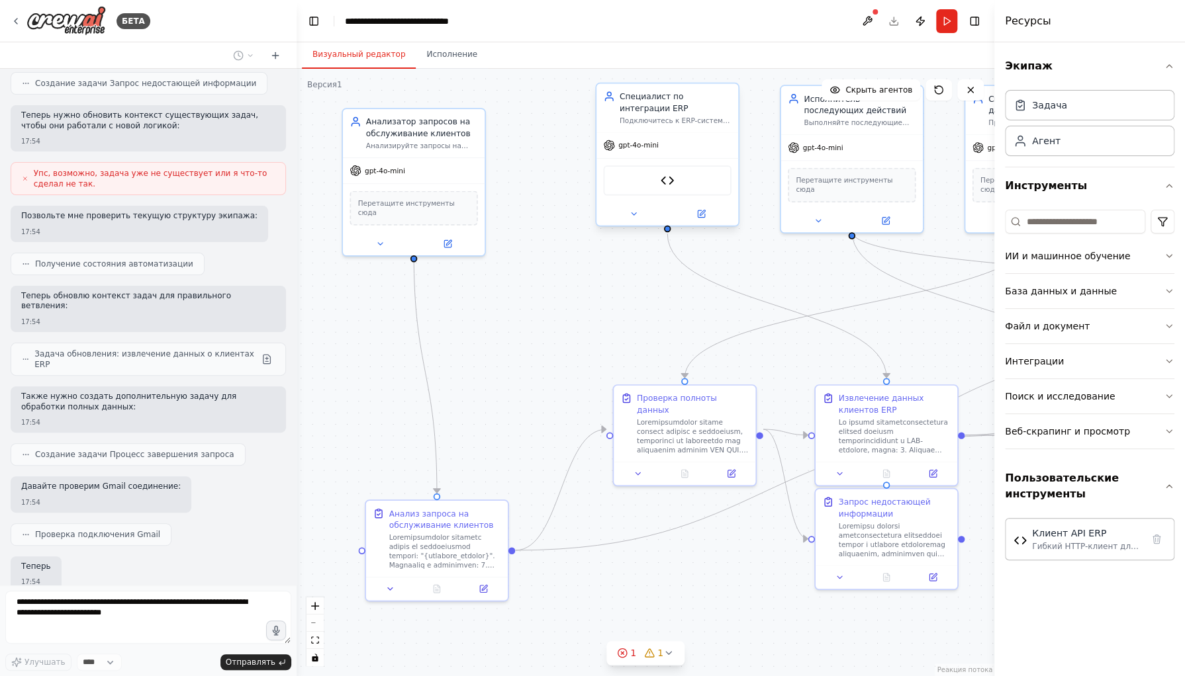
scroll to position [3021, 0]
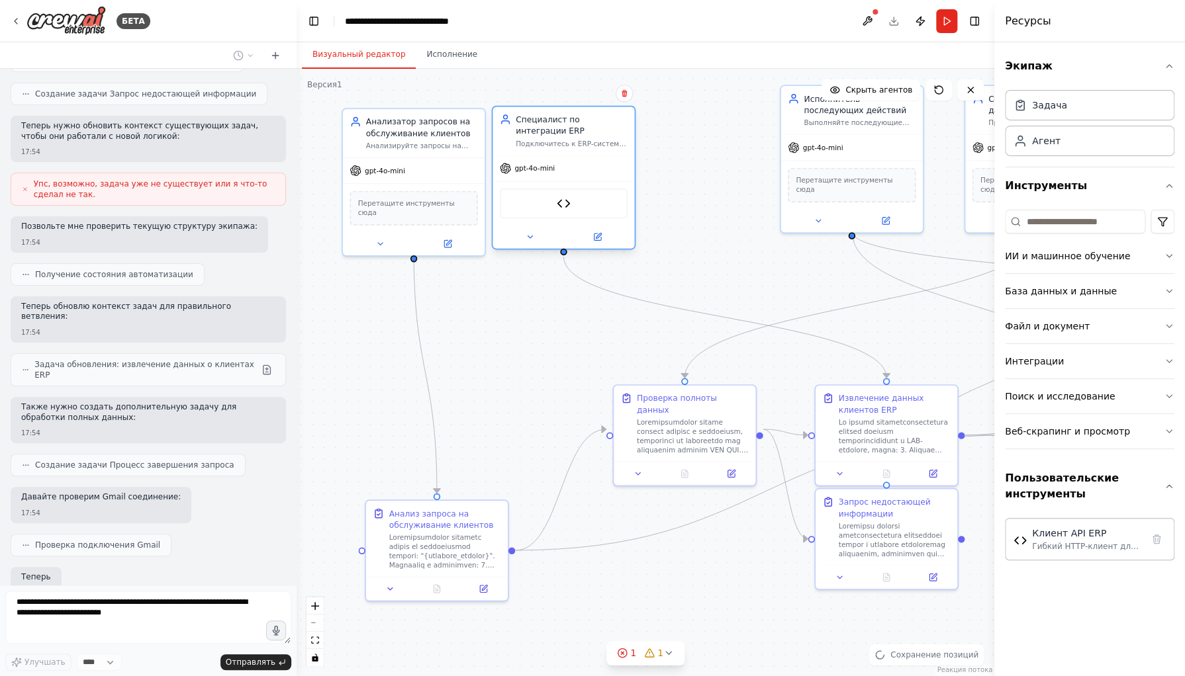
drag, startPoint x: 670, startPoint y: 99, endPoint x: 570, endPoint y: 121, distance: 102.9
click at [570, 121] on font "Специалист по интеграции ERP" at bounding box center [550, 125] width 69 height 21
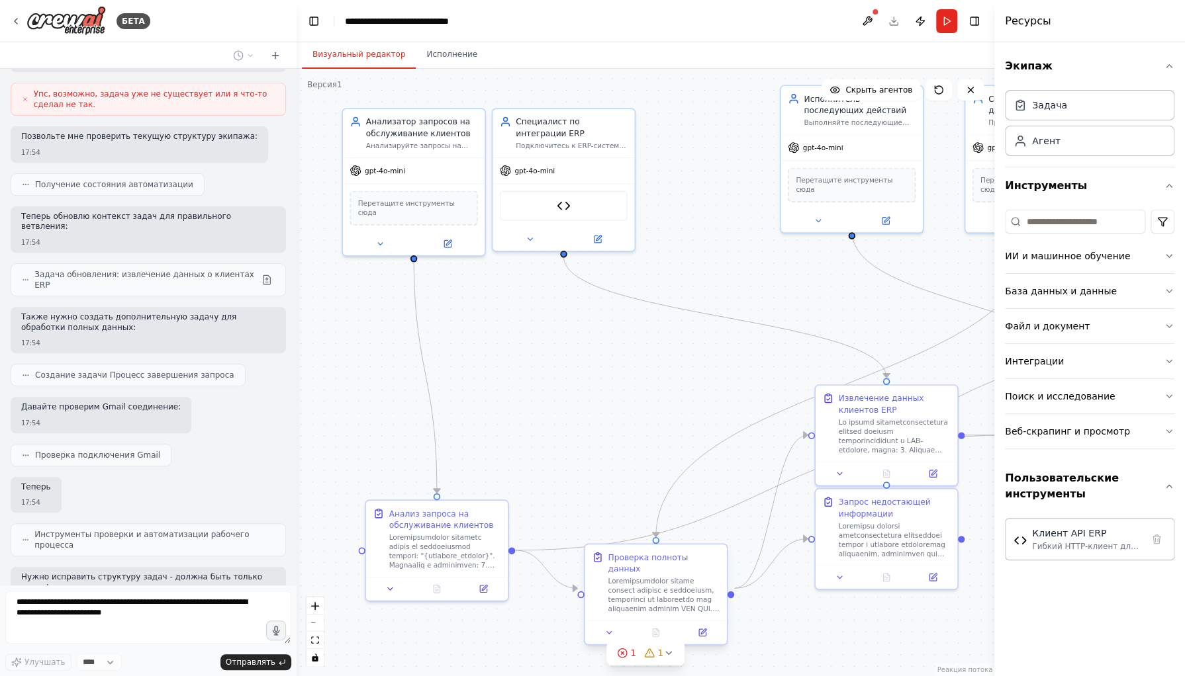
drag, startPoint x: 652, startPoint y: 399, endPoint x: 626, endPoint y: 558, distance: 160.9
click at [626, 558] on font "Проверка полноты данных" at bounding box center [648, 563] width 80 height 21
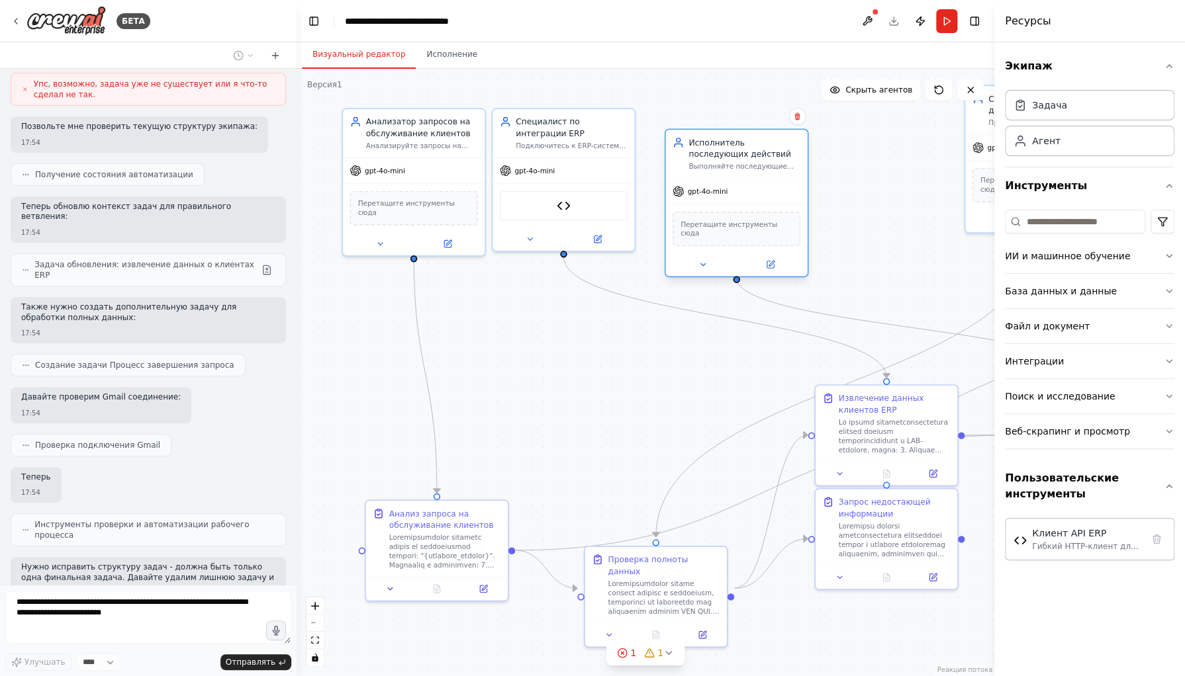
drag, startPoint x: 809, startPoint y: 97, endPoint x: 689, endPoint y: 140, distance: 127.7
click at [689, 140] on font "Исполнитель последующих действий" at bounding box center [739, 148] width 102 height 21
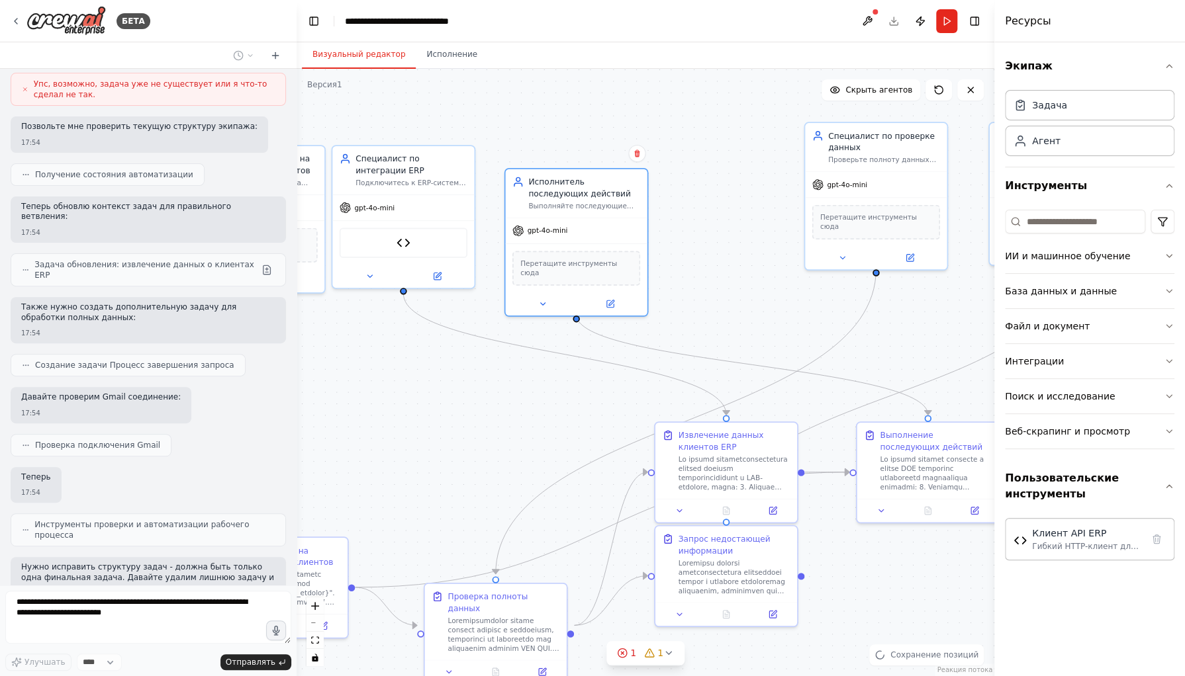
drag, startPoint x: 884, startPoint y: 273, endPoint x: 724, endPoint y: 310, distance: 164.4
click at [724, 310] on div ".deletable-edge-delete-btn { width: 20px; height: 20px; border: 0px solid #ffff…" at bounding box center [646, 373] width 698 height 608
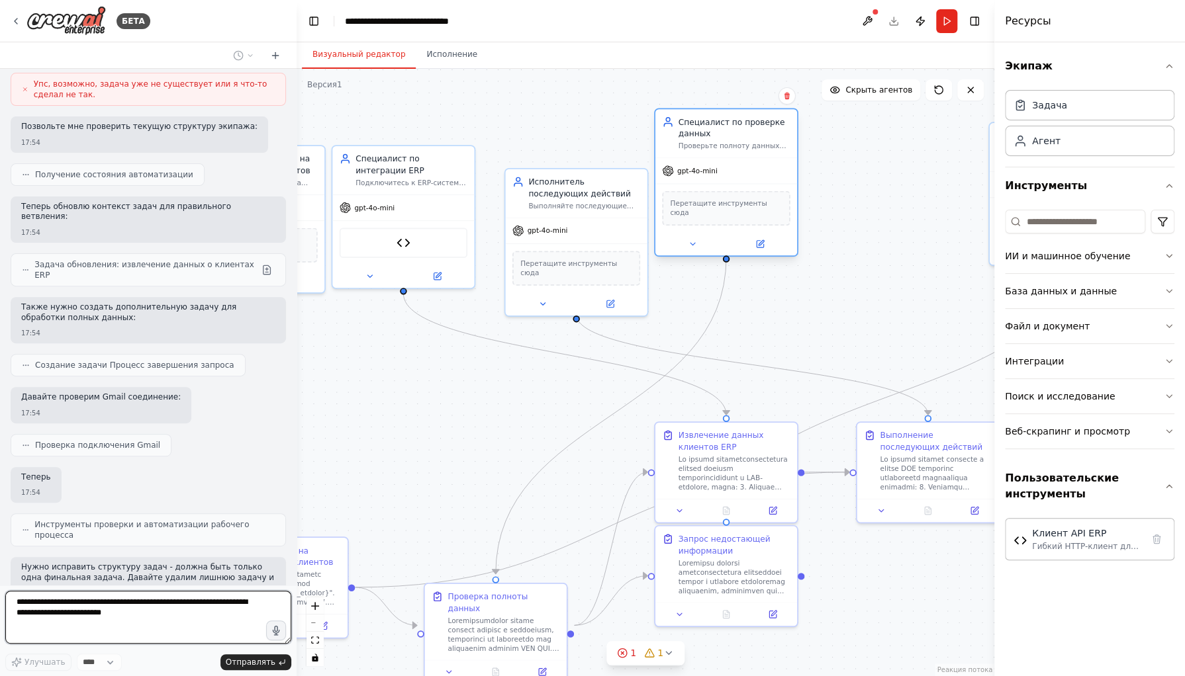
drag, startPoint x: 882, startPoint y: 142, endPoint x: 731, endPoint y: 132, distance: 151.2
click at [731, 132] on div "Специалист по проверке данных" at bounding box center [734, 127] width 112 height 23
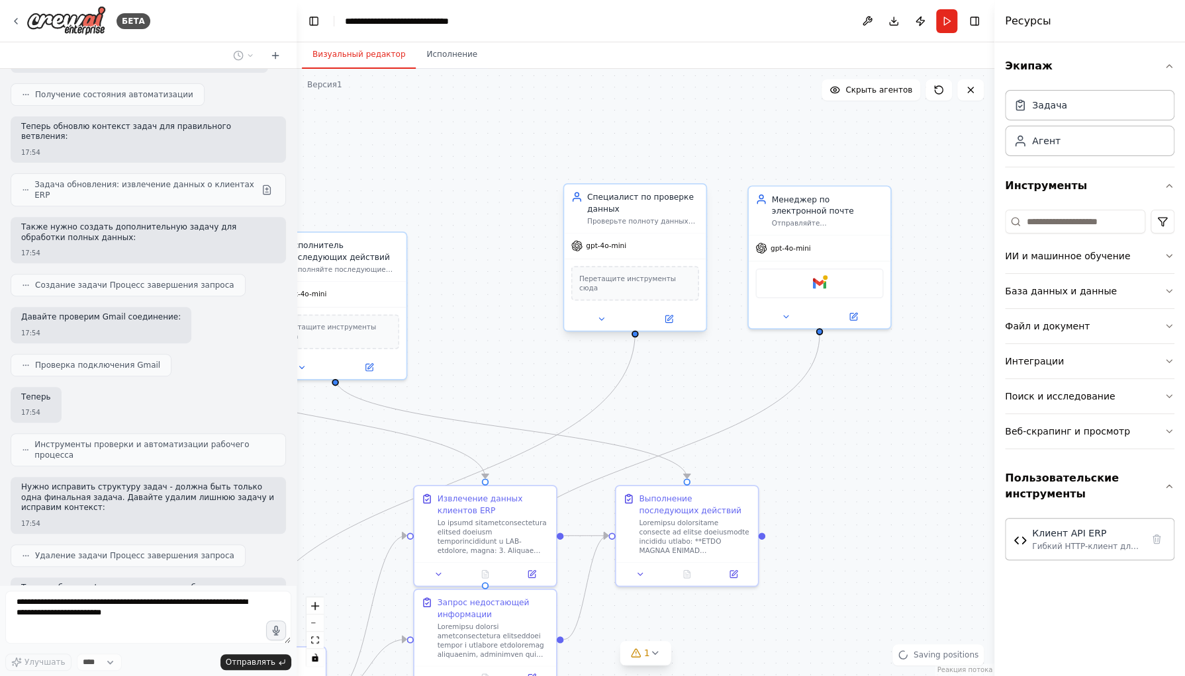
scroll to position [3221, 0]
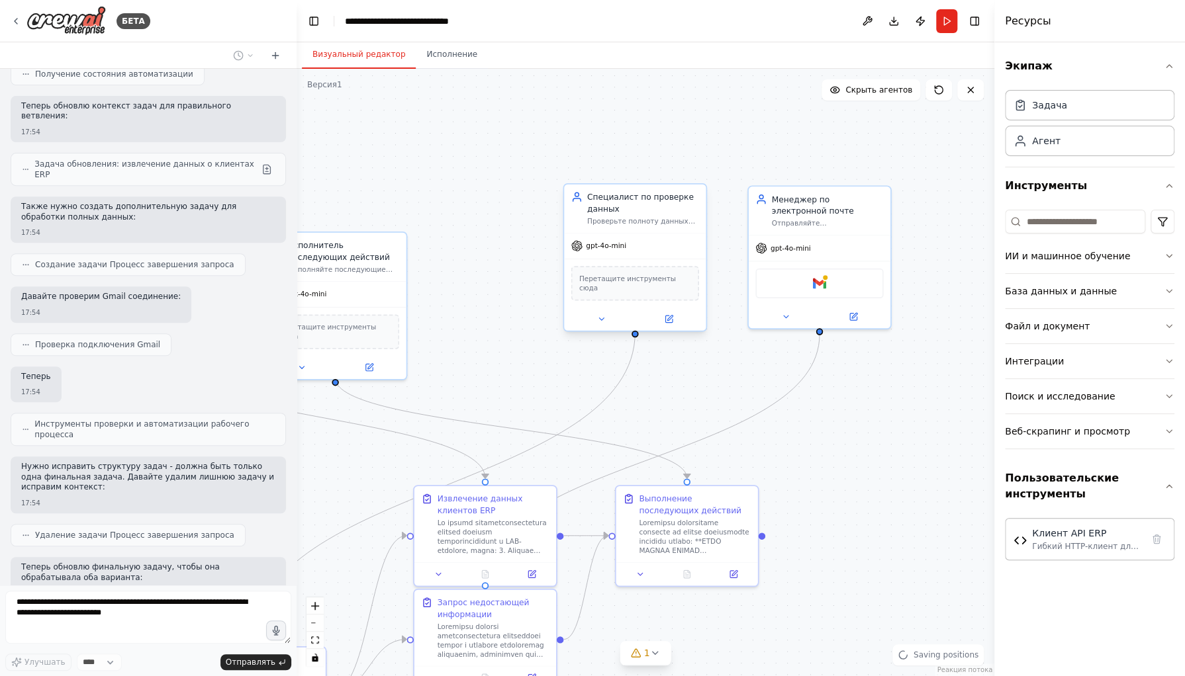
drag, startPoint x: 806, startPoint y: 261, endPoint x: 624, endPoint y: 302, distance: 186.6
click at [624, 302] on div ".deletable-edge-delete-btn { width: 20px; height: 20px; border: 0px solid #ffff…" at bounding box center [646, 373] width 698 height 608
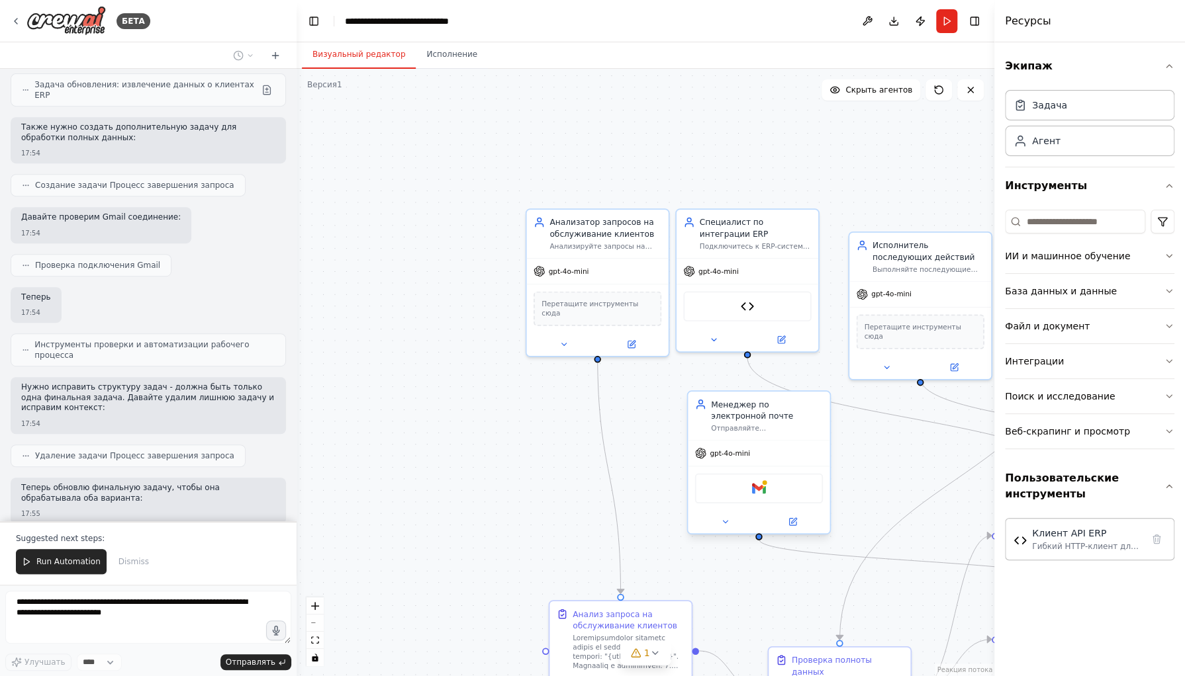
scroll to position [3311, 0]
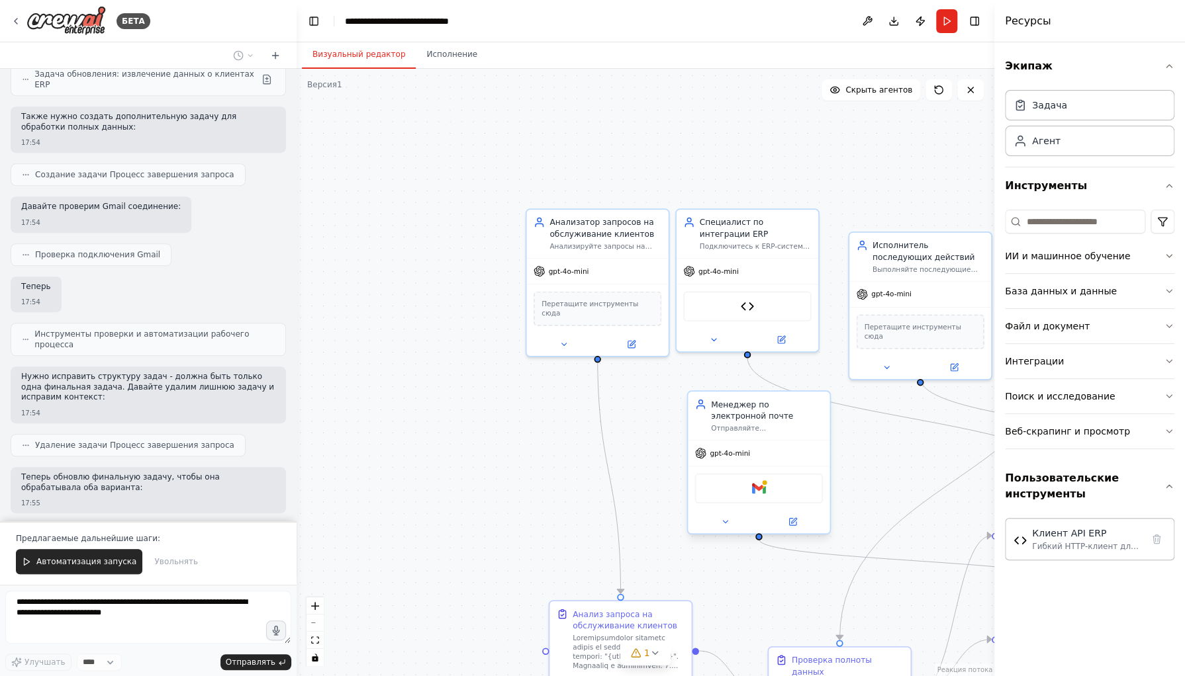
drag, startPoint x: 797, startPoint y: 201, endPoint x: 742, endPoint y: 411, distance: 217.5
click at [742, 411] on div "Менеджер по электронной почте" at bounding box center [767, 409] width 112 height 23
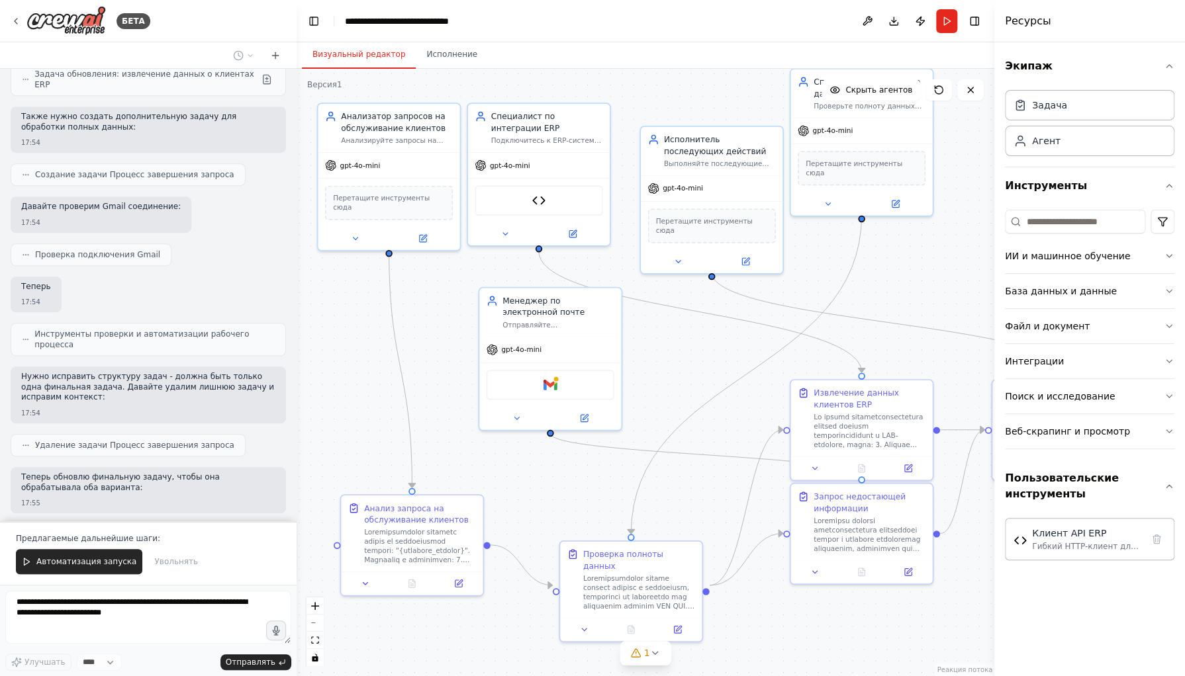
drag, startPoint x: 549, startPoint y: 432, endPoint x: 340, endPoint y: 326, distance: 234.4
click at [340, 326] on div ".deletable-edge-delete-btn { width: 20px; height: 20px; border: 0px solid #ffff…" at bounding box center [646, 373] width 698 height 608
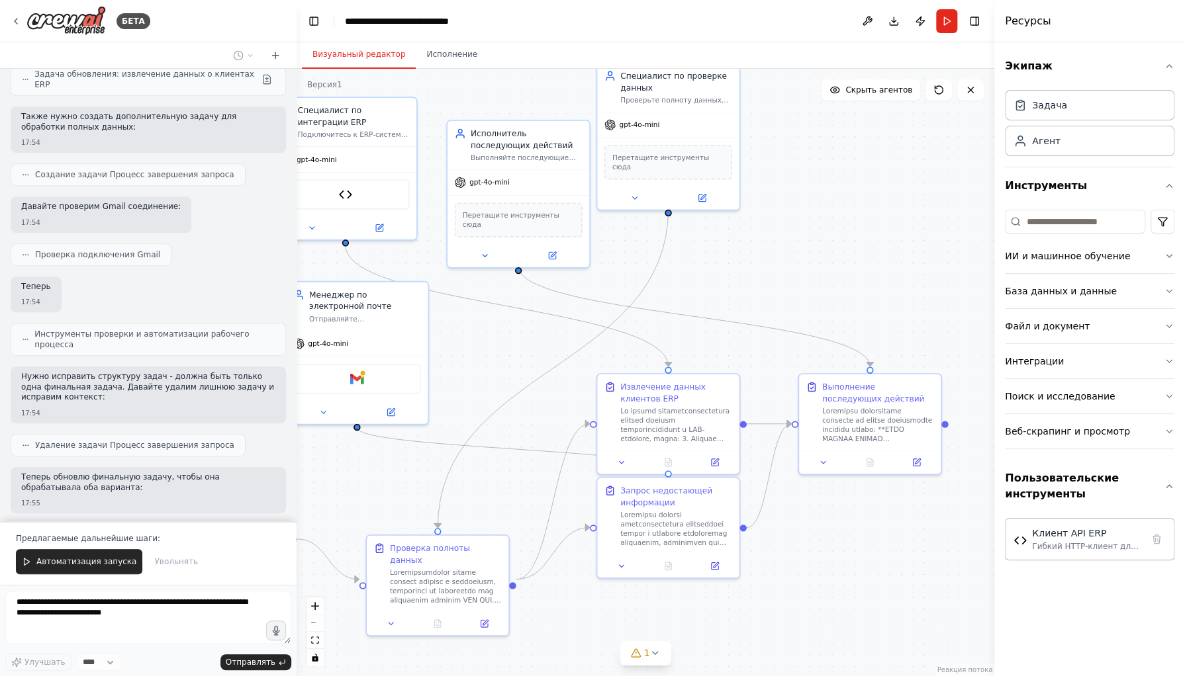
drag, startPoint x: 821, startPoint y: 618, endPoint x: 627, endPoint y: 612, distance: 193.4
click at [627, 612] on div ".deletable-edge-delete-btn { width: 20px; height: 20px; border: 0px solid #ffff…" at bounding box center [646, 373] width 698 height 608
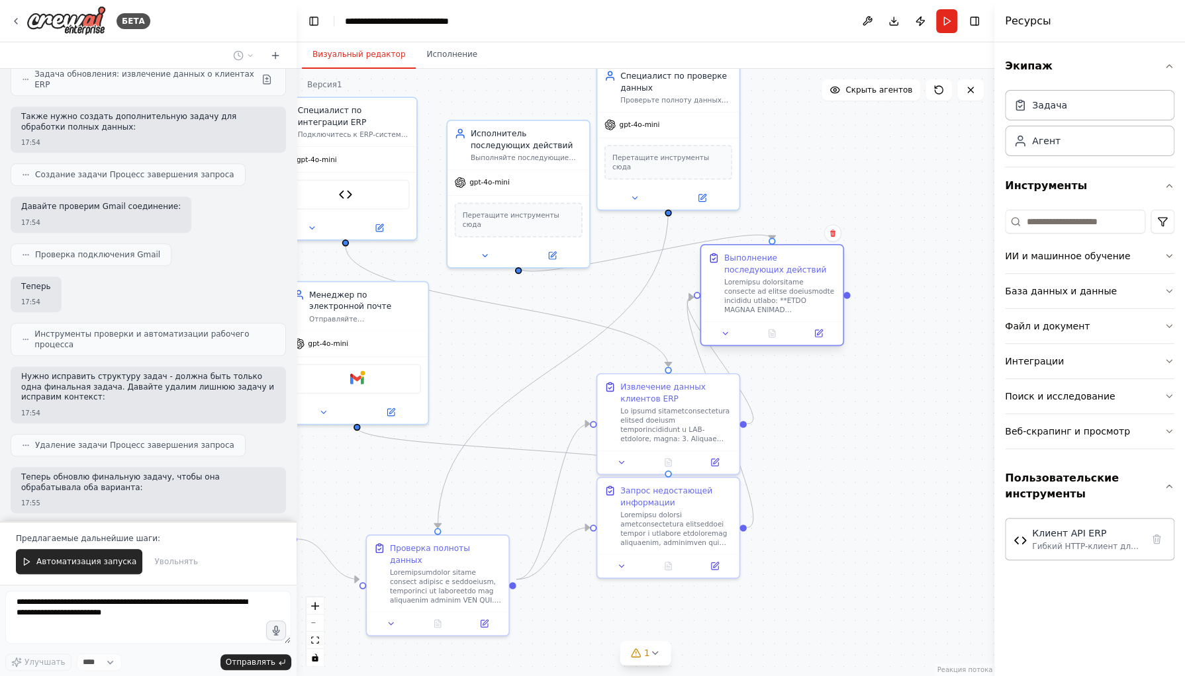
drag, startPoint x: 864, startPoint y: 392, endPoint x: 772, endPoint y: 272, distance: 151.5
click at [772, 270] on div "Выполнение последующих действий" at bounding box center [780, 263] width 112 height 23
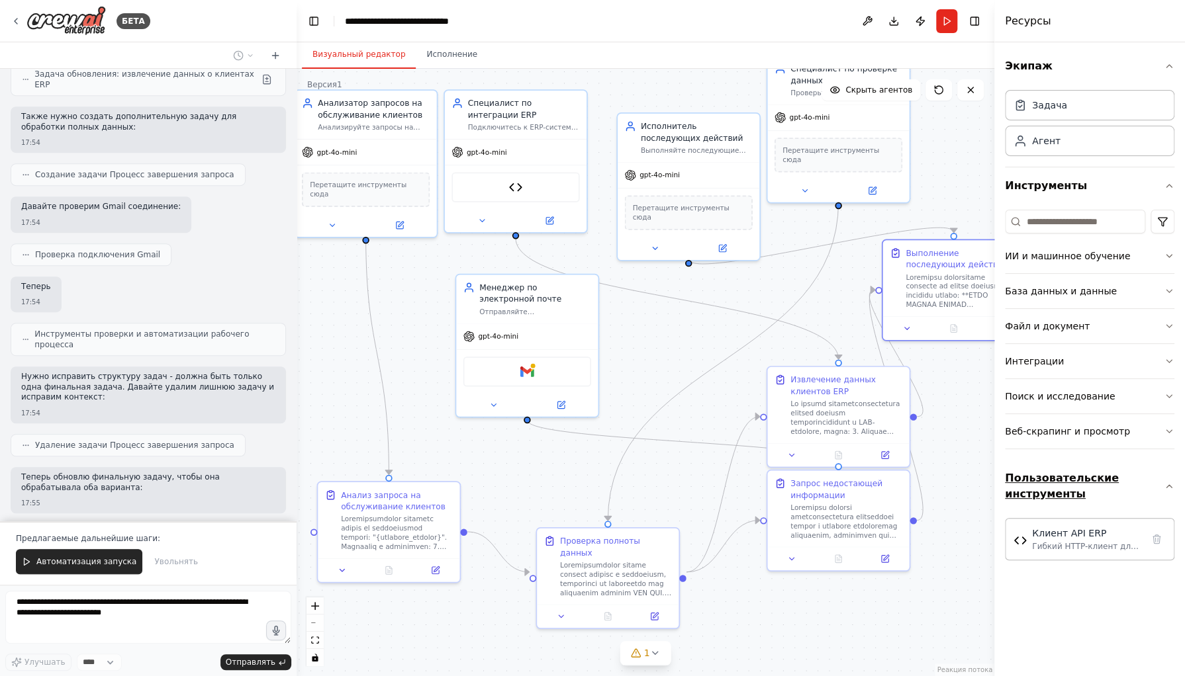
drag, startPoint x: 839, startPoint y: 505, endPoint x: 1009, endPoint y: 498, distance: 170.3
click at [1009, 498] on div "БЕТА Обслуживание клиентов 17:34 ▶ Мыслительный процесс Я помогу вам создать ав…" at bounding box center [592, 338] width 1185 height 676
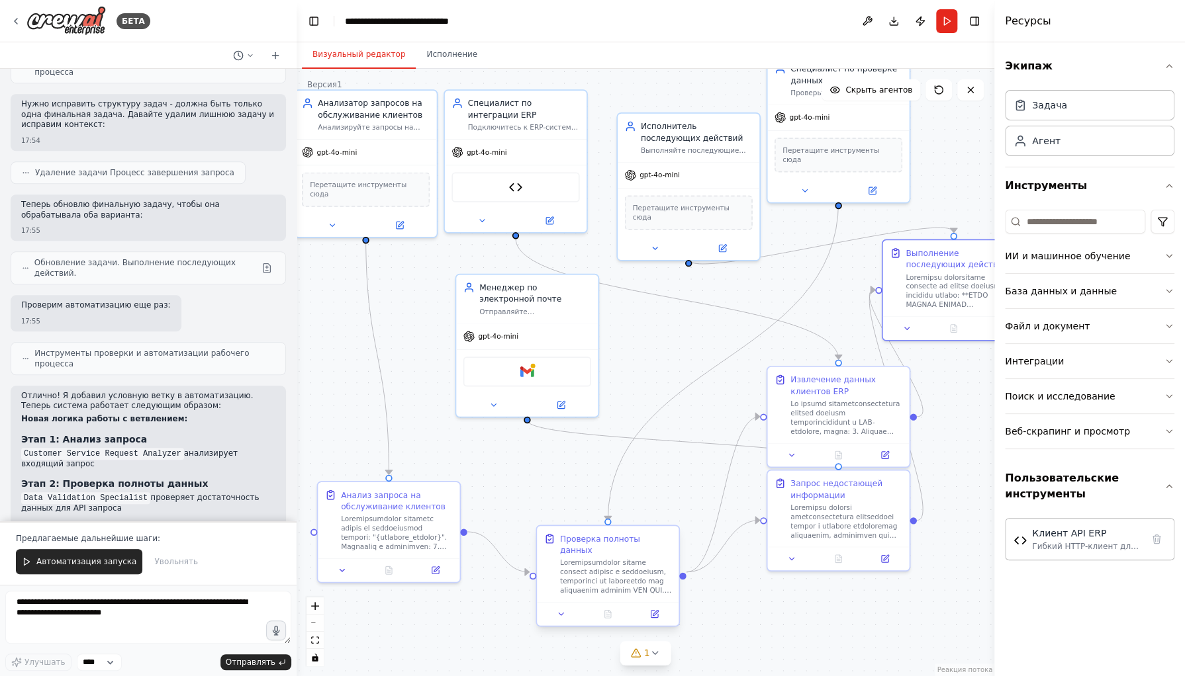
click at [603, 544] on div "Проверка полноты данных" at bounding box center [616, 564] width 112 height 62
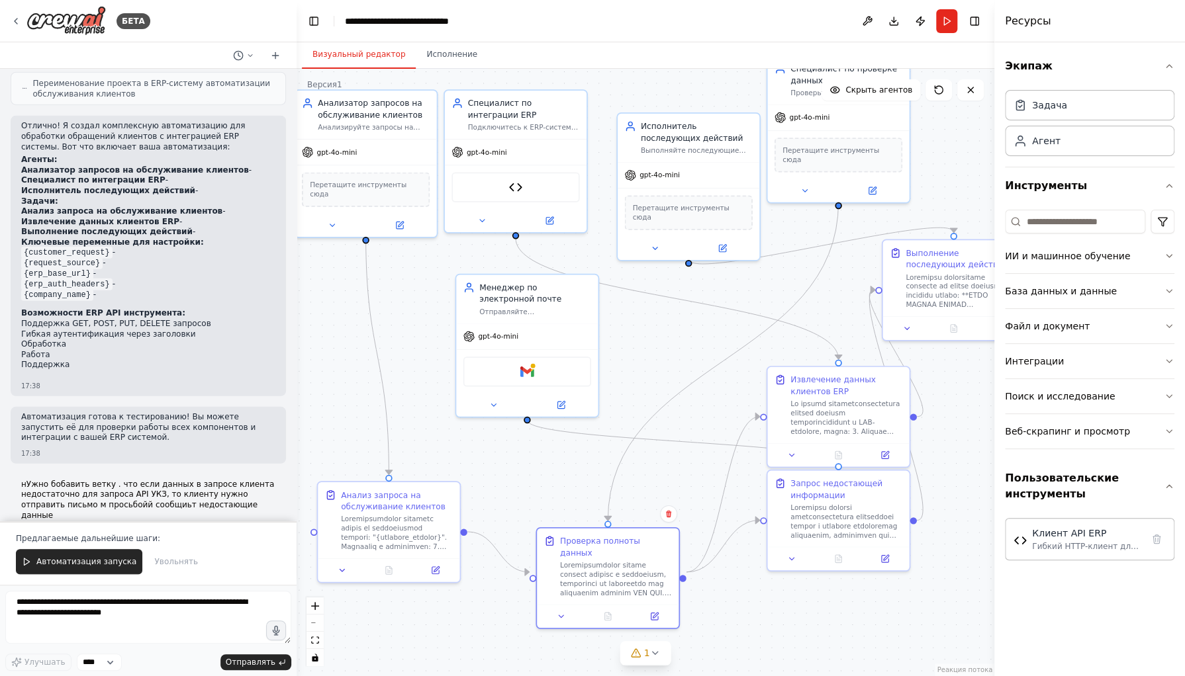
scroll to position [2261, 0]
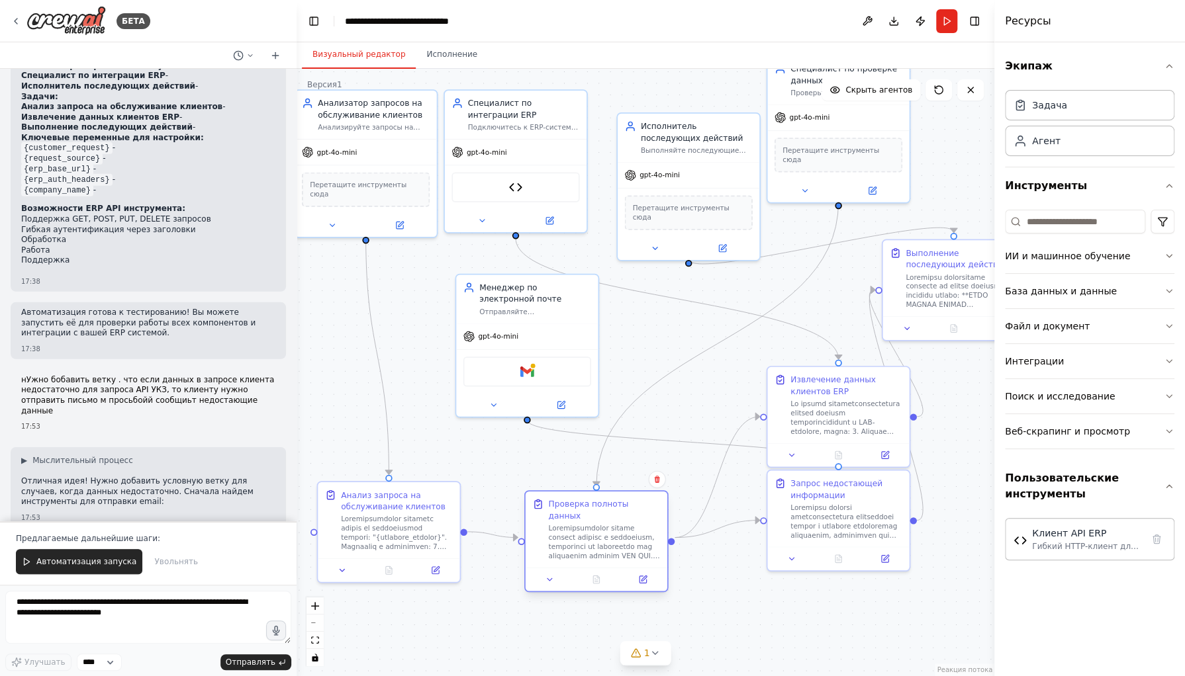
drag, startPoint x: 573, startPoint y: 537, endPoint x: 556, endPoint y: 504, distance: 36.7
click at [556, 504] on font "Проверка полноты данных" at bounding box center [588, 510] width 80 height 21
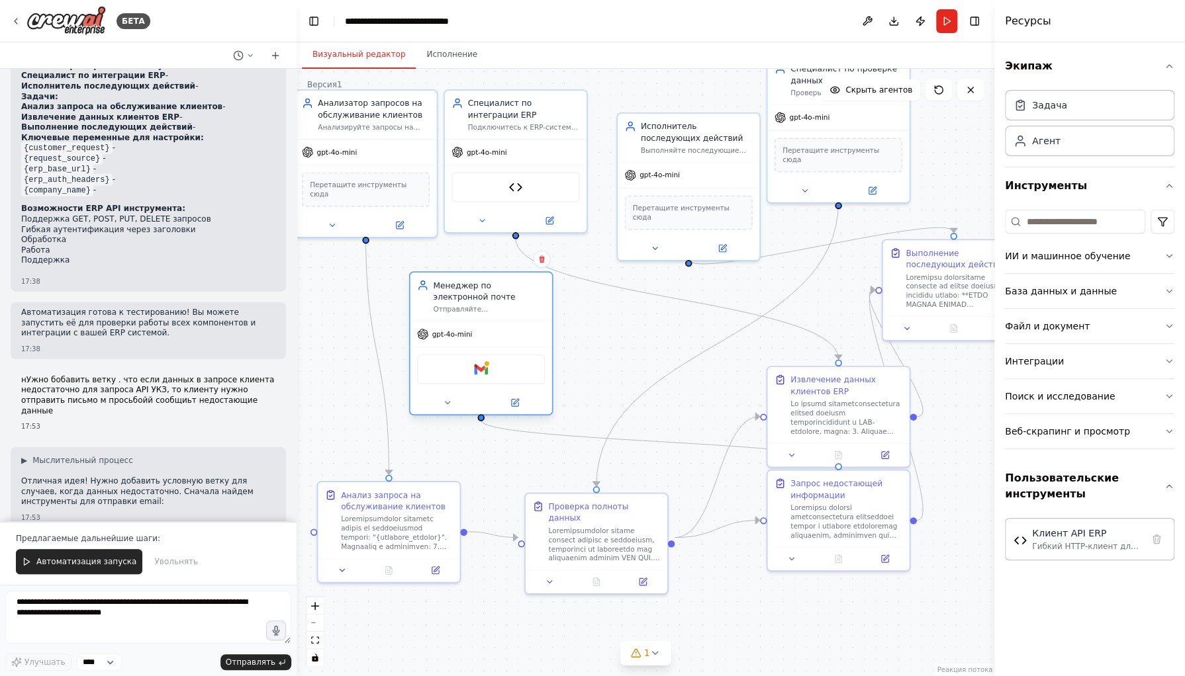
drag, startPoint x: 514, startPoint y: 293, endPoint x: 471, endPoint y: 293, distance: 42.4
click at [471, 293] on div "Менеджер по электронной почте" at bounding box center [489, 290] width 112 height 23
